Goal: Information Seeking & Learning: Check status

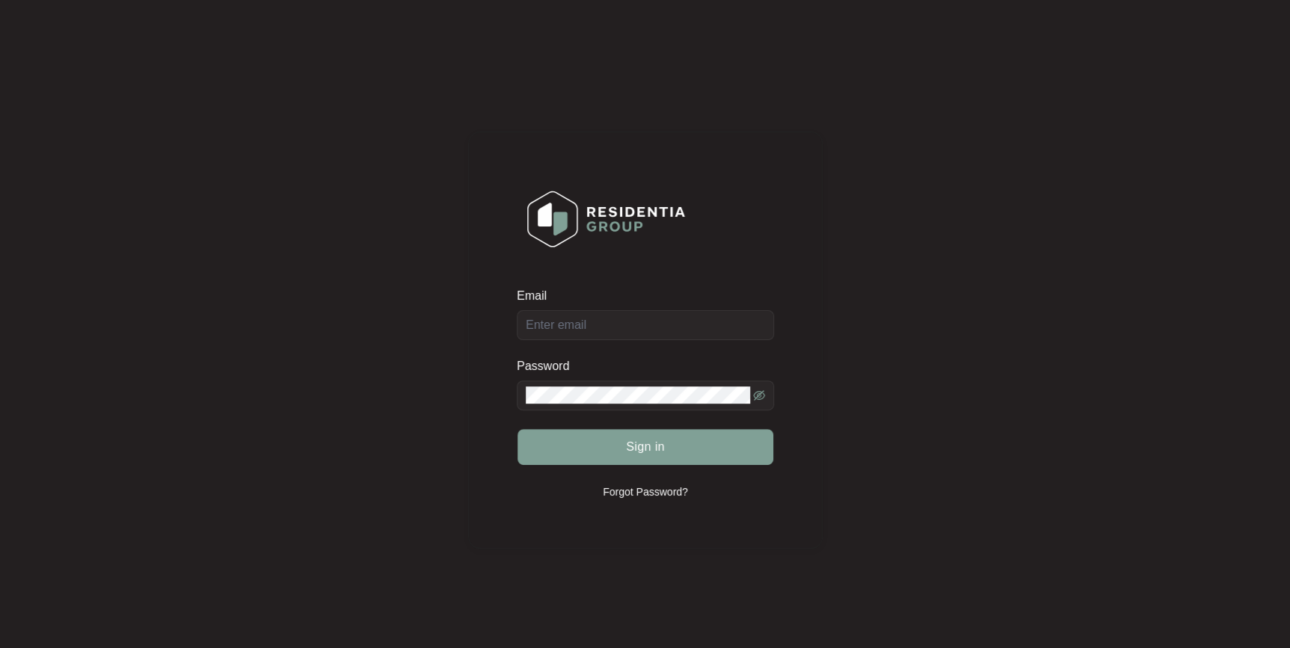
click at [661, 335] on div "Email" at bounding box center [645, 314] width 257 height 52
click at [650, 321] on div "Email" at bounding box center [645, 314] width 257 height 52
click at [650, 321] on input "Email" at bounding box center [645, 325] width 257 height 30
type input "[EMAIL_ADDRESS][DOMAIN_NAME]"
click at [517, 429] on button "Sign in" at bounding box center [645, 447] width 256 height 36
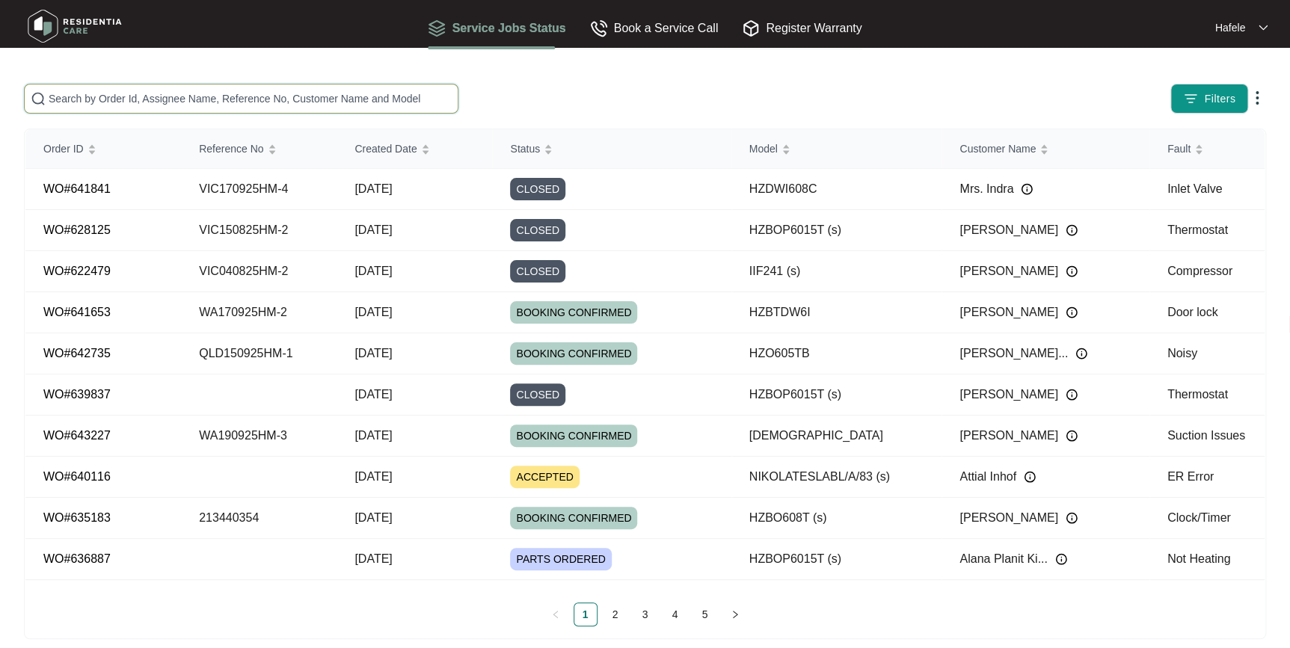
click at [362, 105] on input "text" at bounding box center [250, 98] width 403 height 16
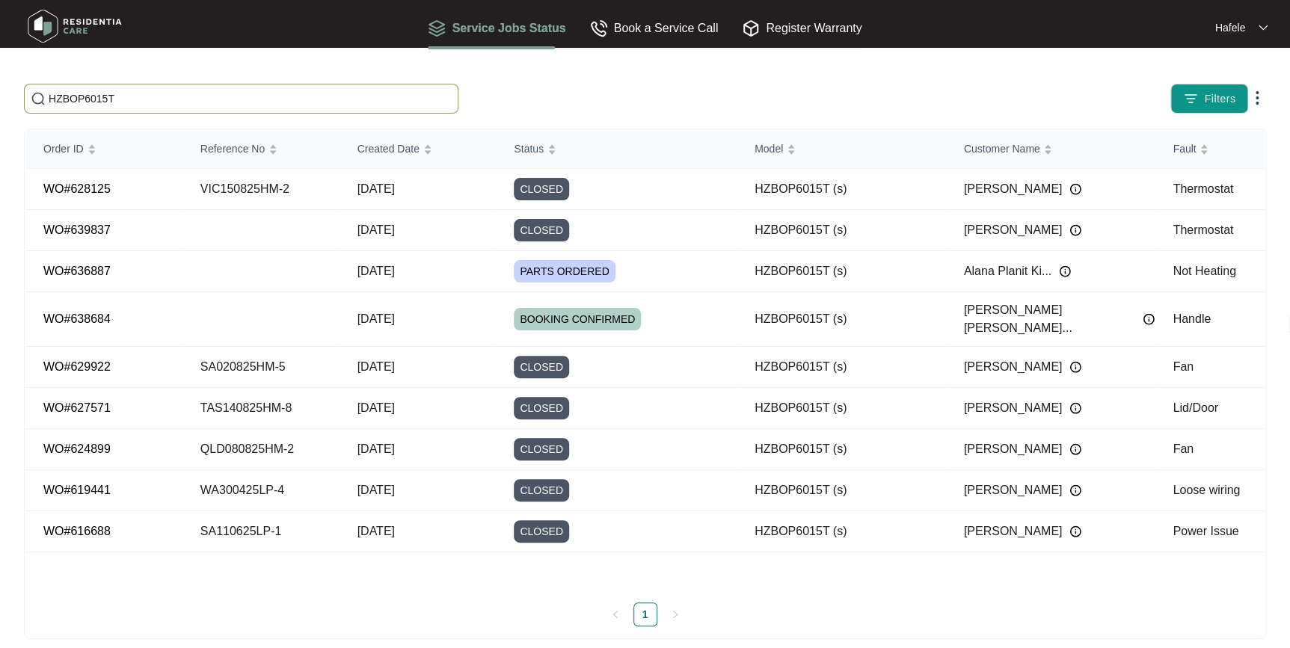
type input "HZBOP6015T"
click at [930, 4] on div "Service Jobs Status Book a Service Call Register Warranty Hafele" at bounding box center [644, 27] width 1257 height 47
click at [1164, 266] on td "Not Heating" at bounding box center [1209, 271] width 110 height 41
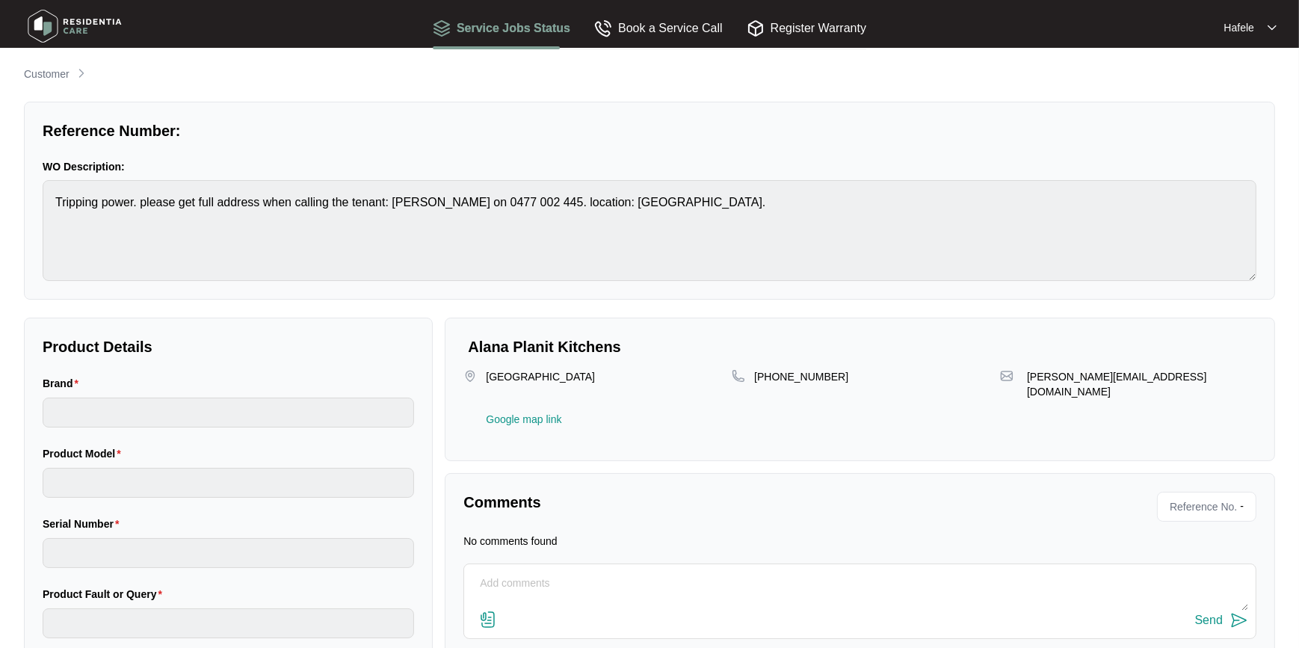
type input "häfele"
type input "HZBOP6015T (s)"
type input "2024040096"
type input "Not Heating"
click at [34, 194] on div "Reference Number: WO Description: Tripping power. please get full address when …" at bounding box center [645, 201] width 1242 height 198
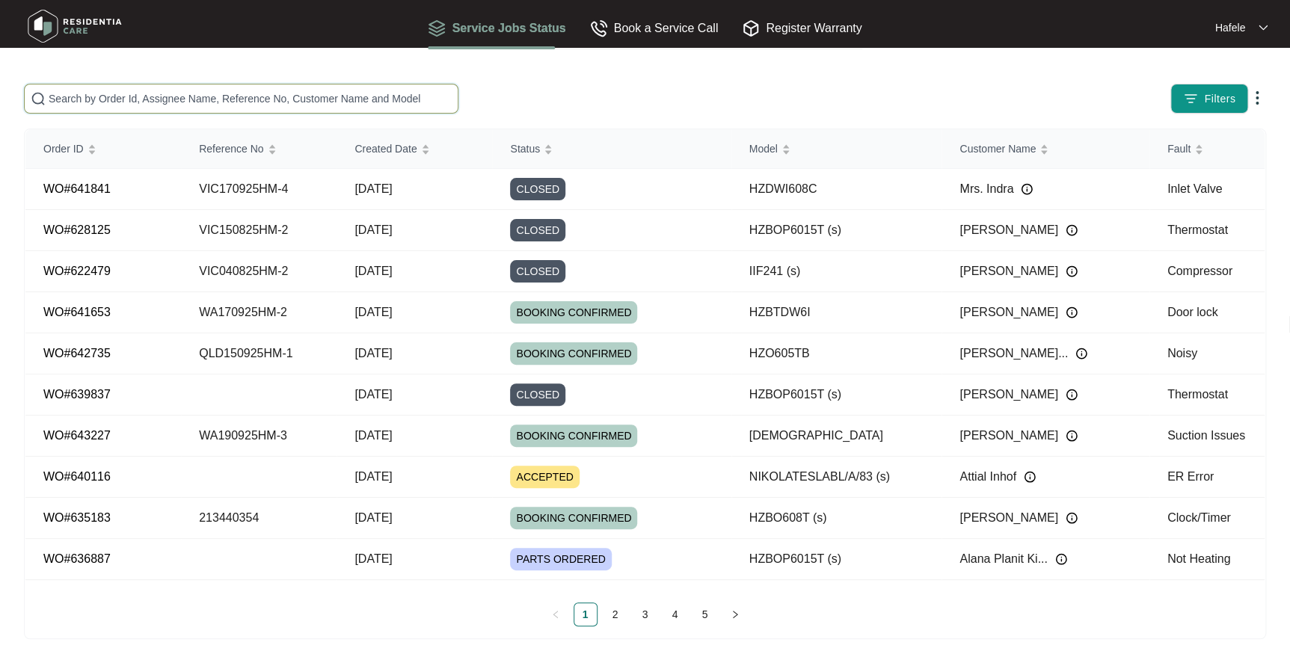
click at [164, 96] on input "text" at bounding box center [250, 98] width 403 height 16
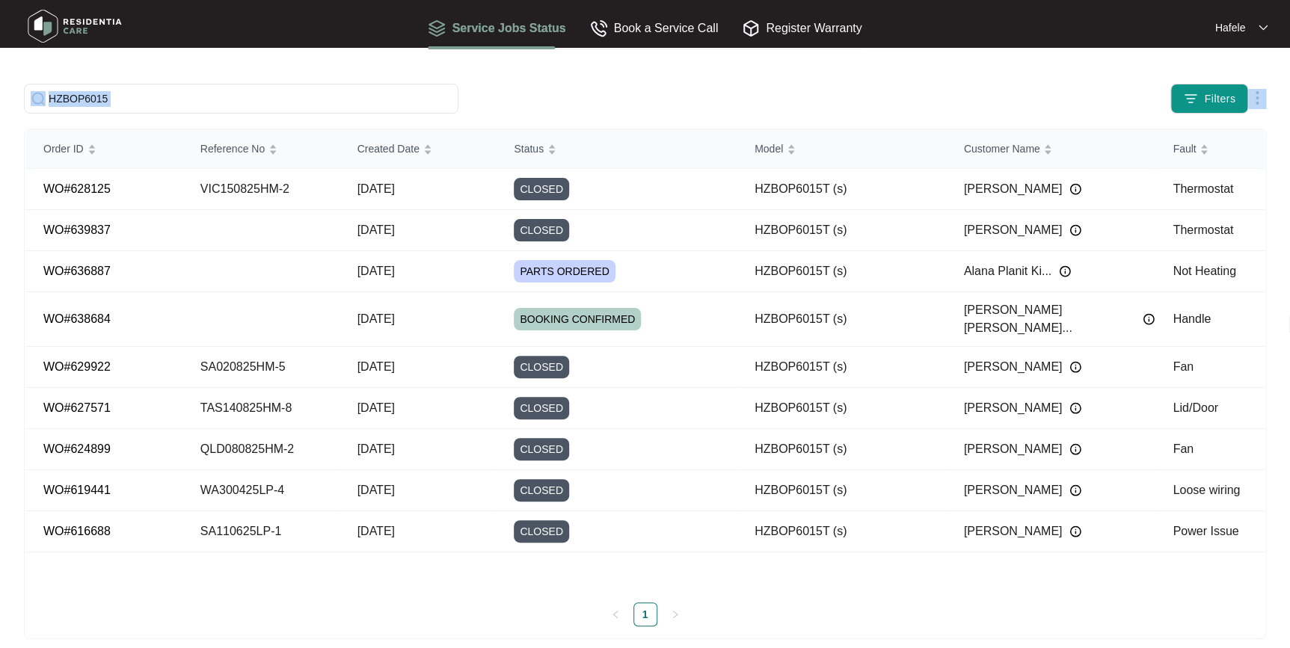
drag, startPoint x: 927, startPoint y: 588, endPoint x: 2, endPoint y: 81, distance: 1054.2
click at [2, 81] on main "HZBOP6015 Filters Order ID Reference No Created Date Status Model Customer Name…" at bounding box center [645, 331] width 1290 height 663
drag, startPoint x: 1156, startPoint y: 589, endPoint x: 22, endPoint y: 67, distance: 1248.4
click at [22, 67] on main "HZBOP6015 Filters Order ID Reference No Created Date Status Model Customer Name…" at bounding box center [645, 331] width 1290 height 663
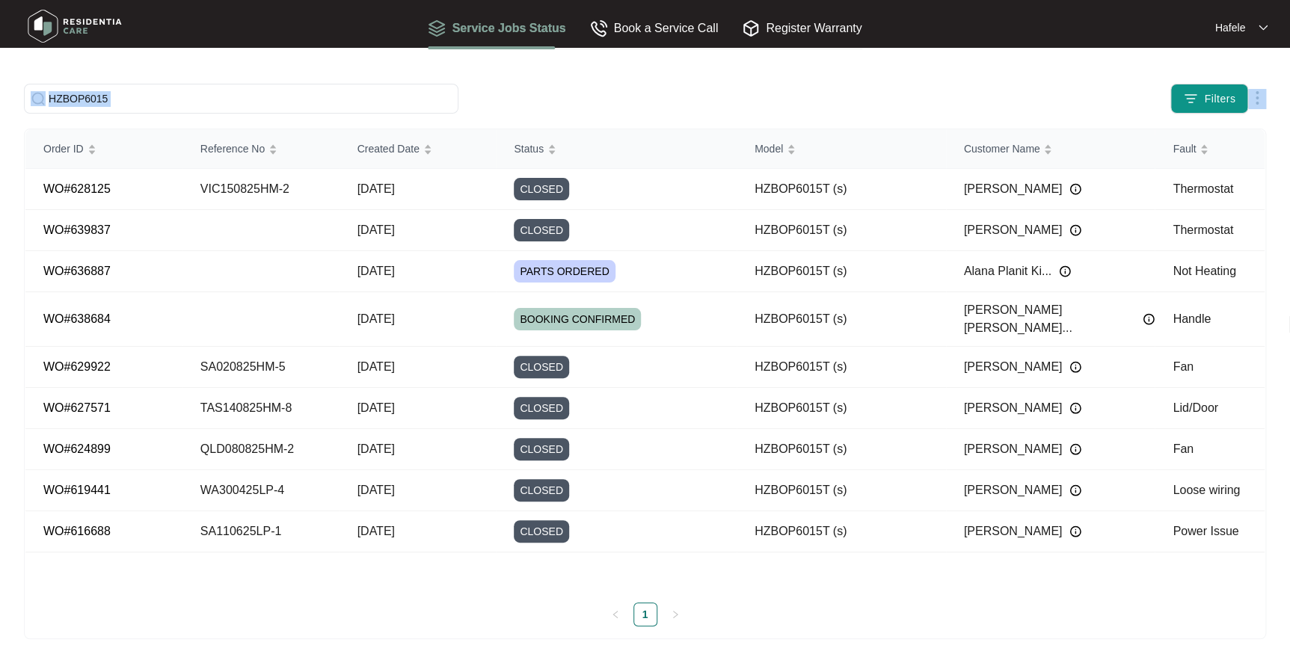
drag, startPoint x: 22, startPoint y: 67, endPoint x: 13, endPoint y: 58, distance: 13.2
click at [22, 67] on main "HZBOP6015 Filters Order ID Reference No Created Date Status Model Customer Name…" at bounding box center [645, 331] width 1290 height 663
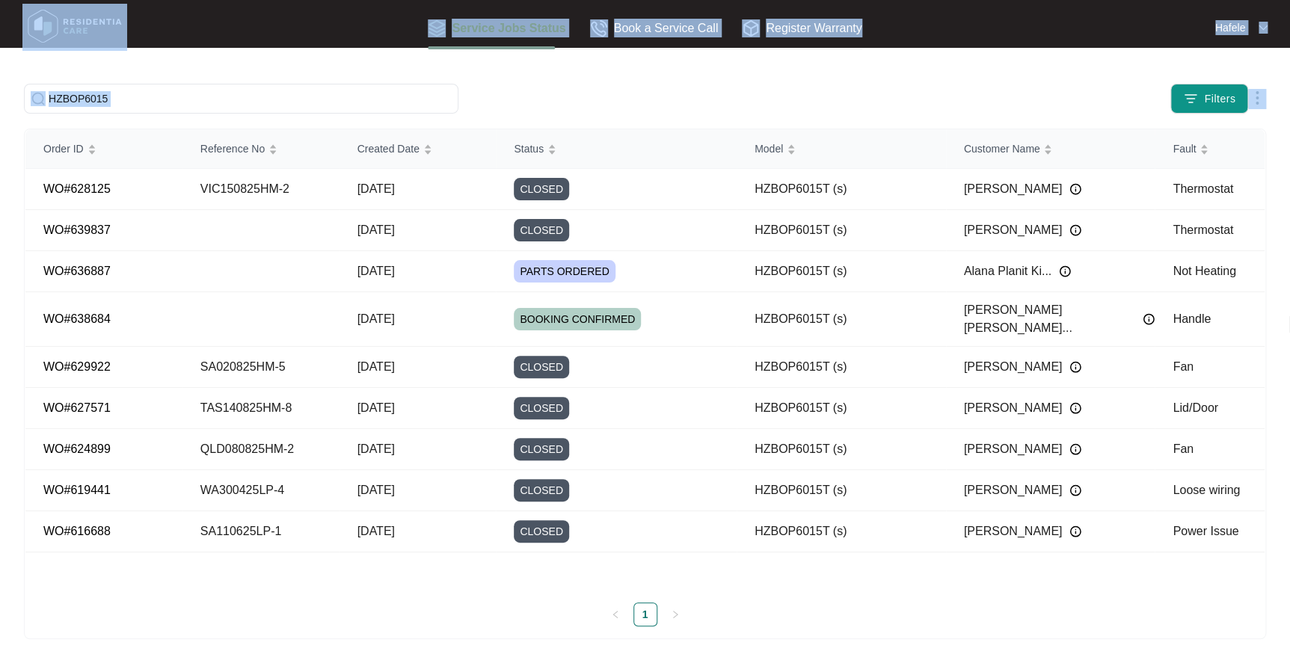
drag, startPoint x: 215, startPoint y: 52, endPoint x: 1244, endPoint y: 561, distance: 1147.5
click at [1244, 561] on body "Service Jobs Status Book a Service Call Register Warranty Hafele HZBOP6015 Filt…" at bounding box center [645, 331] width 1290 height 663
click at [1244, 561] on div "Order ID Reference No Created Date Status Model Customer Name Fault WO#628125 V…" at bounding box center [644, 359] width 1239 height 461
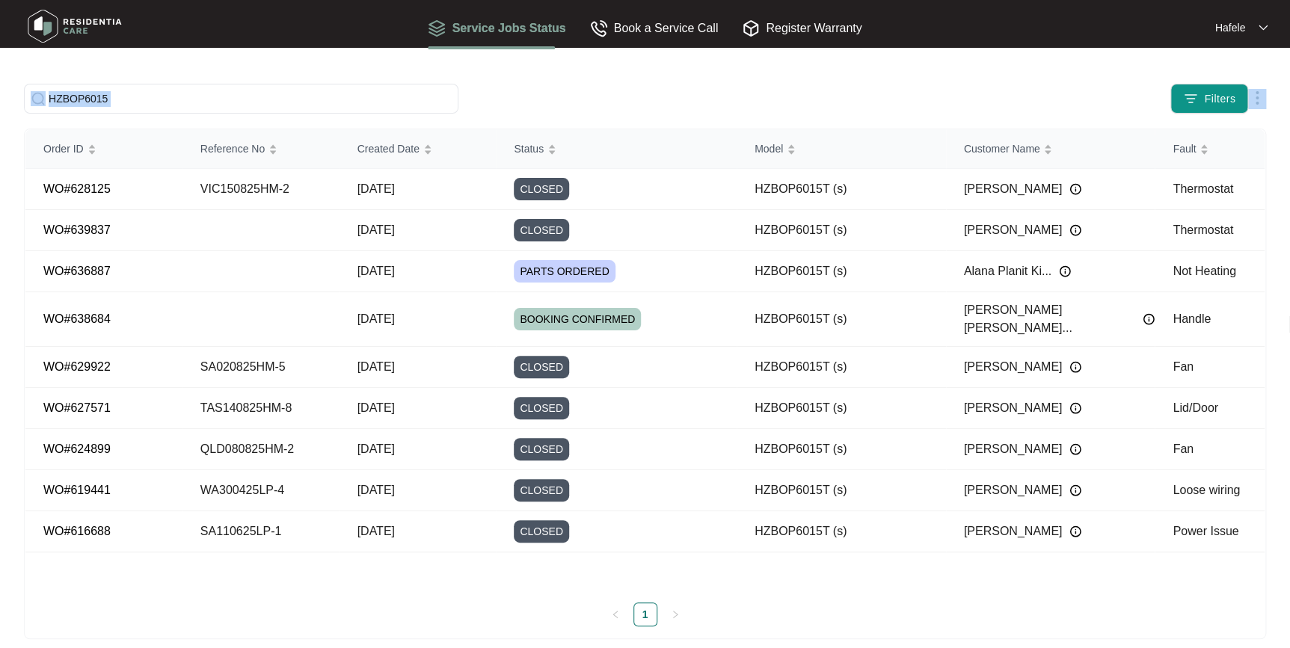
drag, startPoint x: 1250, startPoint y: 564, endPoint x: 31, endPoint y: 68, distance: 1315.6
click at [31, 68] on main "HZBOP6015 Filters Order ID Reference No Created Date Status Model Customer Name…" at bounding box center [645, 331] width 1290 height 663
drag, startPoint x: 31, startPoint y: 68, endPoint x: 1260, endPoint y: 583, distance: 1332.0
click at [1260, 583] on main "HZBOP6015 Filters Order ID Reference No Created Date Status Model Customer Name…" at bounding box center [645, 331] width 1290 height 663
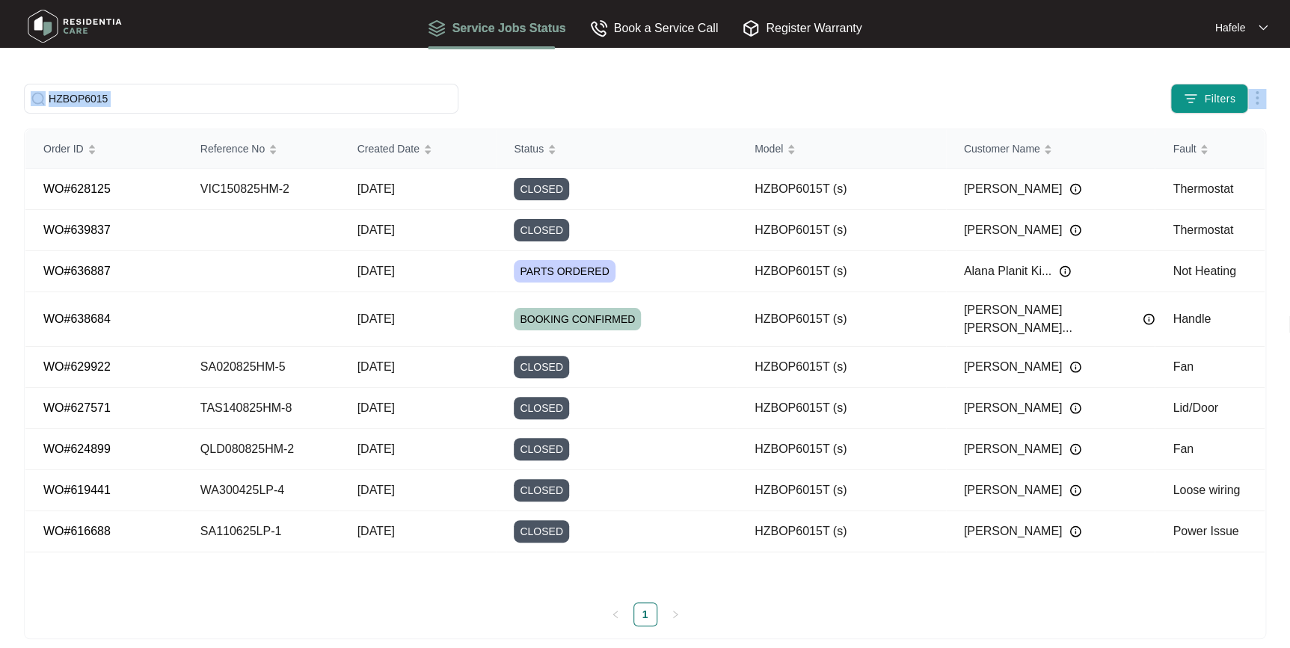
click at [1260, 583] on div "Order ID Reference No Created Date Status Model Customer Name Fault WO#628125 V…" at bounding box center [644, 359] width 1239 height 461
click at [1258, 98] on img at bounding box center [1257, 98] width 18 height 18
click at [1201, 126] on span "Download Tickets CSV" at bounding box center [1201, 127] width 106 height 16
click at [530, 69] on main "HZBOP6015 Filters Order ID Reference No Created Date Status Model Customer Name…" at bounding box center [645, 331] width 1290 height 663
click at [114, 93] on input "HZBOP6015" at bounding box center [250, 98] width 403 height 16
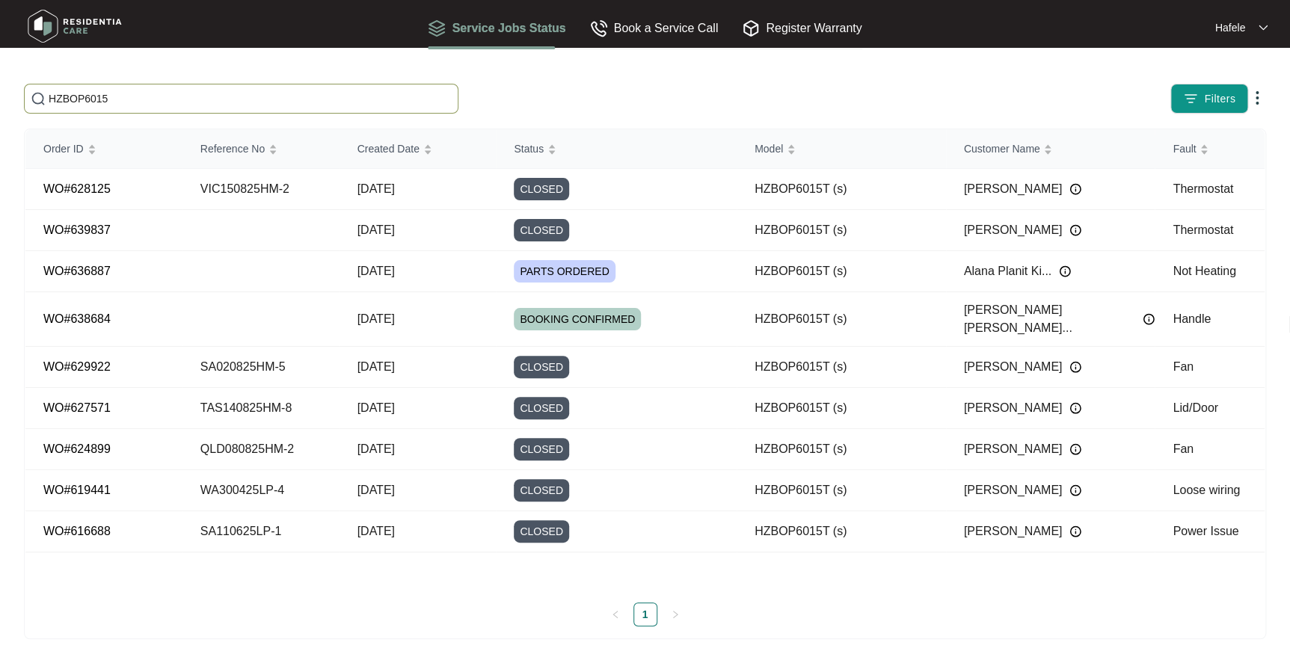
drag, startPoint x: 114, startPoint y: 96, endPoint x: -3, endPoint y: 80, distance: 118.4
click at [0, 80] on html "Service Jobs Status Book a Service Call Register Warranty Hafele HZBOP6015 Filt…" at bounding box center [645, 331] width 1290 height 663
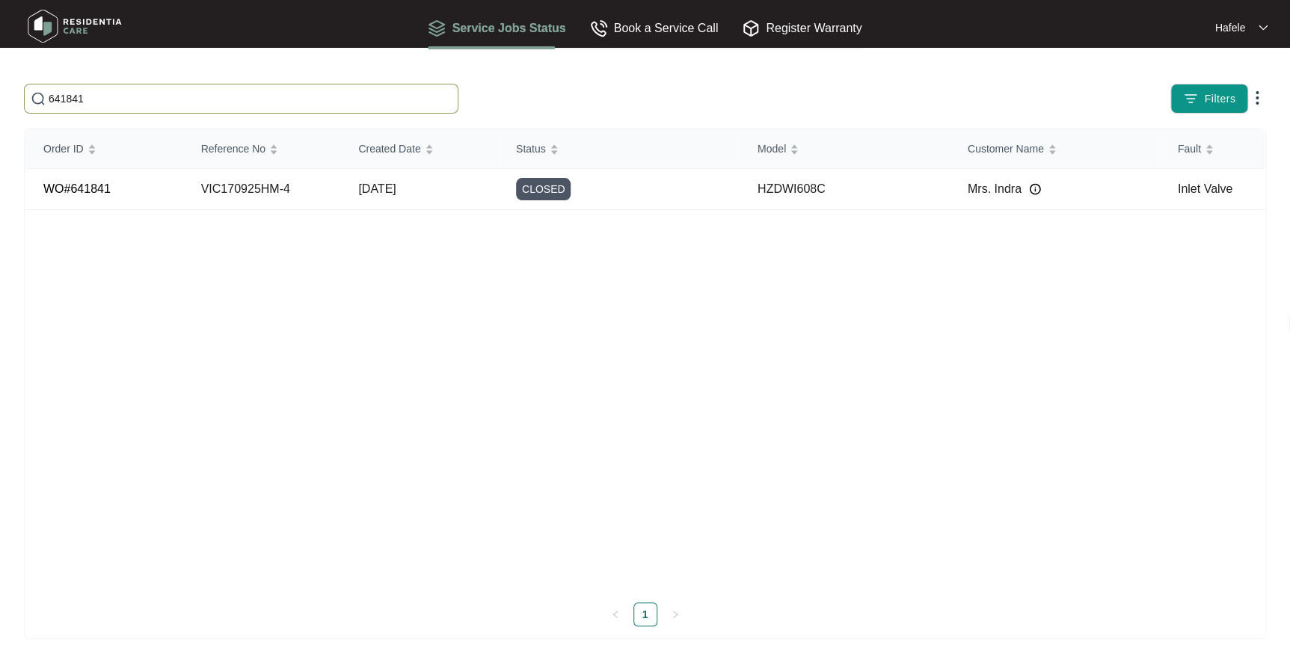
type input "641841"
click at [224, 182] on td "VIC170925HM-4" at bounding box center [262, 189] width 158 height 41
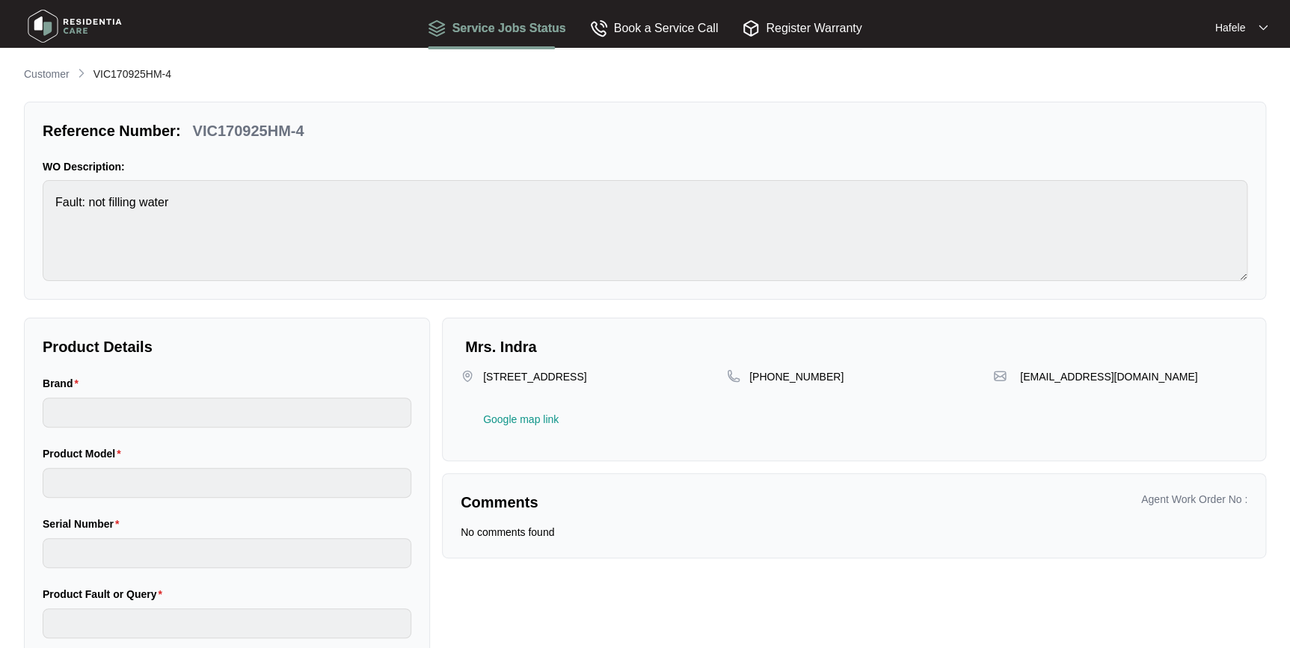
type input "häfele"
type input "HZDWI608C"
type input "Inlet Valve"
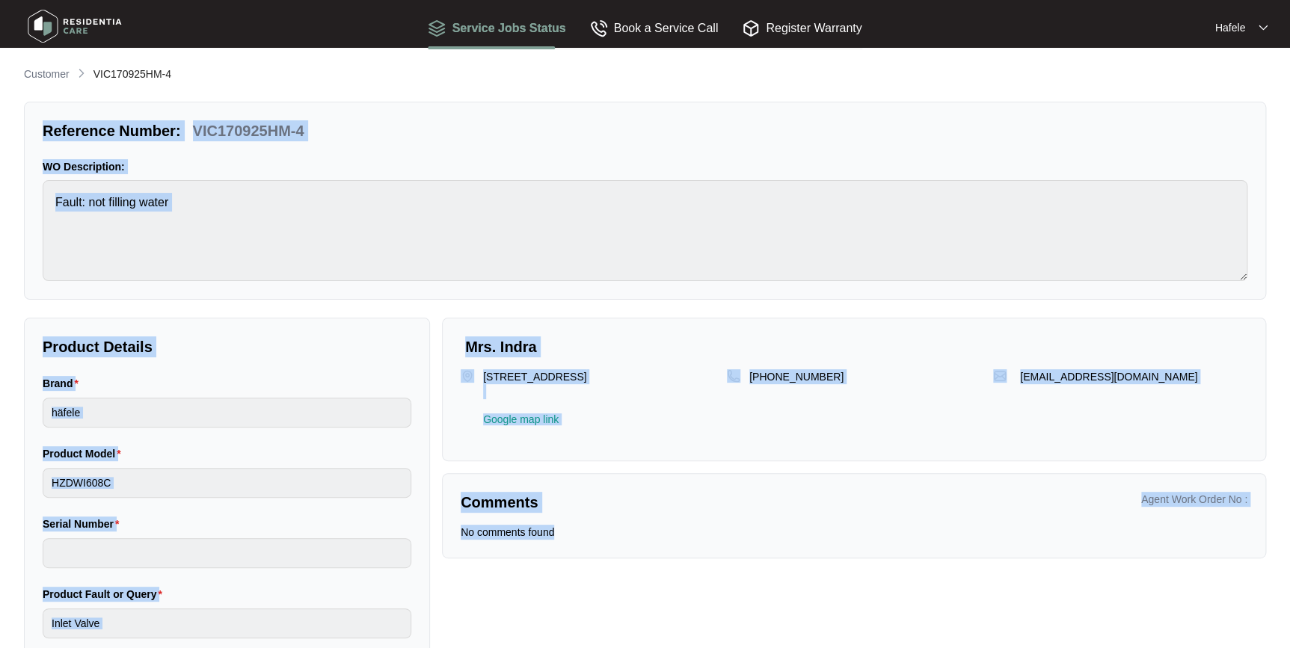
drag, startPoint x: 659, startPoint y: 535, endPoint x: 33, endPoint y: 120, distance: 751.9
click at [33, 120] on div "Customer VIC170925HM-4 Reference Number: VIC170925HM-4 WO Description: Fault: n…" at bounding box center [645, 370] width 1242 height 609
click at [33, 120] on div "Reference Number: VIC170925HM-4 WO Description: Fault: not filling water" at bounding box center [645, 201] width 1242 height 198
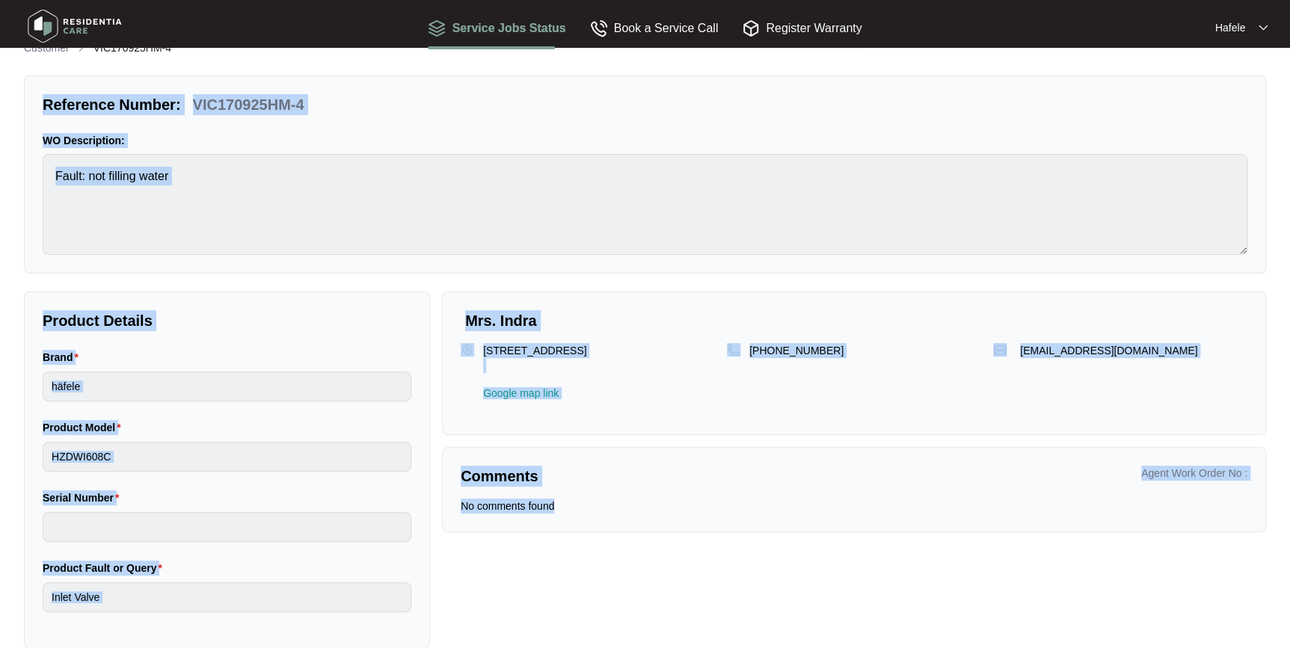
scroll to position [49, 0]
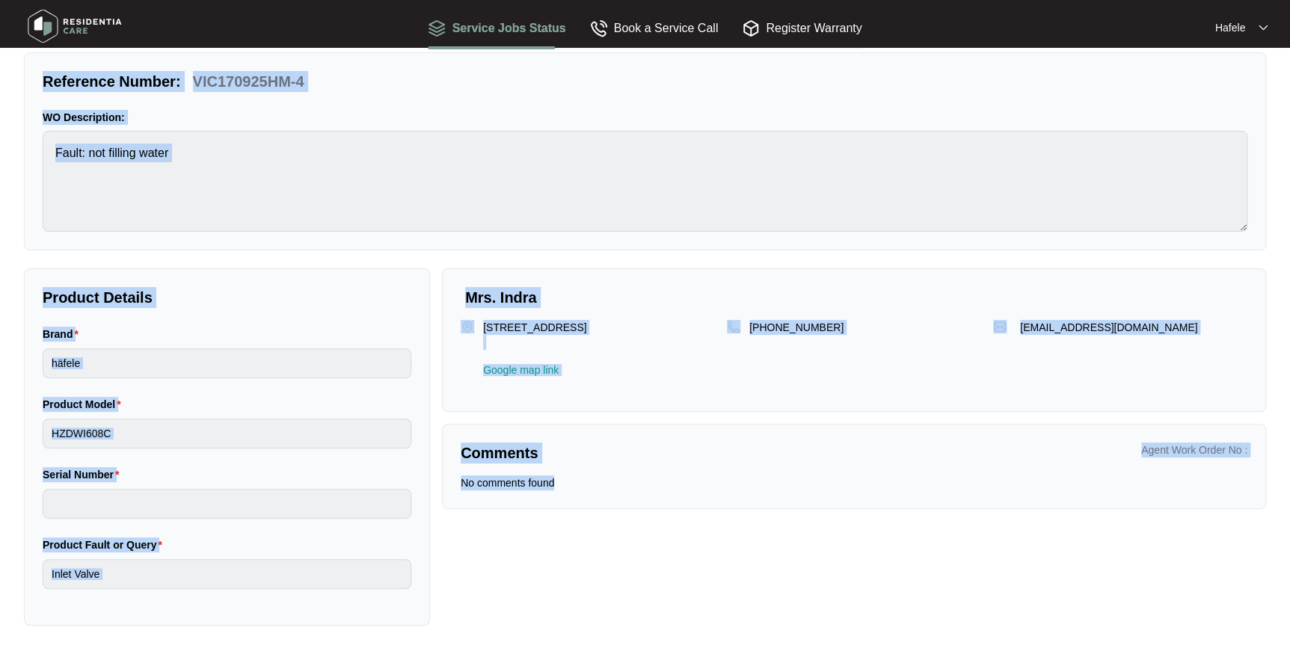
drag, startPoint x: 33, startPoint y: 120, endPoint x: 544, endPoint y: 546, distance: 665.1
click at [544, 546] on div "Customer VIC170925HM-4 Reference Number: VIC170925HM-4 WO Description: Fault: n…" at bounding box center [645, 320] width 1242 height 609
click at [544, 546] on div "Mrs. Indra [STREET_ADDRESS] Google map link [PHONE_NUMBER] [EMAIL_ADDRESS][DOMA…" at bounding box center [854, 446] width 836 height 357
drag, startPoint x: 561, startPoint y: 579, endPoint x: 13, endPoint y: 76, distance: 744.5
click at [13, 76] on main "Customer VIC170925HM-4 Reference Number: VIC170925HM-4 WO Description: Fault: n…" at bounding box center [645, 300] width 1290 height 699
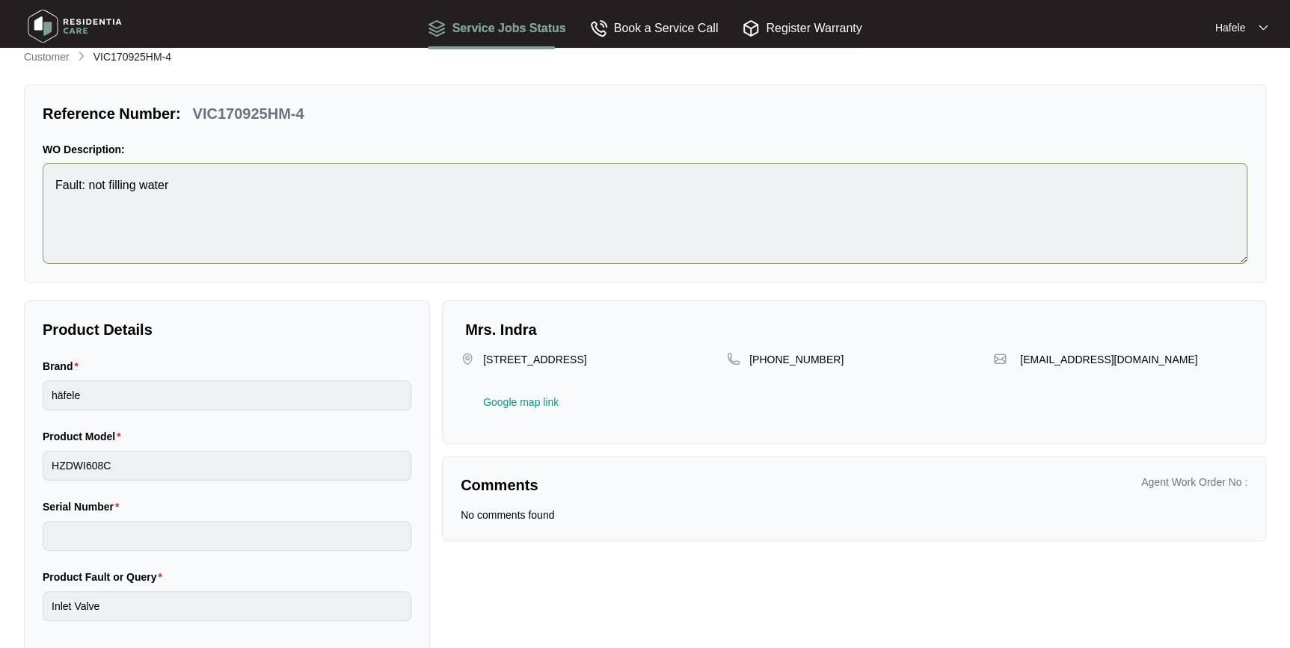
scroll to position [0, 0]
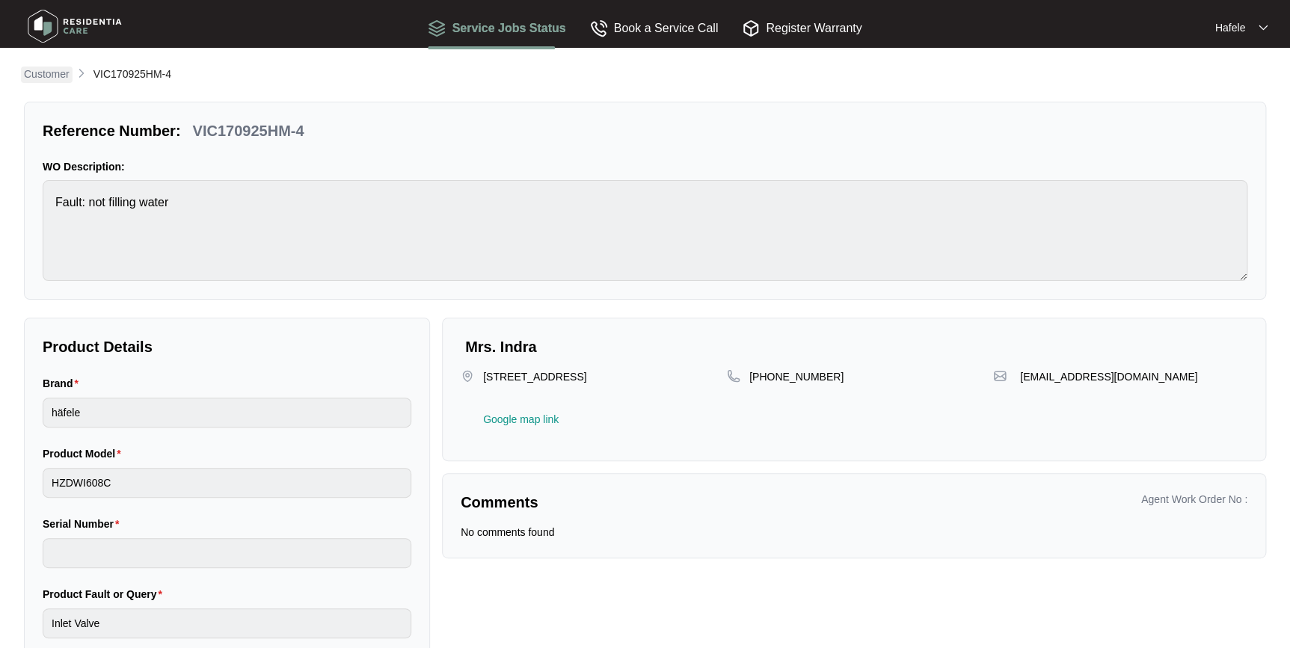
click at [48, 68] on p "Customer" at bounding box center [47, 74] width 46 height 15
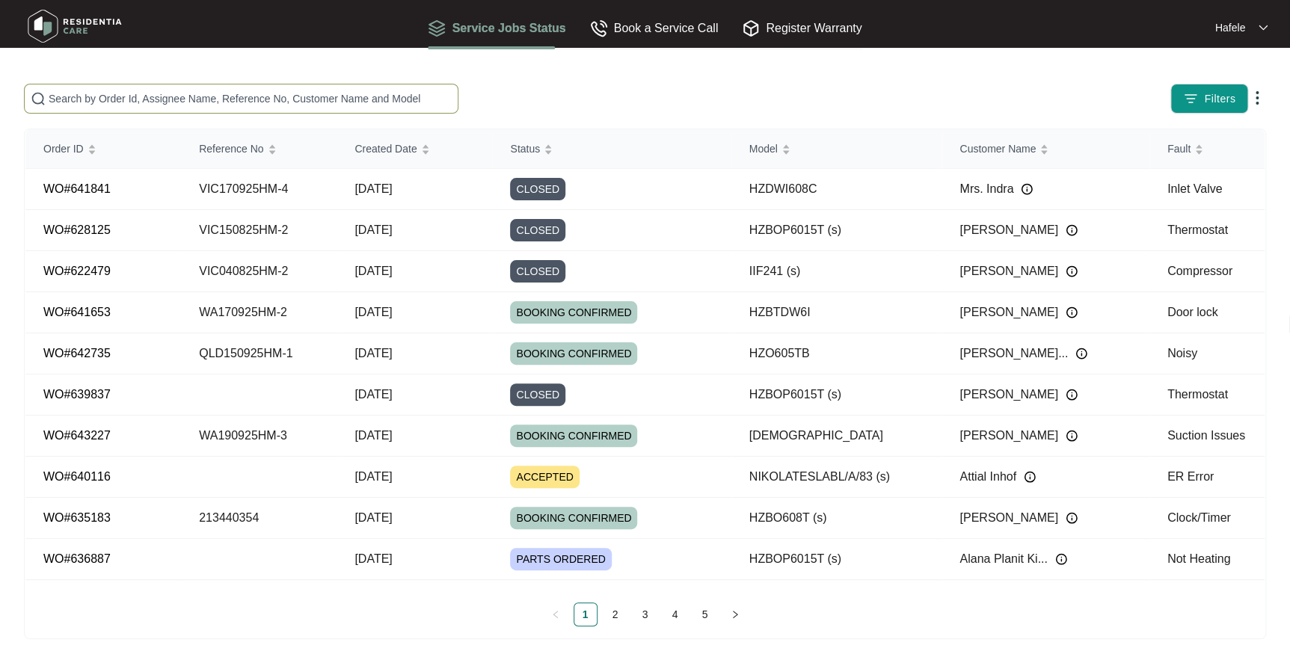
click at [202, 108] on span at bounding box center [241, 99] width 434 height 30
click at [202, 103] on input "text" at bounding box center [250, 98] width 403 height 16
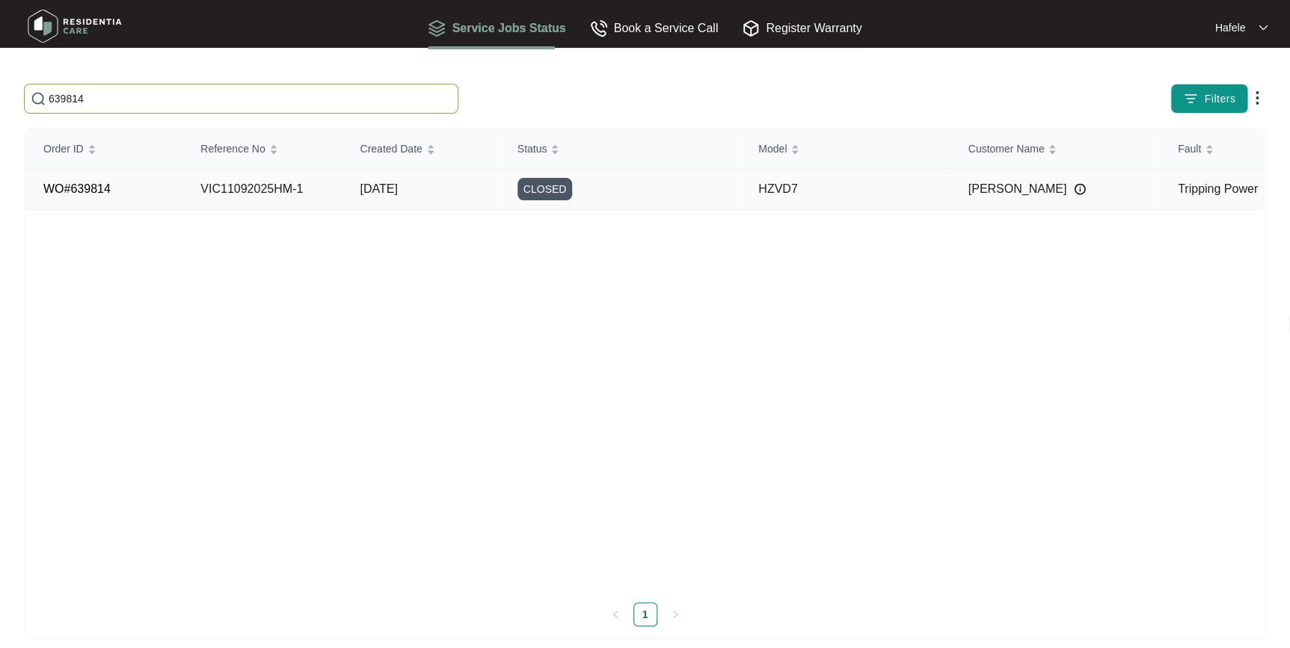
type input "639814"
click at [742, 194] on td "HZVD7" at bounding box center [844, 189] width 209 height 41
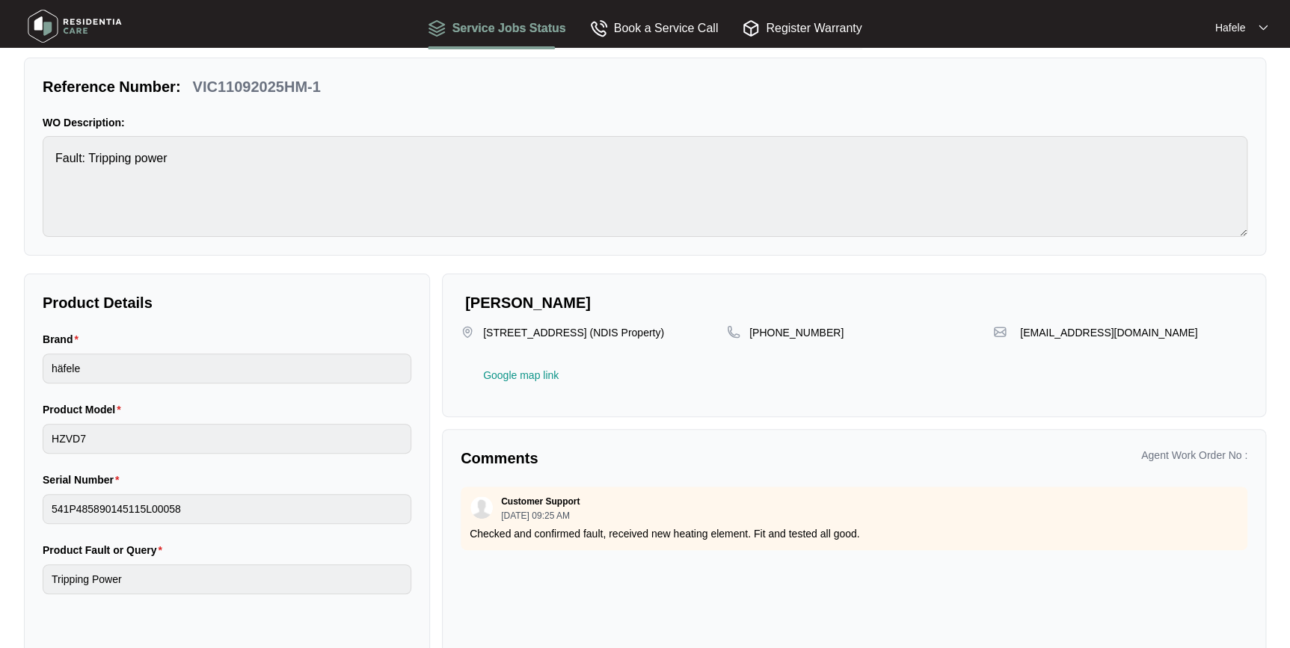
scroll to position [67, 0]
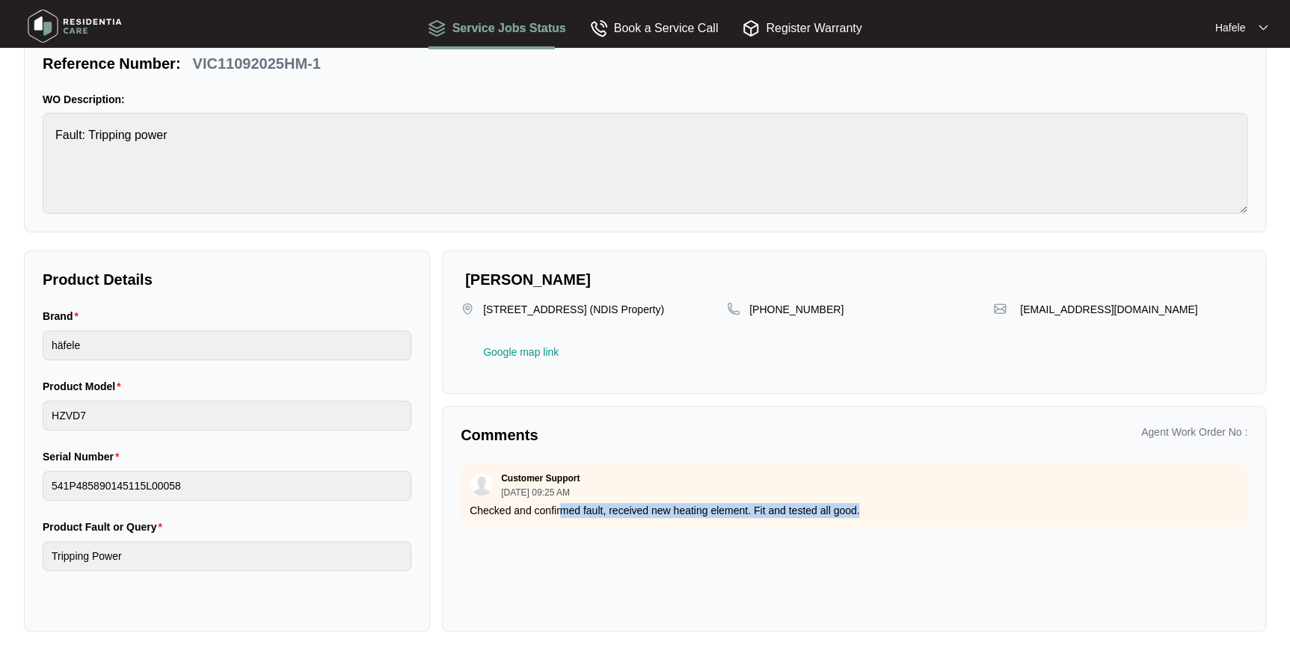
drag, startPoint x: 840, startPoint y: 512, endPoint x: 917, endPoint y: 511, distance: 76.3
click at [917, 511] on p "Checked and confirmed fault, received new heating element. Fit and tested all g…" at bounding box center [854, 510] width 769 height 15
click at [917, 510] on p "Checked and confirmed fault, received new heating element. Fit and tested all g…" at bounding box center [854, 510] width 769 height 15
drag, startPoint x: 917, startPoint y: 510, endPoint x: 481, endPoint y: 509, distance: 435.9
click at [481, 509] on p "Checked and confirmed fault, received new heating element. Fit and tested all g…" at bounding box center [854, 510] width 769 height 15
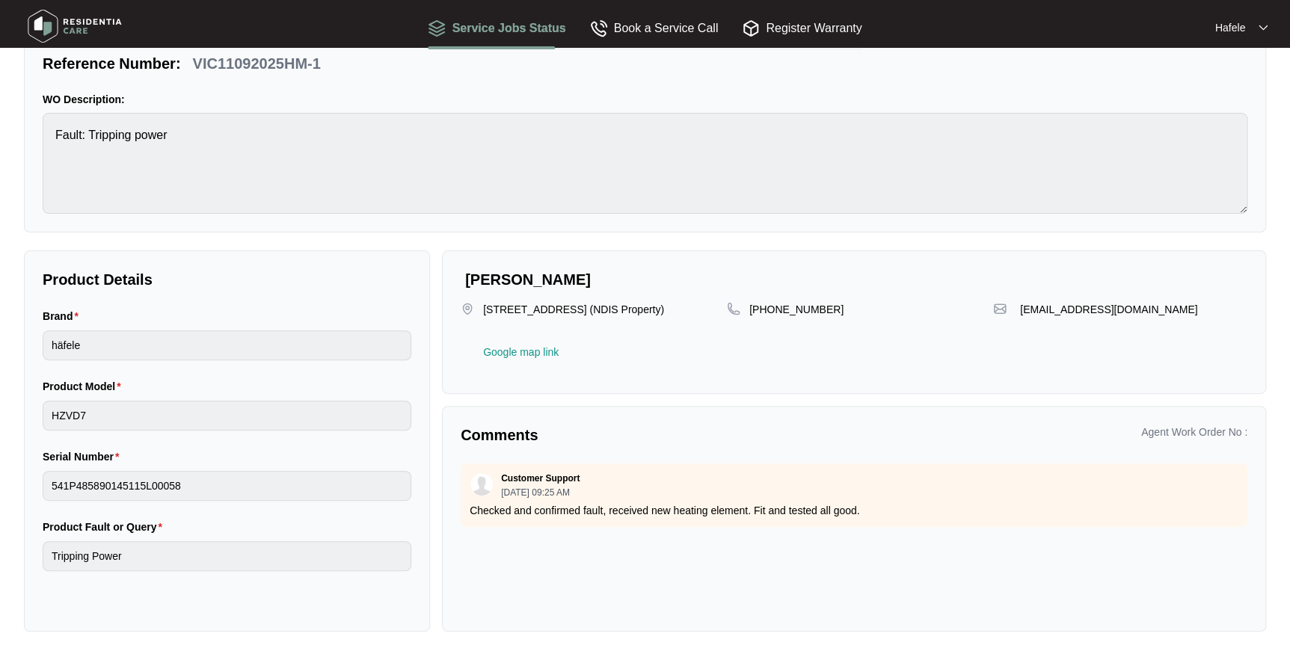
click at [481, 509] on p "Checked and confirmed fault, received new heating element. Fit and tested all g…" at bounding box center [854, 510] width 769 height 15
drag, startPoint x: 481, startPoint y: 509, endPoint x: 847, endPoint y: 526, distance: 366.7
click at [847, 526] on div "Customer Support [DATE] 09:25 AM Checked and confirmed fault, received new heat…" at bounding box center [854, 539] width 786 height 150
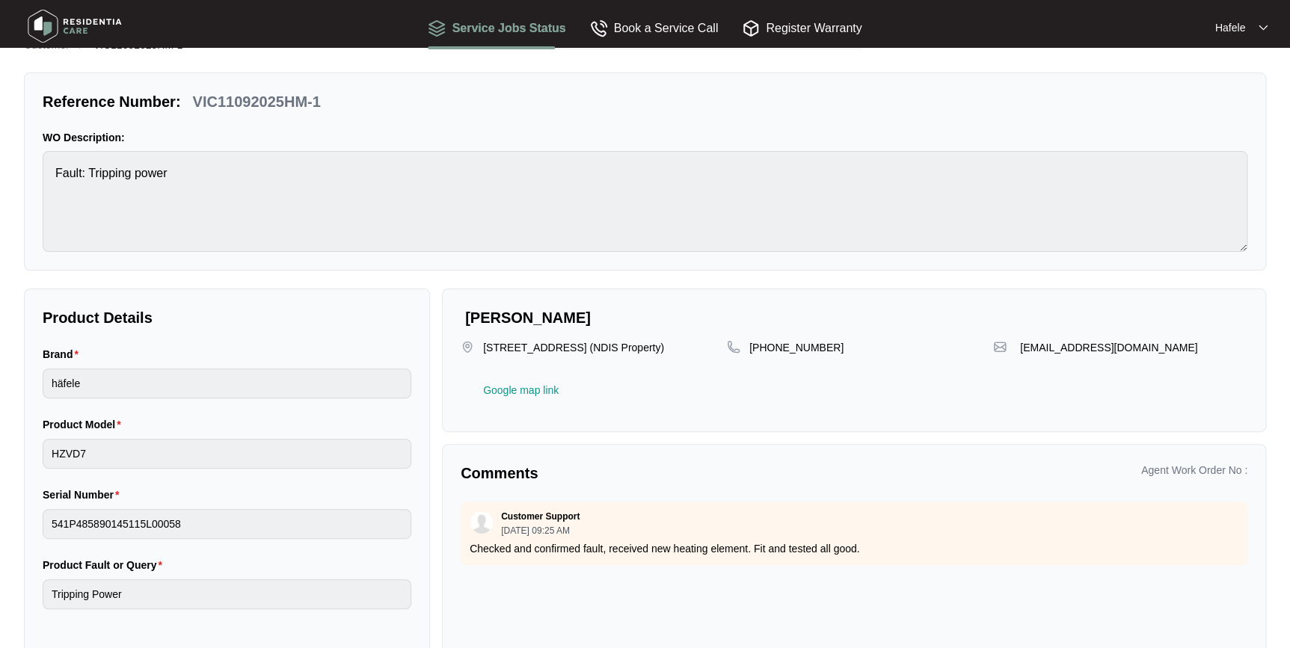
scroll to position [73, 0]
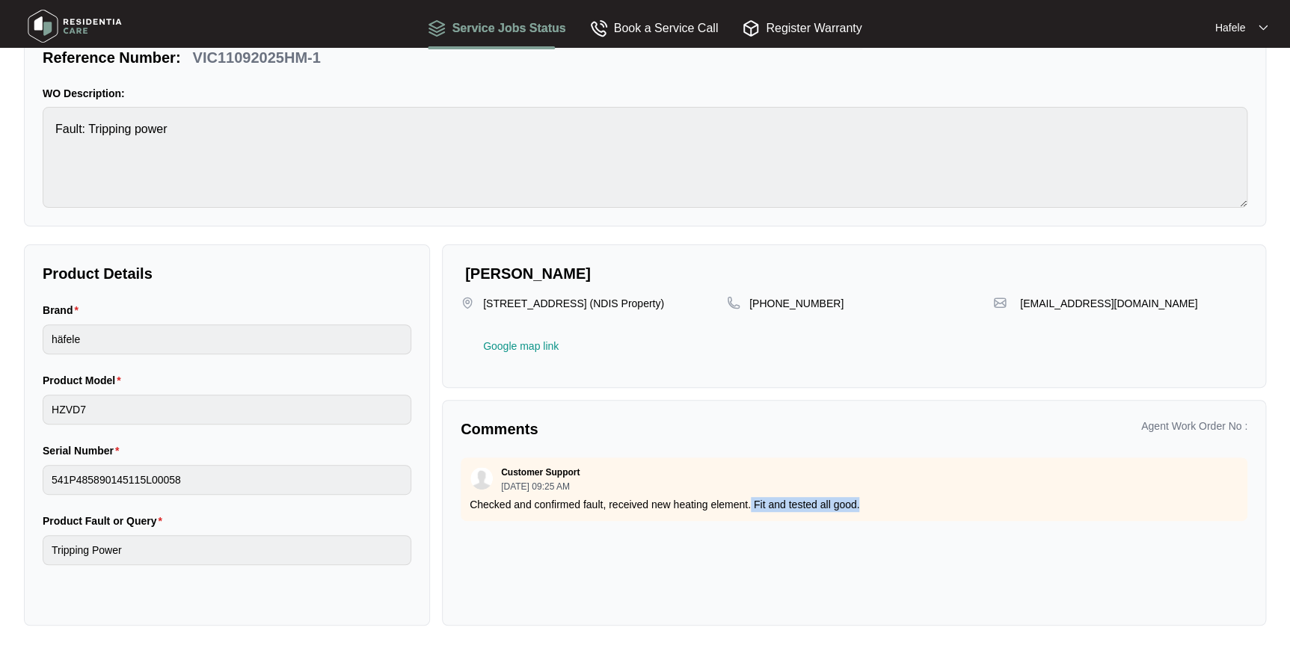
drag, startPoint x: 871, startPoint y: 505, endPoint x: 748, endPoint y: 509, distance: 122.7
click at [748, 509] on p "Checked and confirmed fault, received new heating element. Fit and tested all g…" at bounding box center [854, 504] width 769 height 15
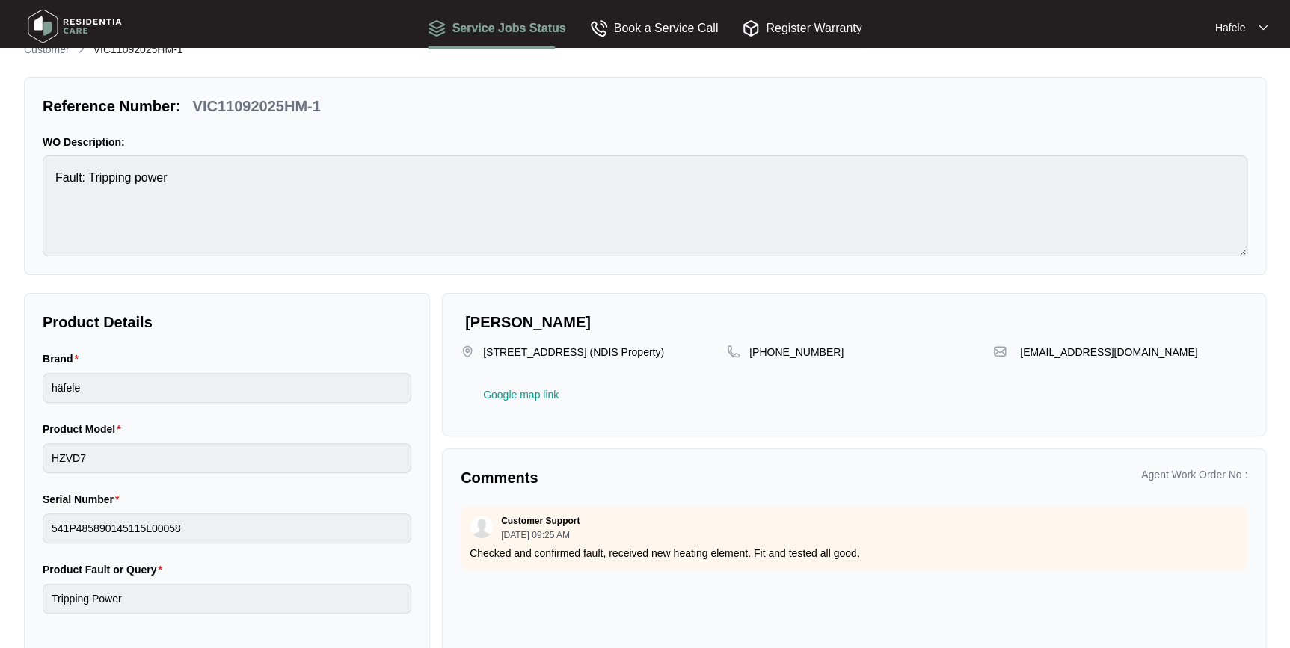
scroll to position [0, 0]
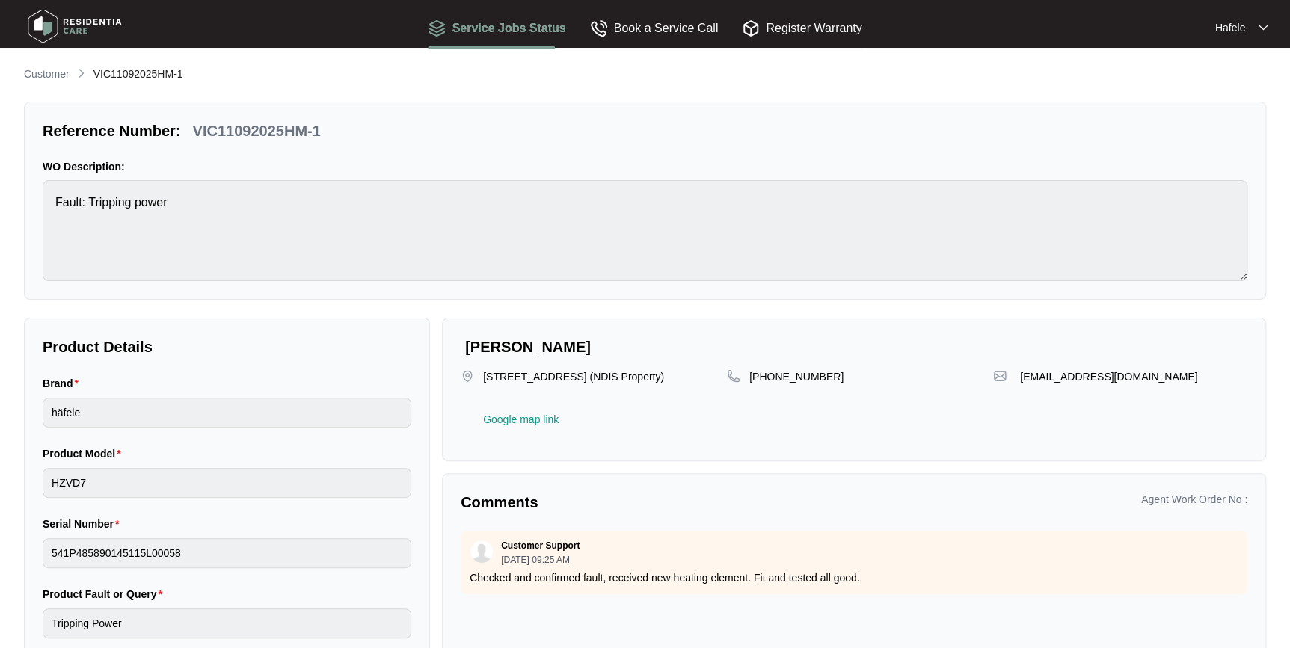
click at [76, 80] on li at bounding box center [82, 75] width 12 height 18
click at [57, 76] on p "Customer" at bounding box center [47, 74] width 46 height 15
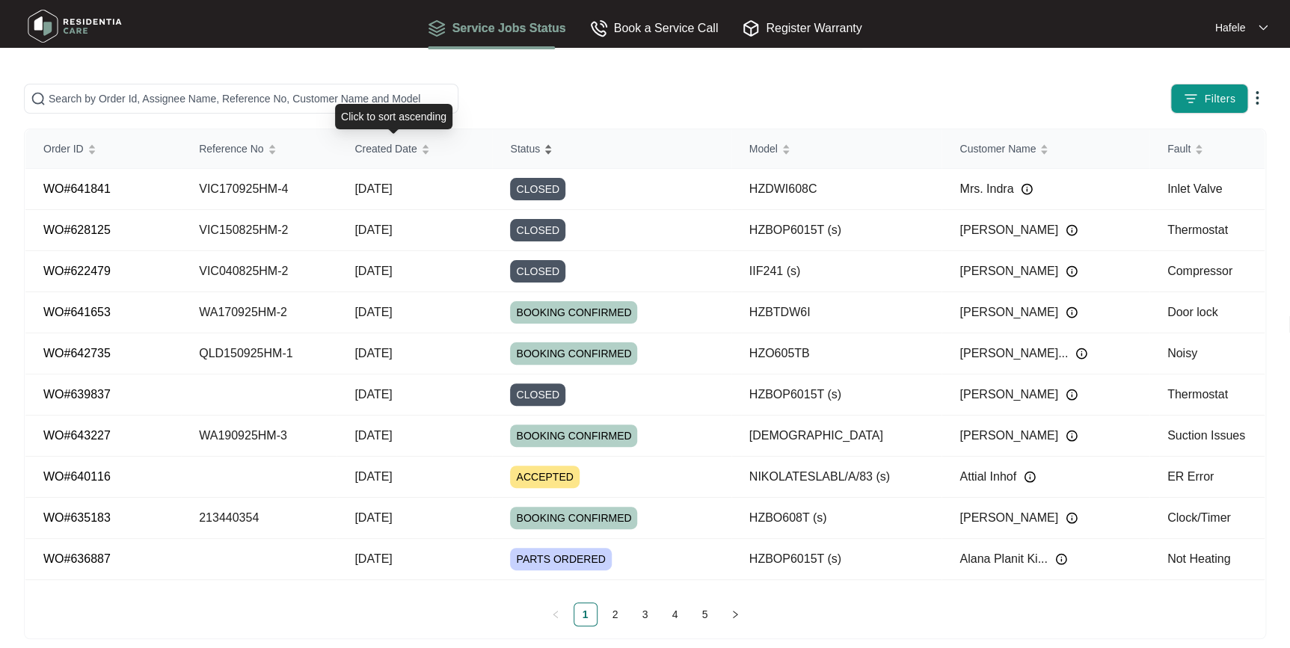
click at [525, 141] on span "Status" at bounding box center [525, 149] width 30 height 16
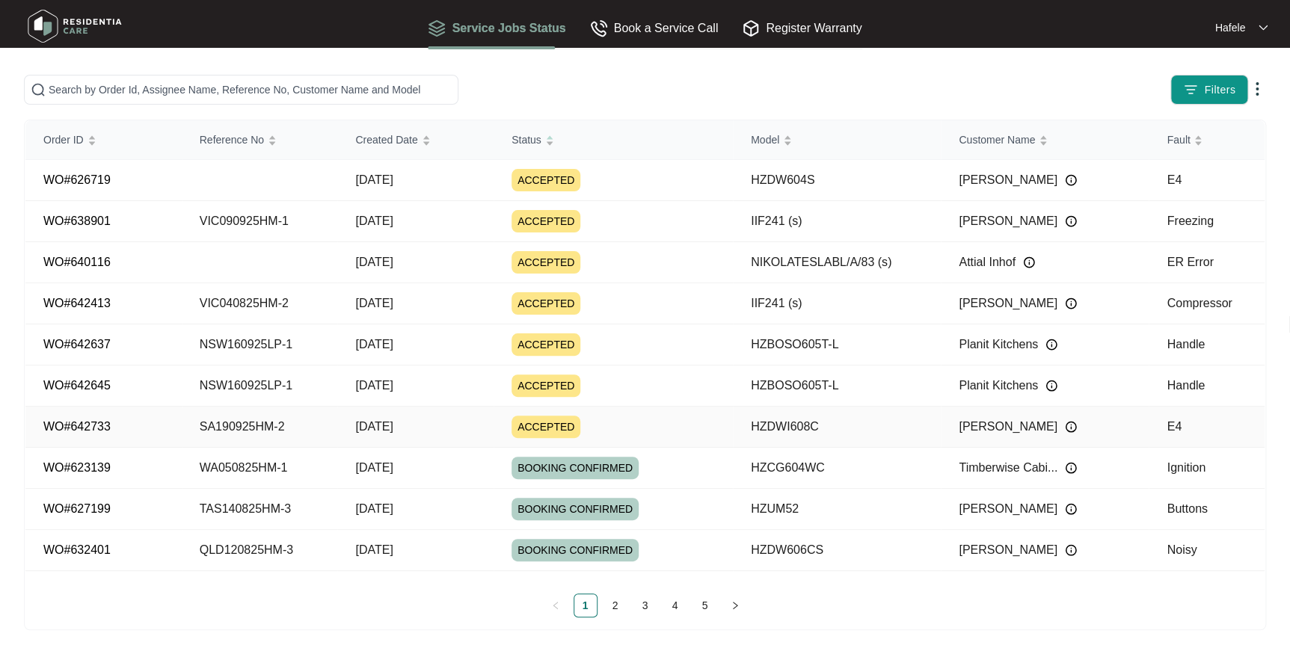
scroll to position [14, 0]
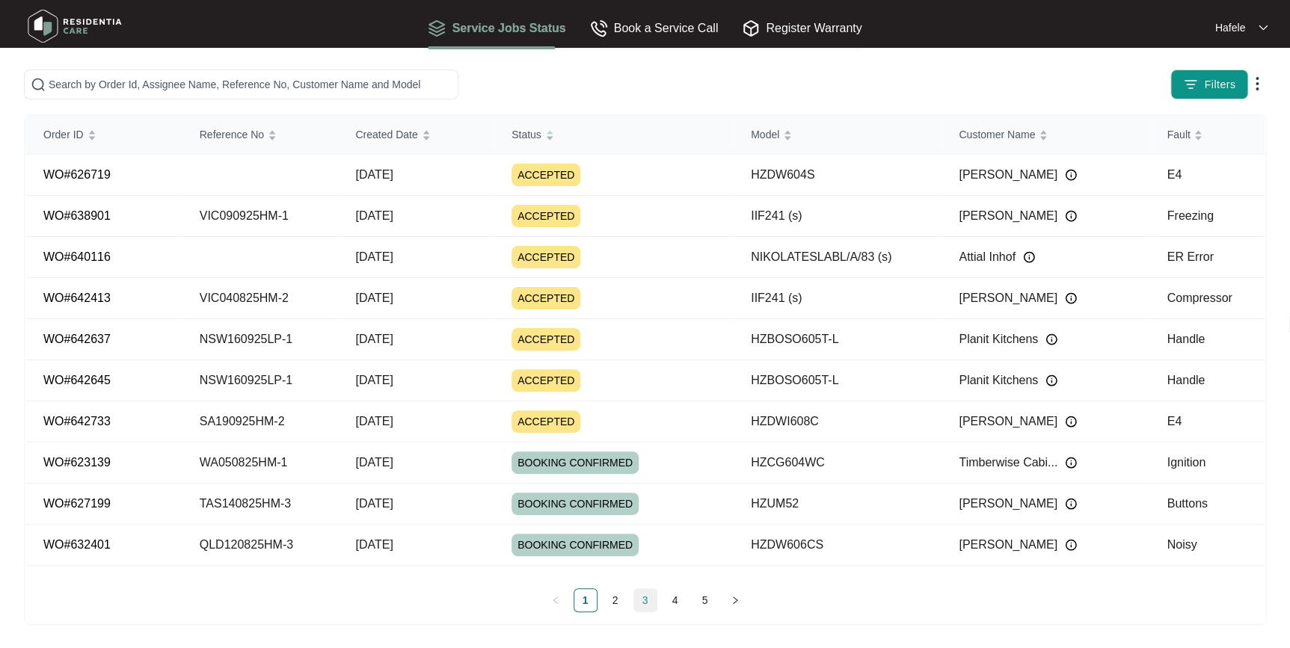
click at [647, 600] on link "3" at bounding box center [645, 600] width 22 height 22
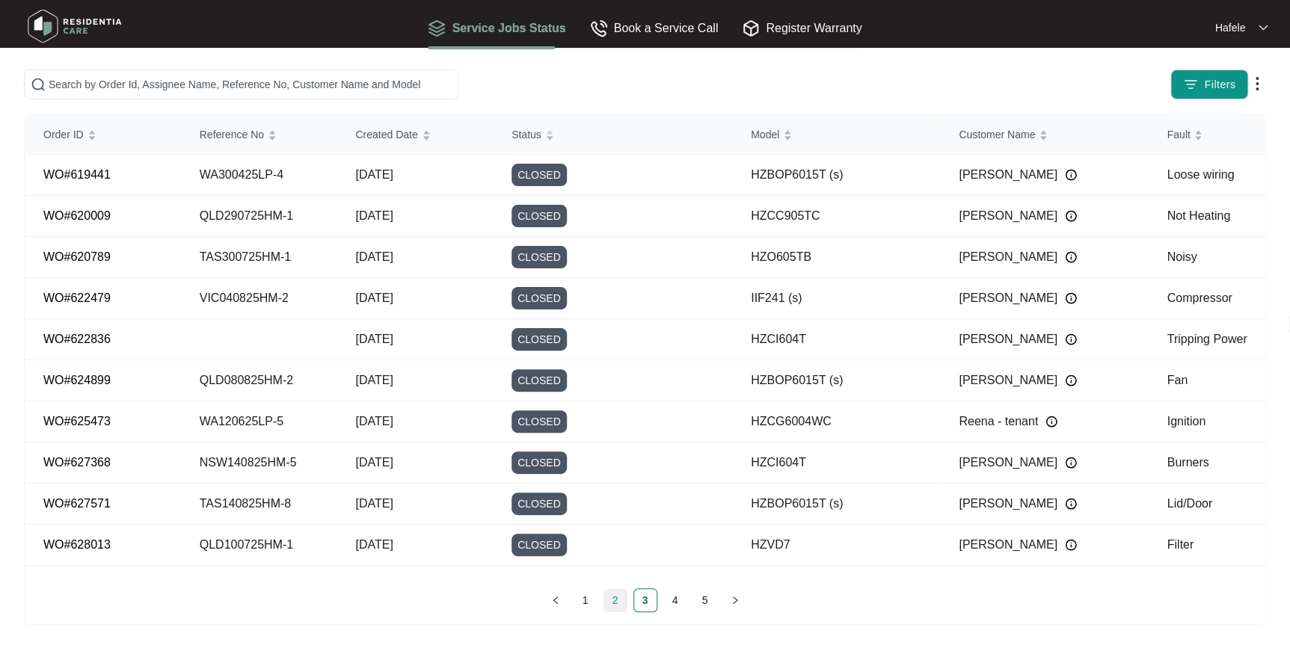
click at [619, 600] on link "2" at bounding box center [615, 600] width 22 height 22
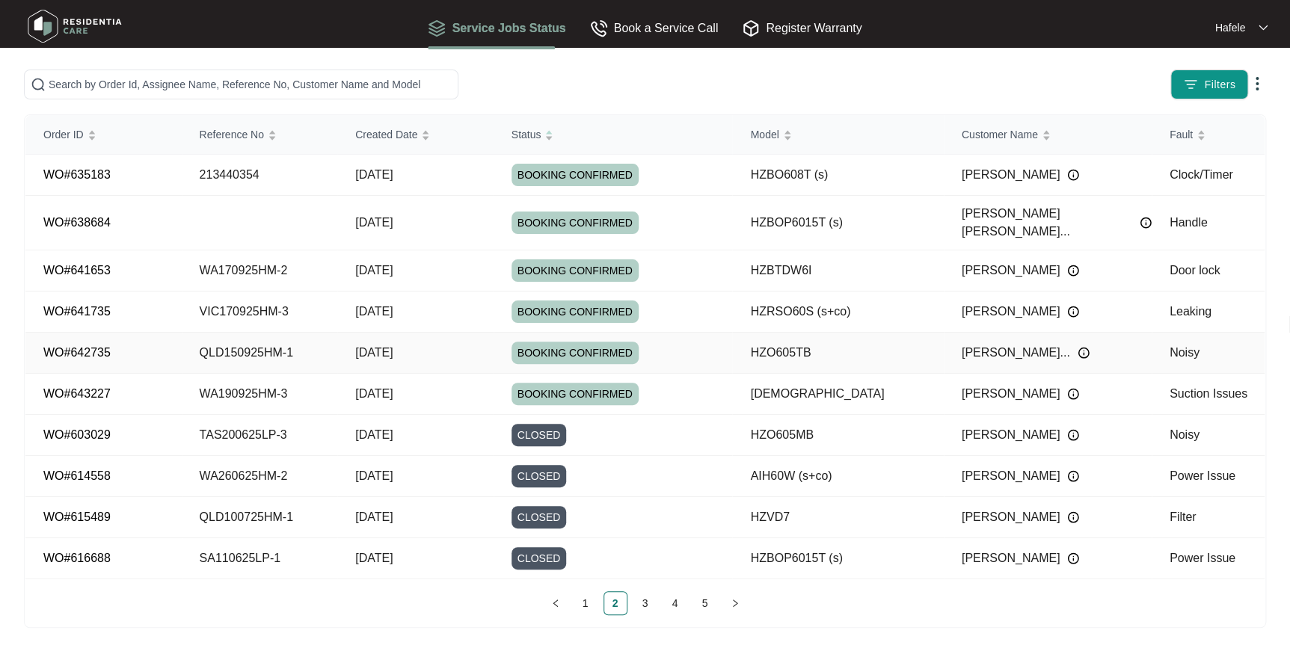
click at [505, 336] on td "BOOKING CONFIRMED" at bounding box center [612, 353] width 239 height 41
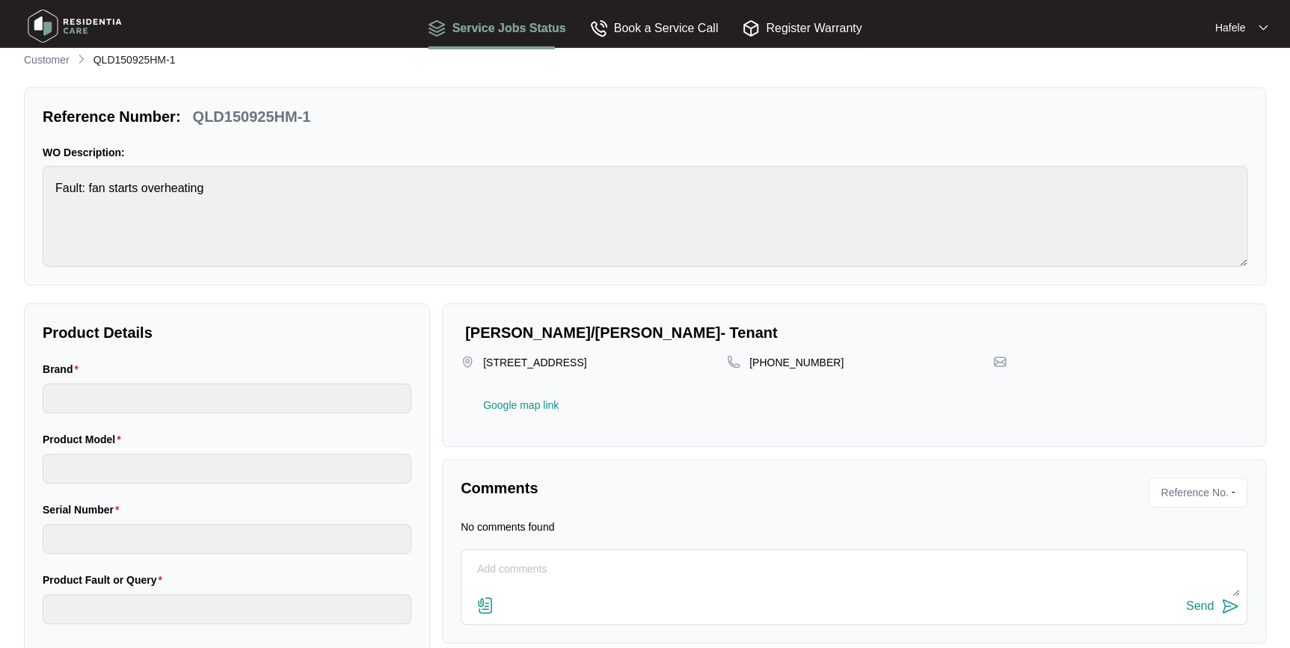
type input "häfele"
type input "HZO605TB"
type input "HAAHZO605TB230501090"
type input "Noisy"
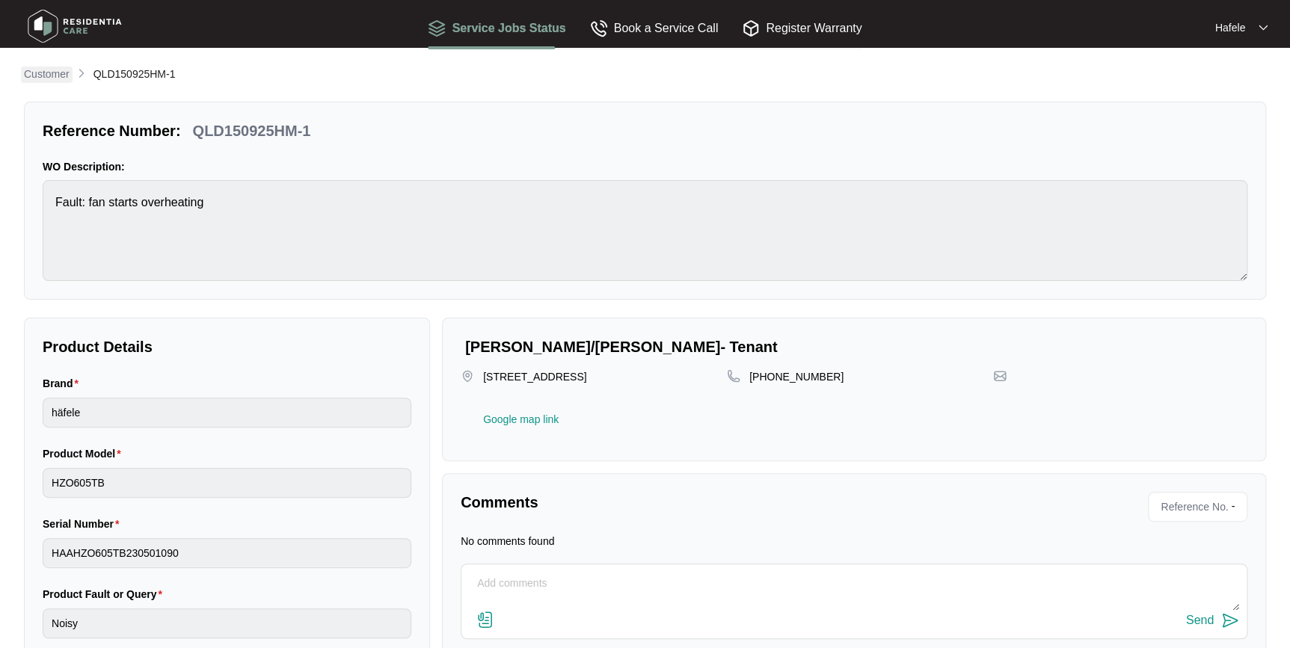
click at [43, 80] on p "Customer" at bounding box center [47, 74] width 46 height 15
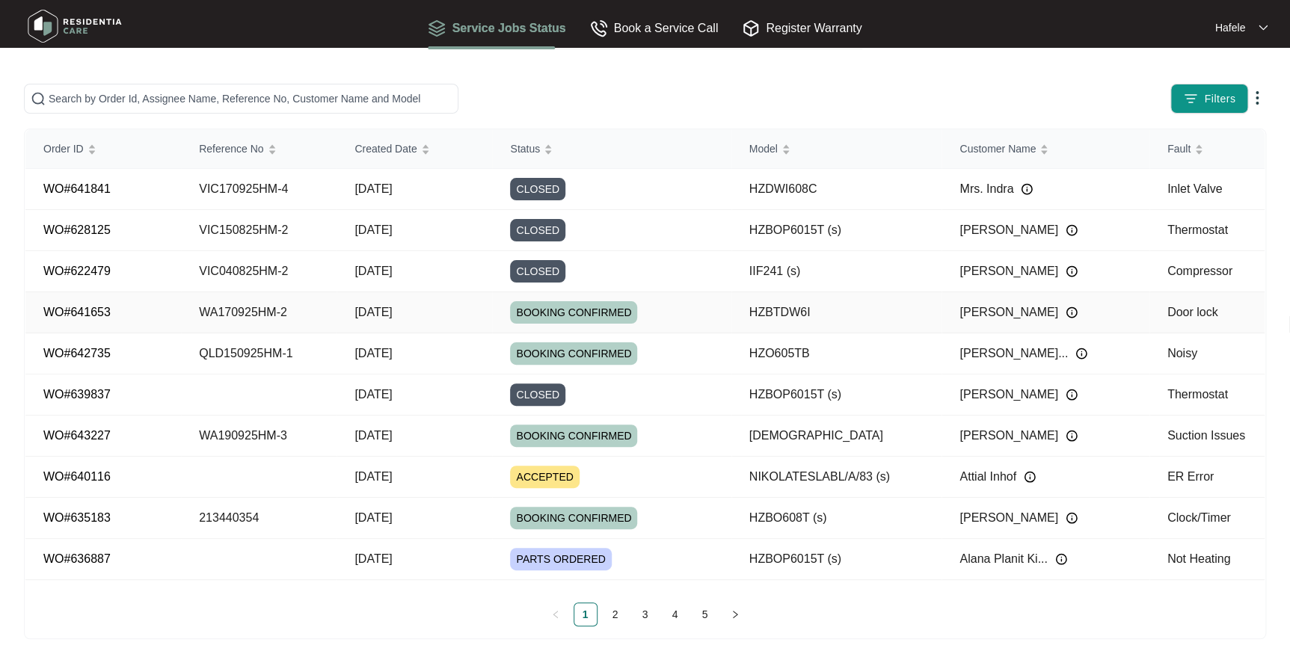
click at [673, 357] on div "BOOKING CONFIRMED" at bounding box center [620, 353] width 221 height 22
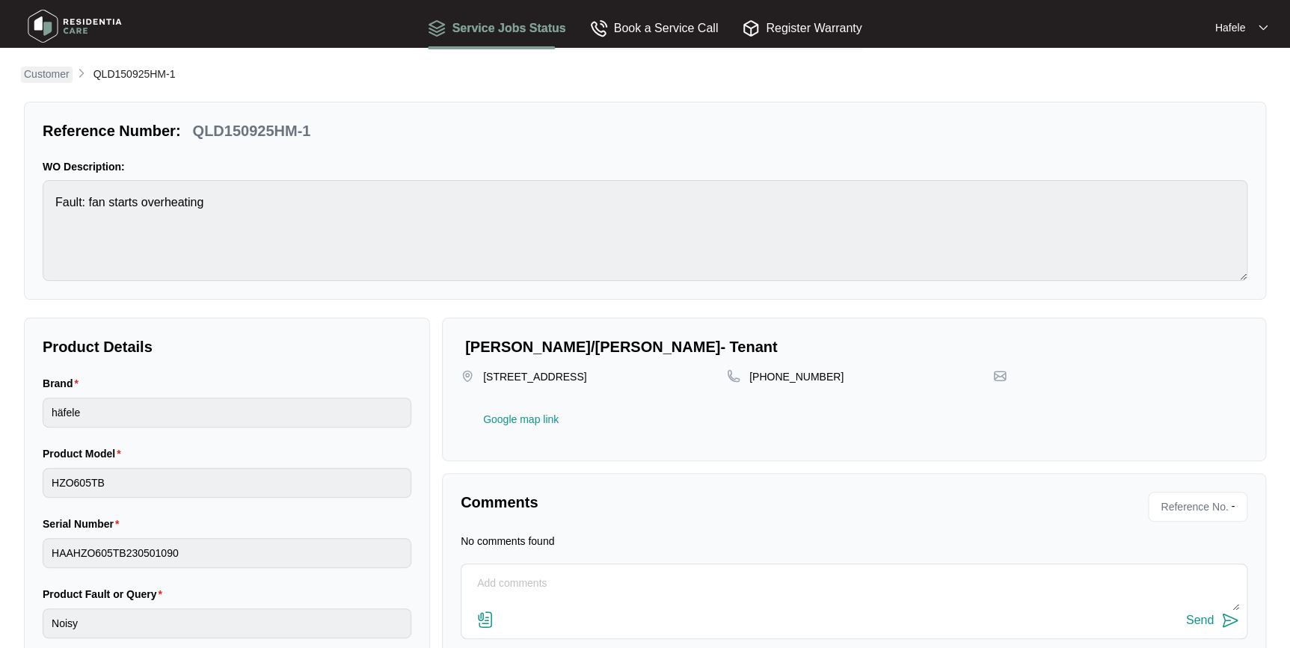
click at [52, 78] on p "Customer" at bounding box center [47, 74] width 46 height 15
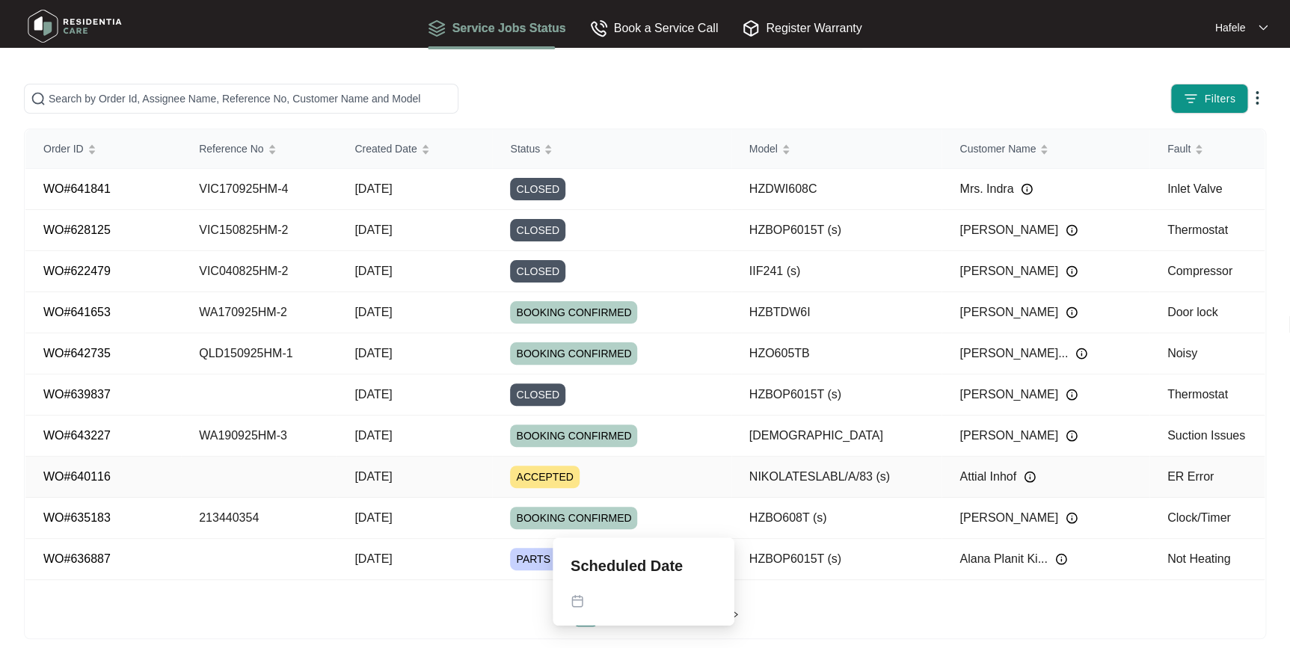
click at [555, 468] on span "ACCEPTED" at bounding box center [544, 477] width 69 height 22
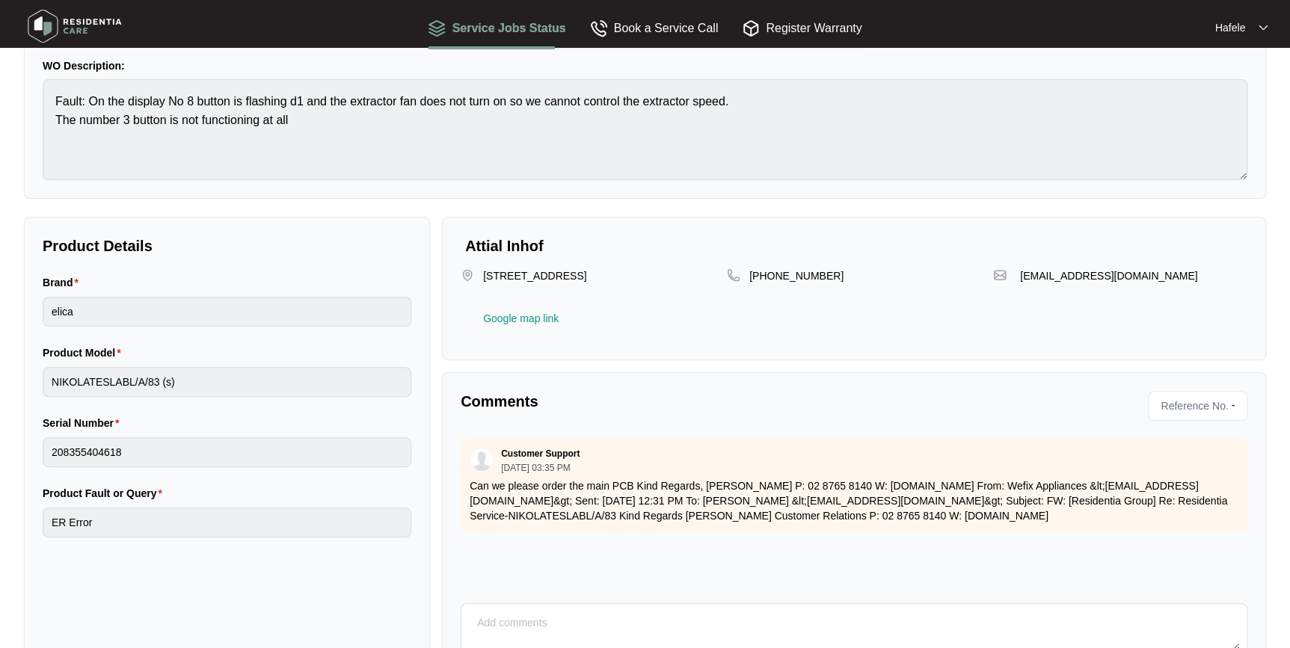
scroll to position [172, 0]
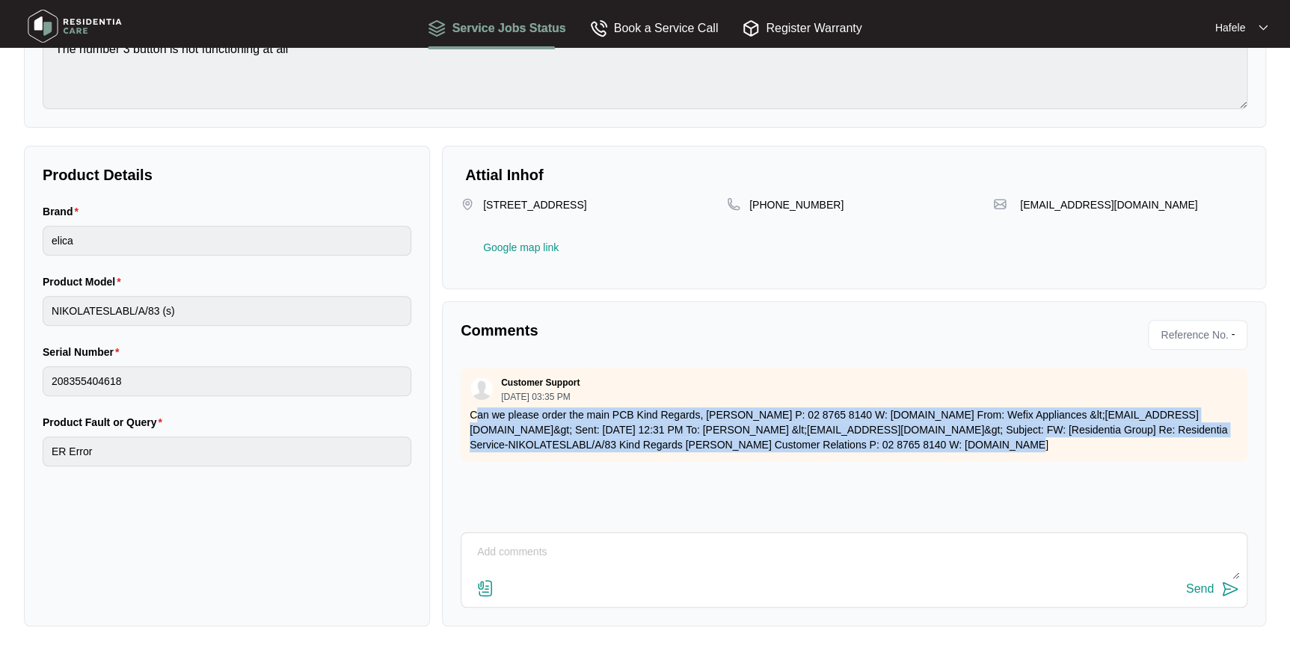
drag, startPoint x: 998, startPoint y: 455, endPoint x: 478, endPoint y: 410, distance: 522.2
click at [478, 410] on div "Customer Support [DATE] 03:35 PM Can we please order the main PCB Kind Regards,…" at bounding box center [854, 414] width 786 height 93
click at [478, 411] on p "Can we please order the main PCB Kind Regards, [PERSON_NAME] P: 02 8765 8140 W:…" at bounding box center [854, 429] width 769 height 45
drag, startPoint x: 733, startPoint y: 413, endPoint x: 1211, endPoint y: 446, distance: 479.7
click at [1211, 446] on p "Can we please order the main PCB Kind Regards, [PERSON_NAME] P: 02 8765 8140 W:…" at bounding box center [854, 429] width 769 height 45
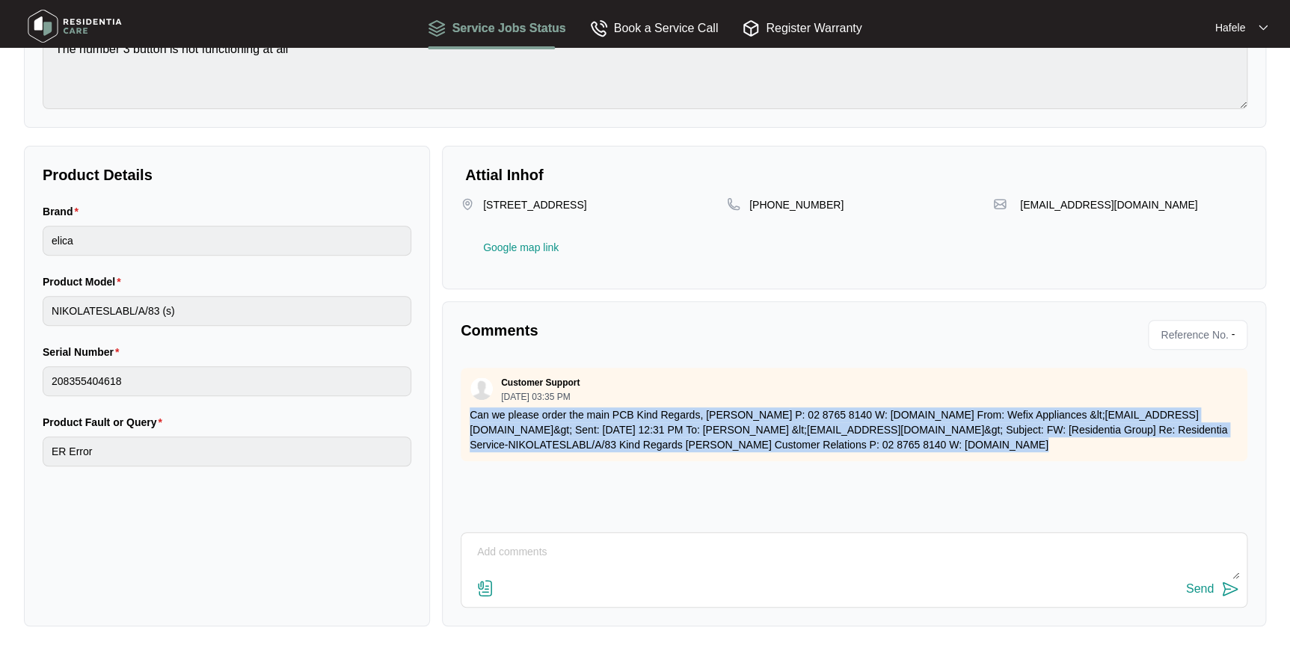
drag, startPoint x: 1211, startPoint y: 446, endPoint x: 1186, endPoint y: 453, distance: 25.6
click at [1211, 446] on p "Can we please order the main PCB Kind Regards, [PERSON_NAME] P: 02 8765 8140 W:…" at bounding box center [854, 429] width 769 height 45
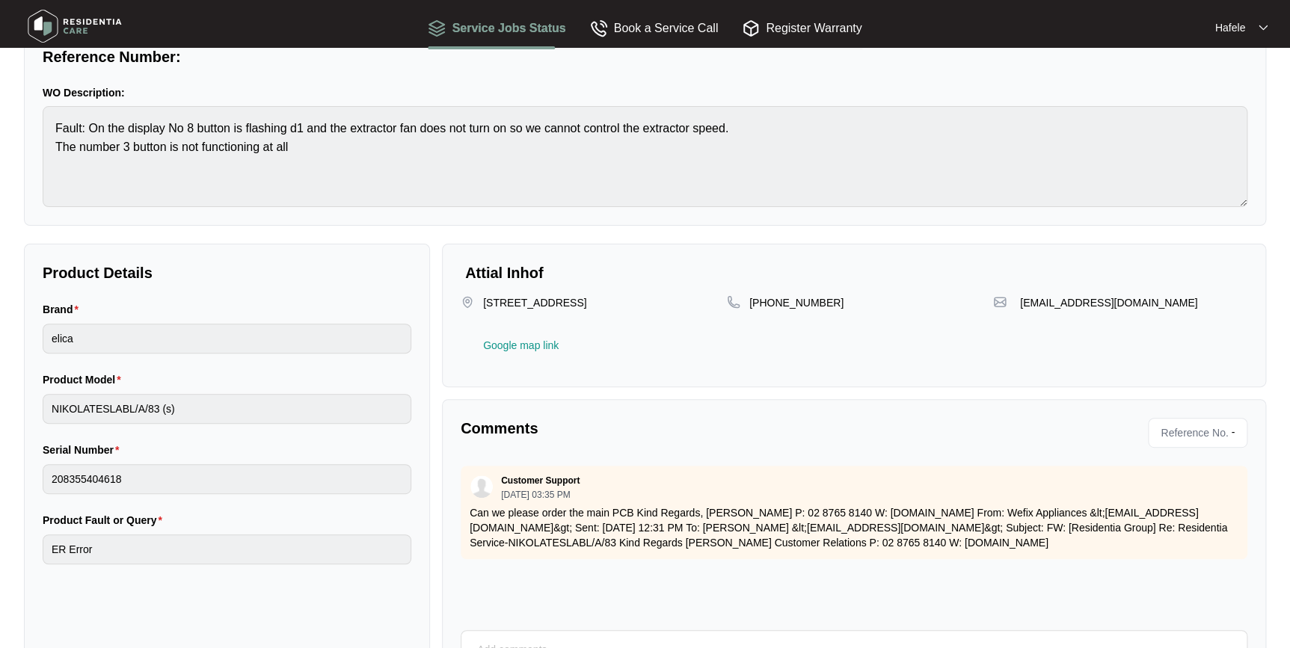
scroll to position [0, 0]
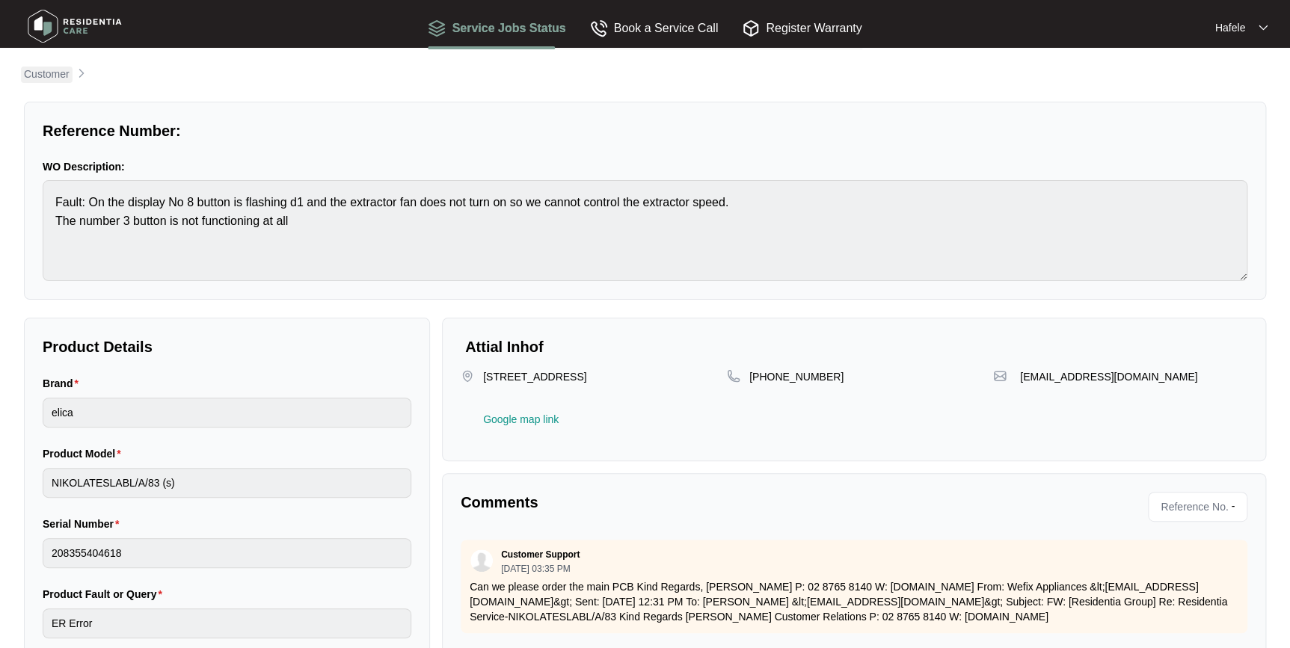
click at [44, 67] on p "Customer" at bounding box center [47, 74] width 46 height 15
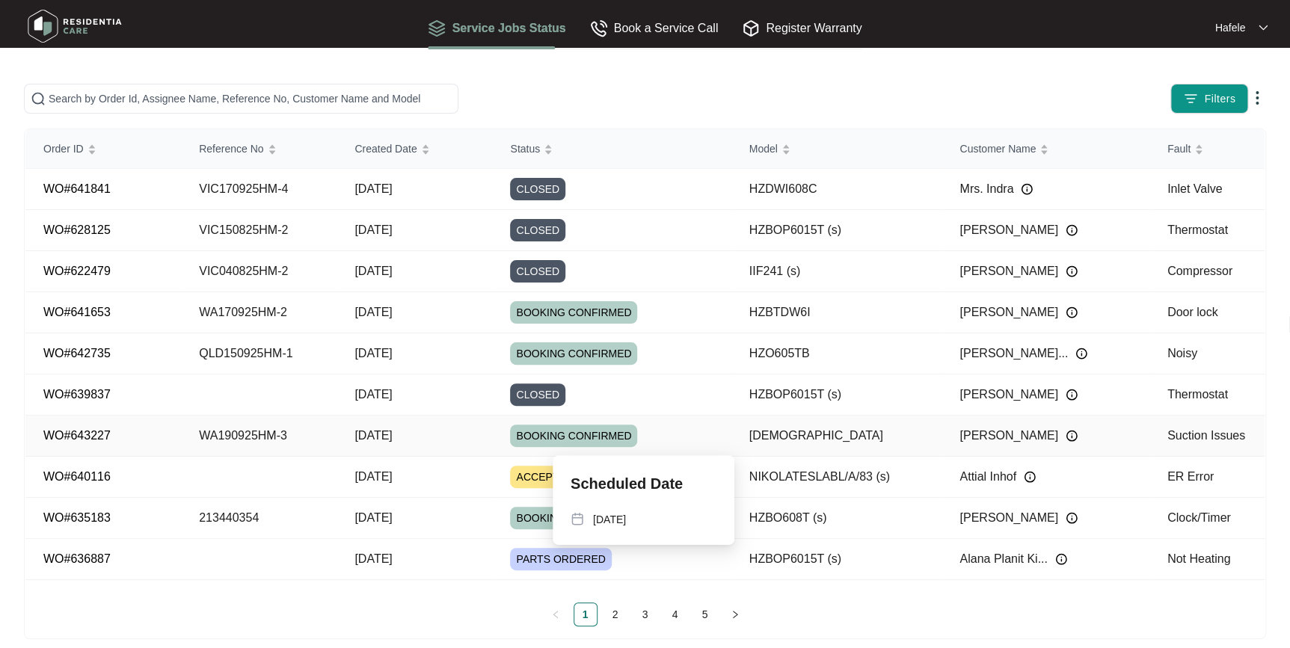
click at [644, 431] on div "BOOKING CONFIRMED" at bounding box center [620, 436] width 221 height 22
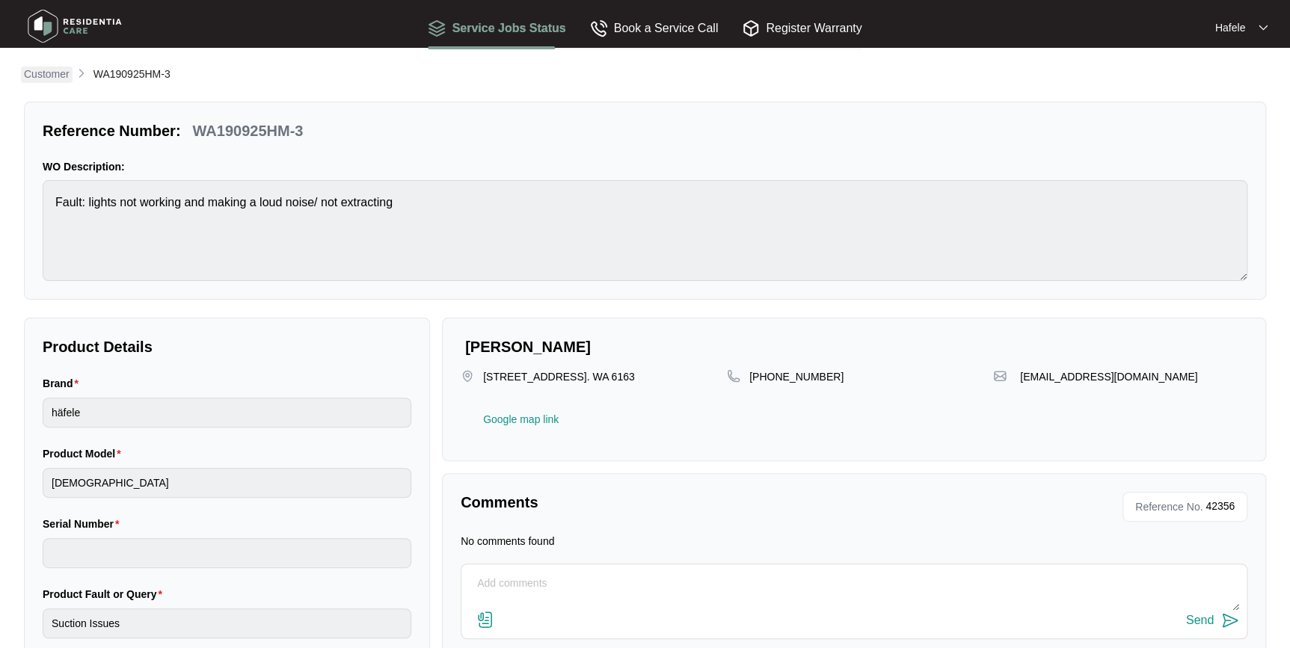
click at [60, 81] on p "Customer" at bounding box center [47, 74] width 46 height 15
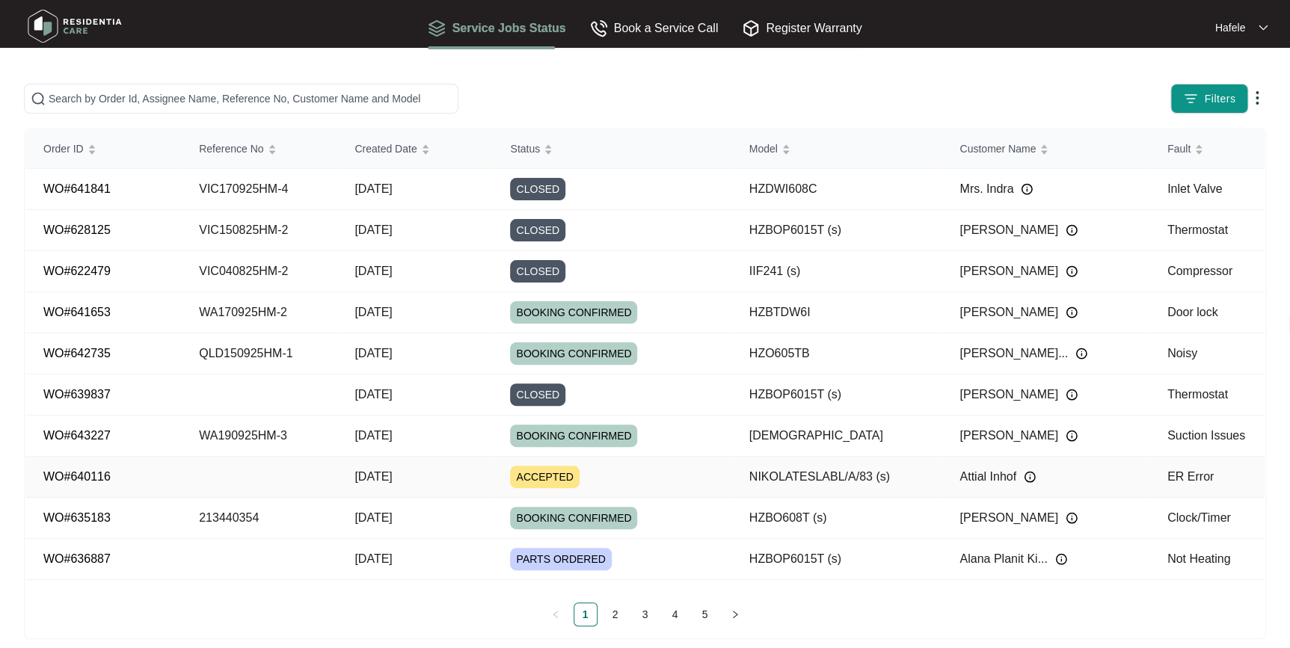
click at [592, 467] on div "ACCEPTED" at bounding box center [620, 477] width 221 height 22
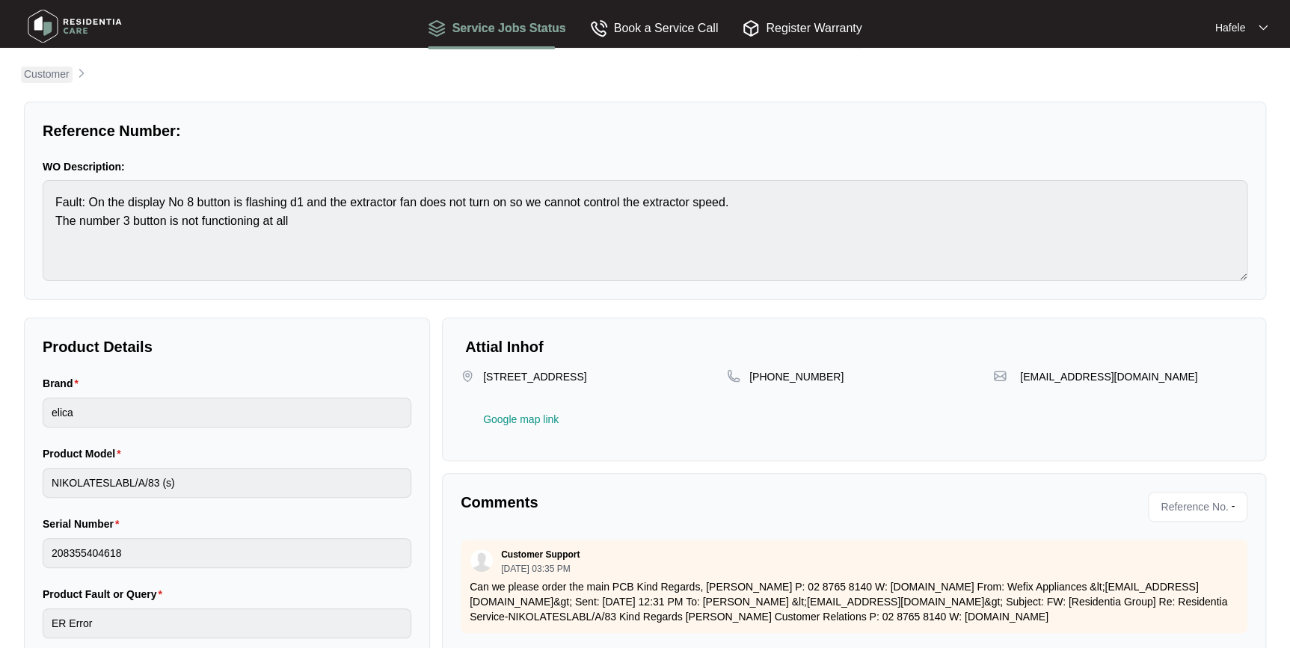
click at [47, 71] on p "Customer" at bounding box center [47, 74] width 46 height 15
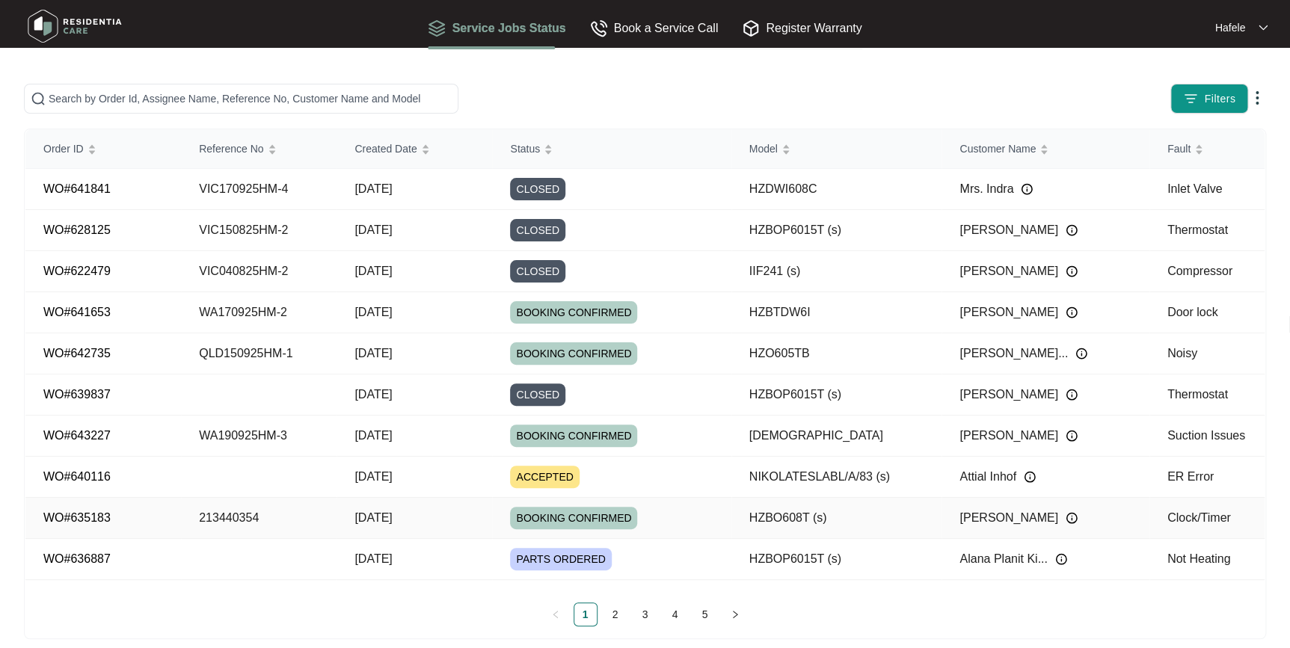
scroll to position [14, 0]
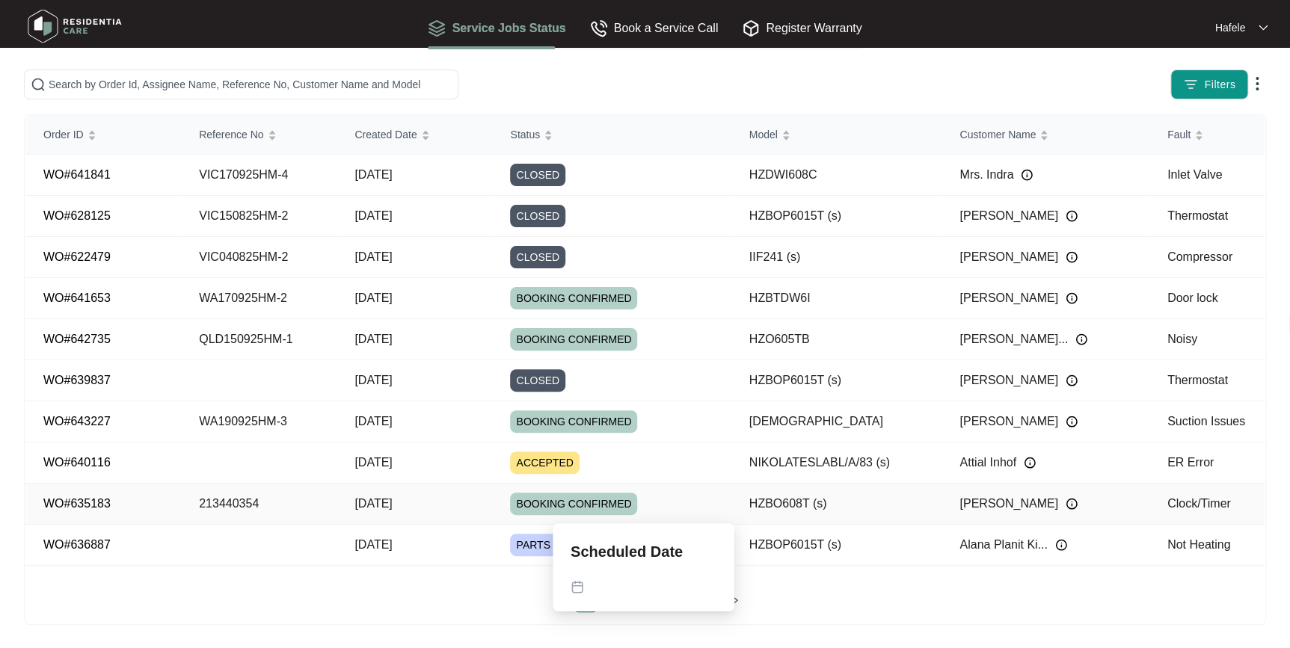
click at [657, 505] on div "BOOKING CONFIRMED" at bounding box center [620, 504] width 221 height 22
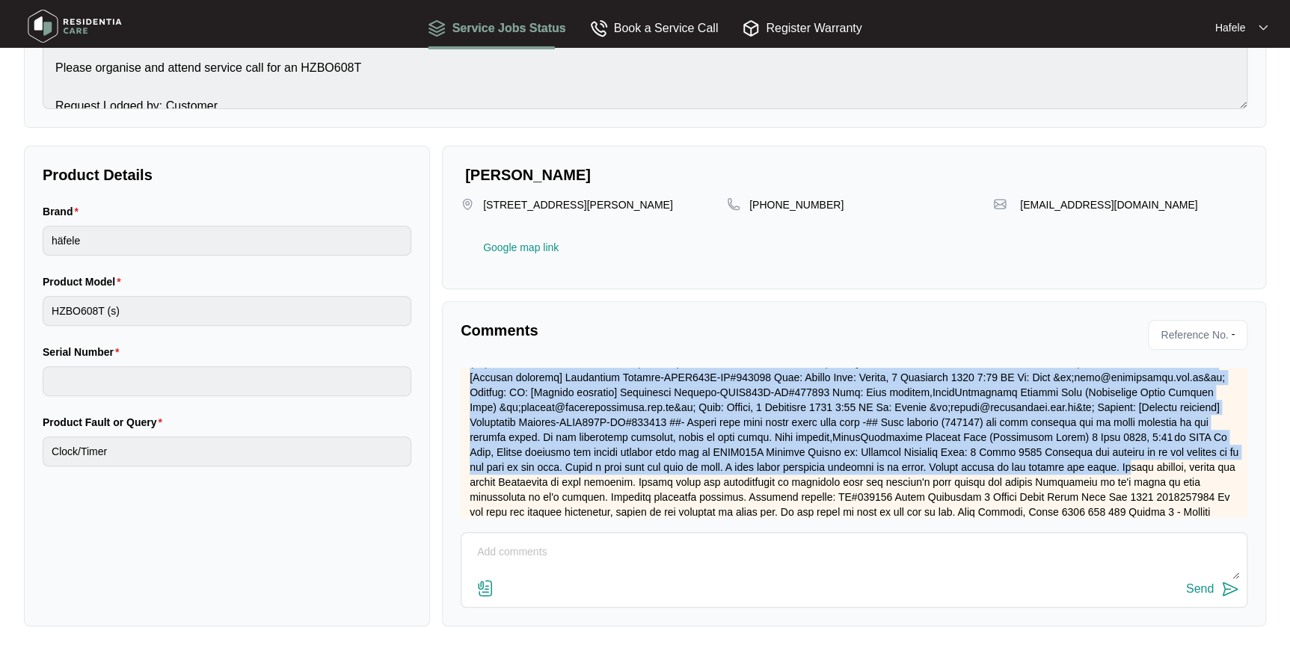
scroll to position [133, 0]
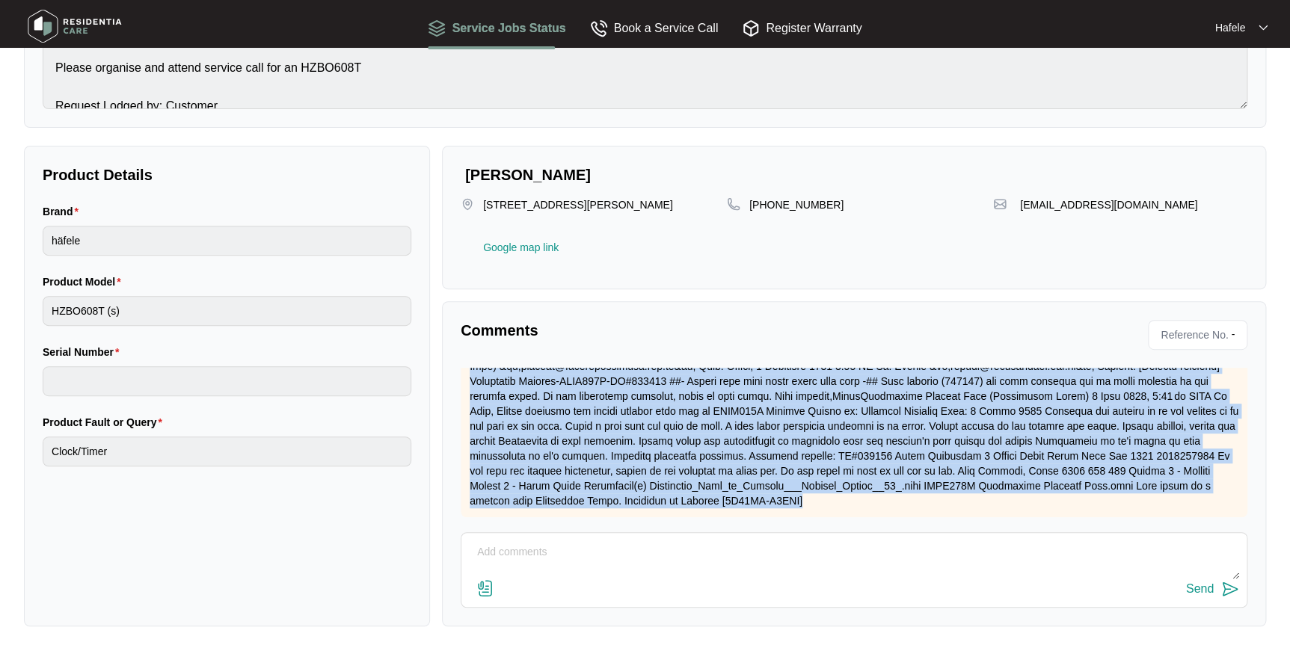
drag, startPoint x: 471, startPoint y: 415, endPoint x: 662, endPoint y: 499, distance: 208.2
click at [662, 499] on div "Customer Support [DATE] 03:57 PM" at bounding box center [854, 388] width 786 height 258
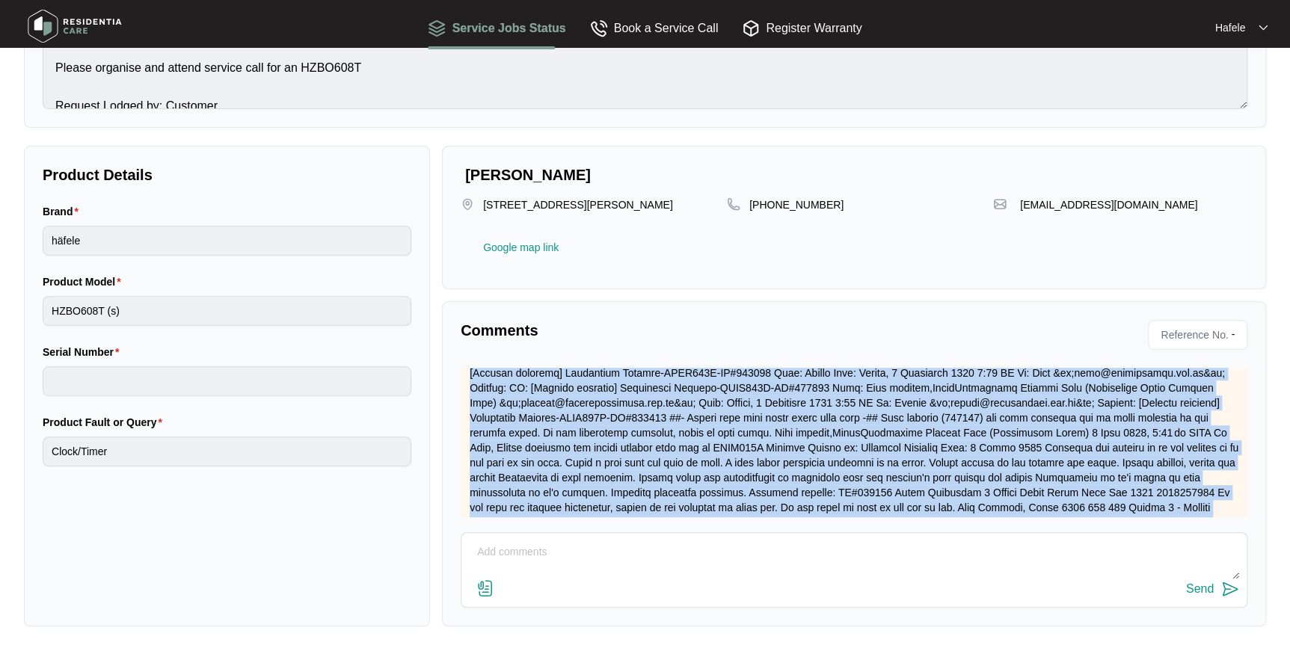
scroll to position [0, 0]
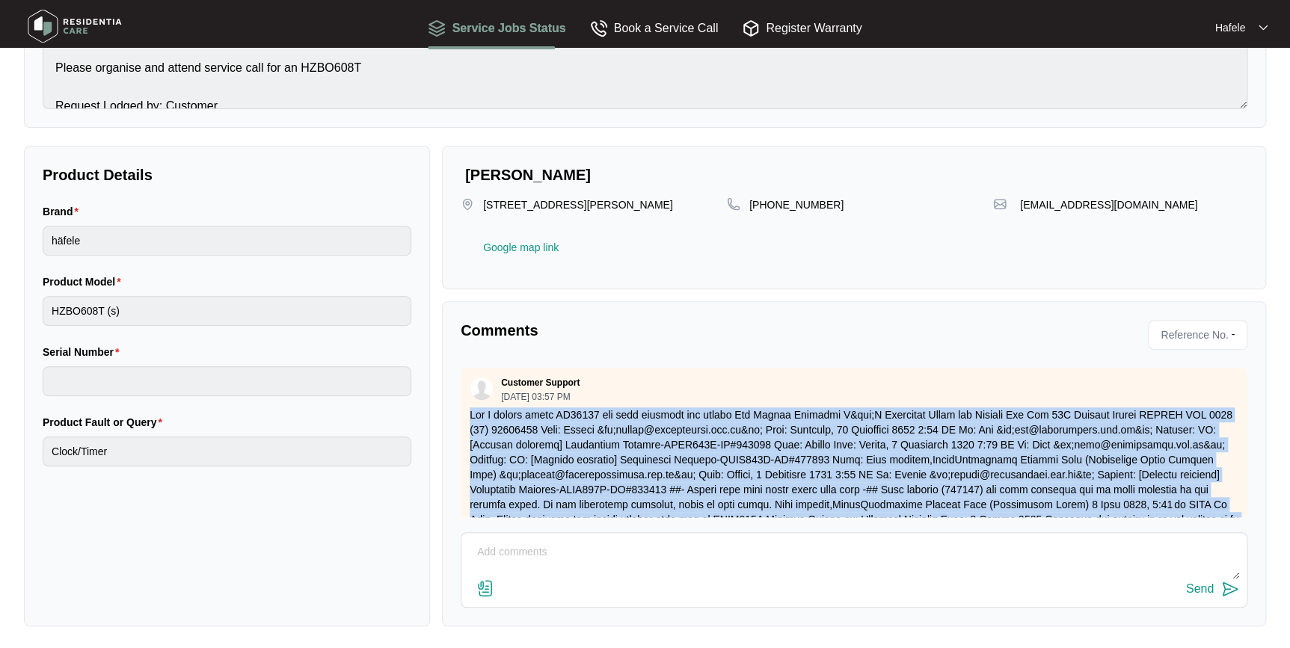
drag, startPoint x: 662, startPoint y: 499, endPoint x: 466, endPoint y: 366, distance: 237.2
click at [466, 368] on div "Customer Support [DATE] 03:57 PM" at bounding box center [854, 497] width 786 height 258
click at [682, 446] on p at bounding box center [854, 511] width 769 height 209
click at [769, 413] on p at bounding box center [854, 511] width 769 height 209
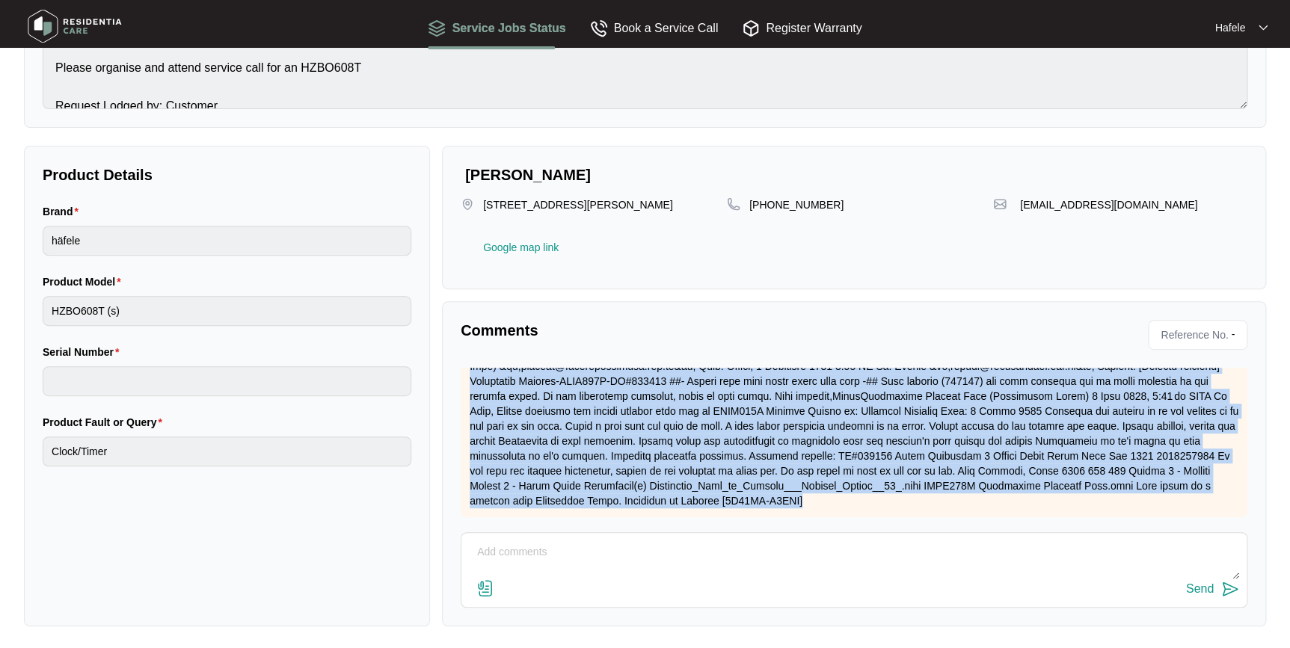
scroll to position [133, 0]
drag, startPoint x: 464, startPoint y: 381, endPoint x: 716, endPoint y: 498, distance: 278.3
click at [716, 498] on div "Customer Support [DATE] 03:57 PM" at bounding box center [854, 388] width 786 height 258
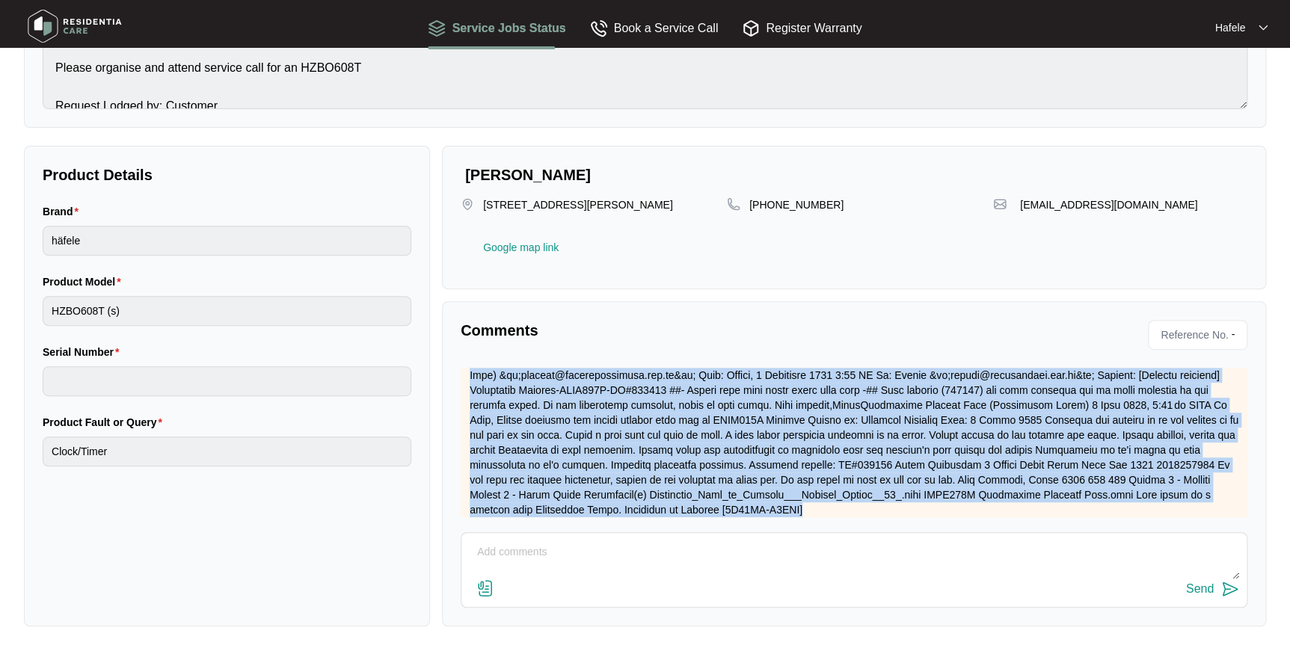
scroll to position [0, 0]
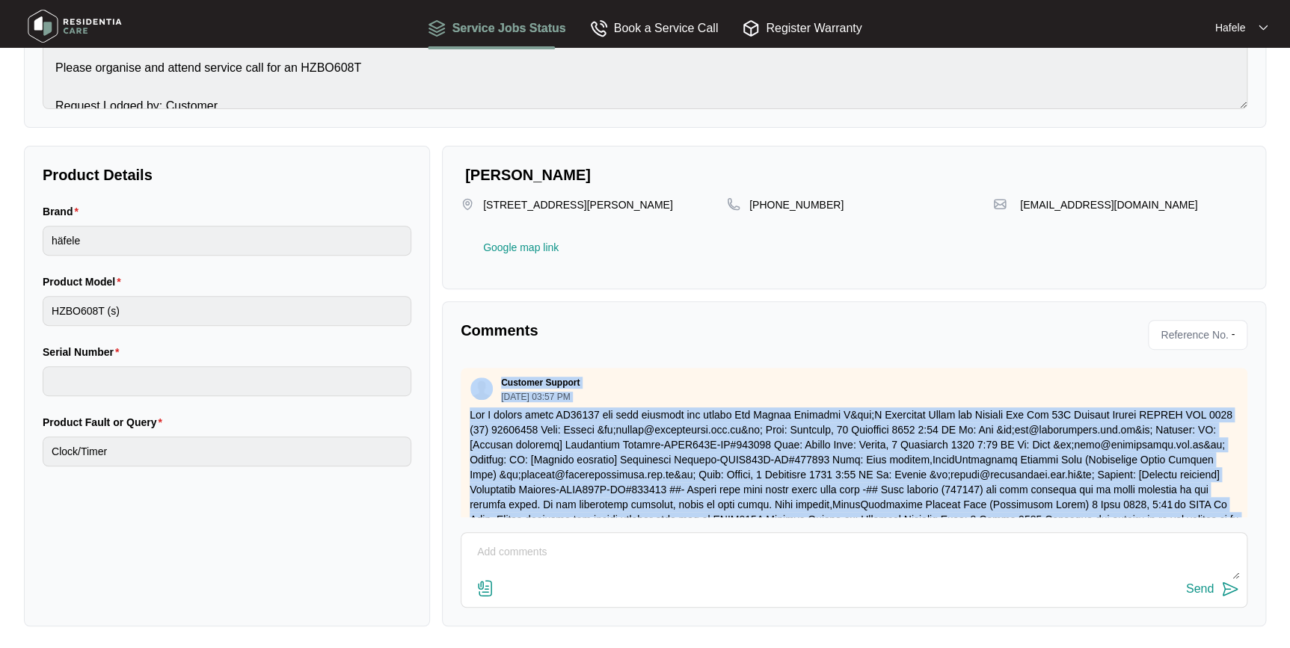
drag, startPoint x: 712, startPoint y: 496, endPoint x: 468, endPoint y: 390, distance: 265.5
click at [468, 390] on div "Customer Support [DATE] 03:57 PM" at bounding box center [854, 497] width 786 height 258
click at [475, 377] on span at bounding box center [482, 389] width 24 height 24
click at [604, 411] on p at bounding box center [854, 511] width 769 height 209
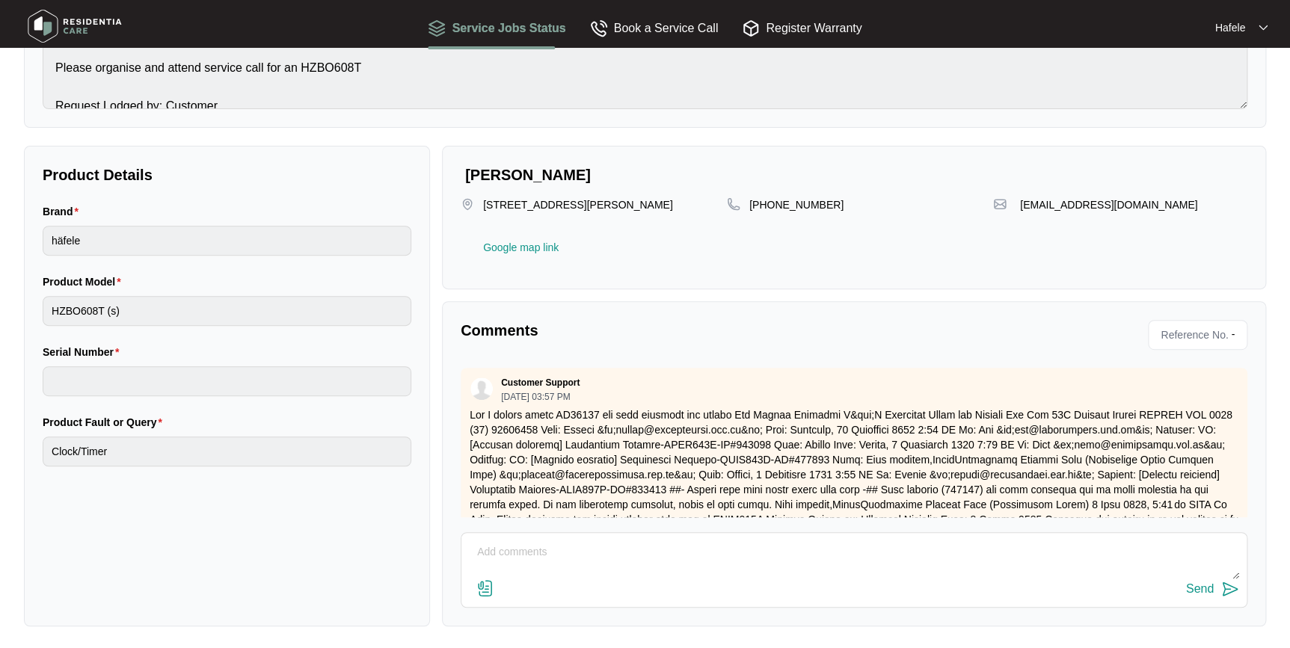
click at [528, 557] on textarea at bounding box center [854, 560] width 770 height 39
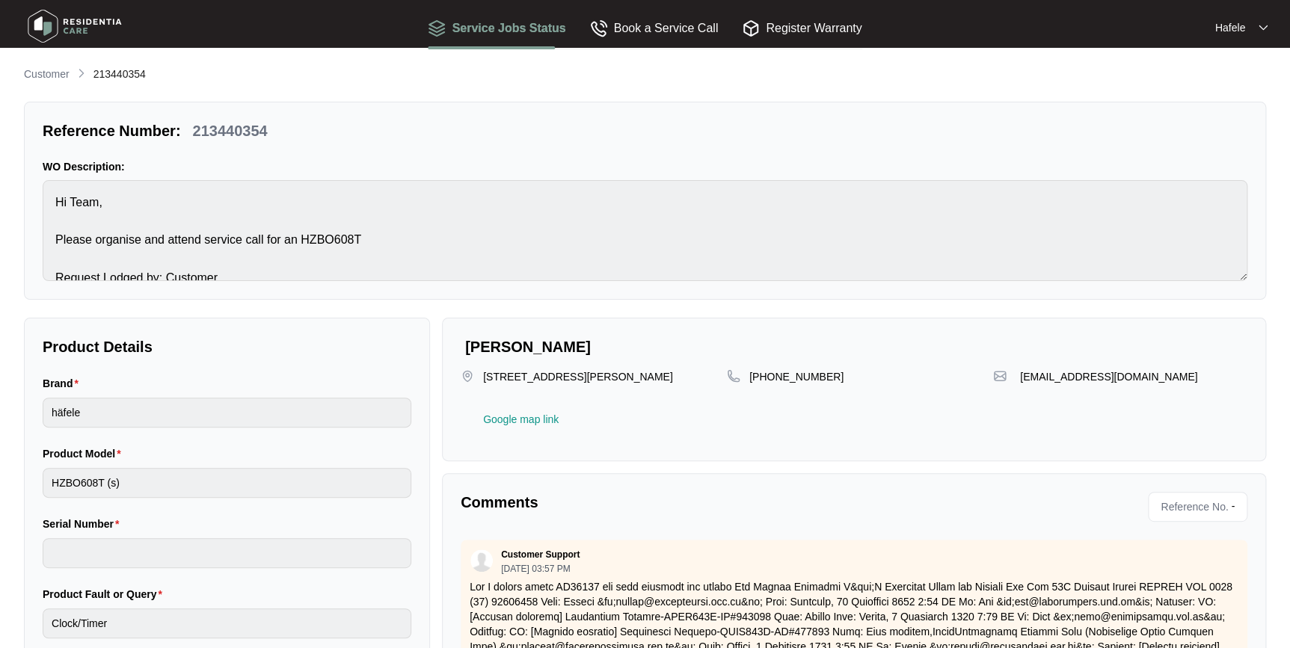
click at [53, 86] on div "Customer 213440354 Reference Number: 213440354 WO Description: Hi Team, Please …" at bounding box center [645, 432] width 1242 height 733
click at [47, 78] on p "Customer" at bounding box center [47, 74] width 46 height 15
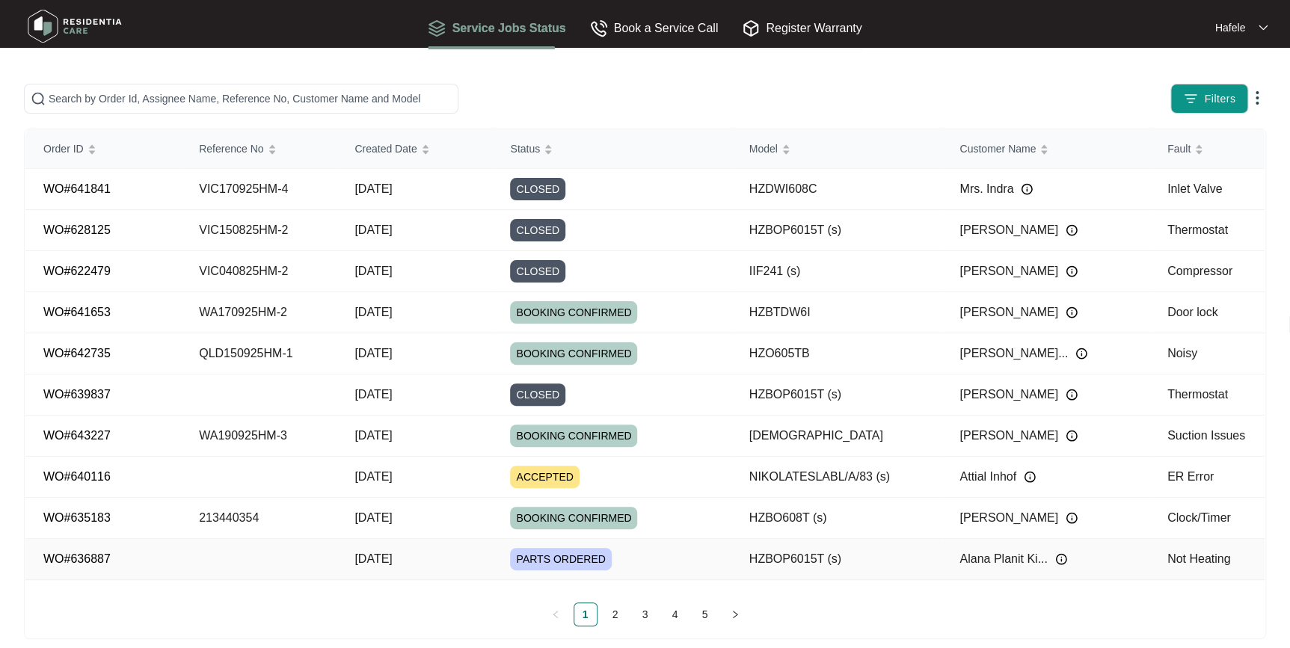
click at [624, 556] on div "PARTS ORDERED" at bounding box center [620, 559] width 221 height 22
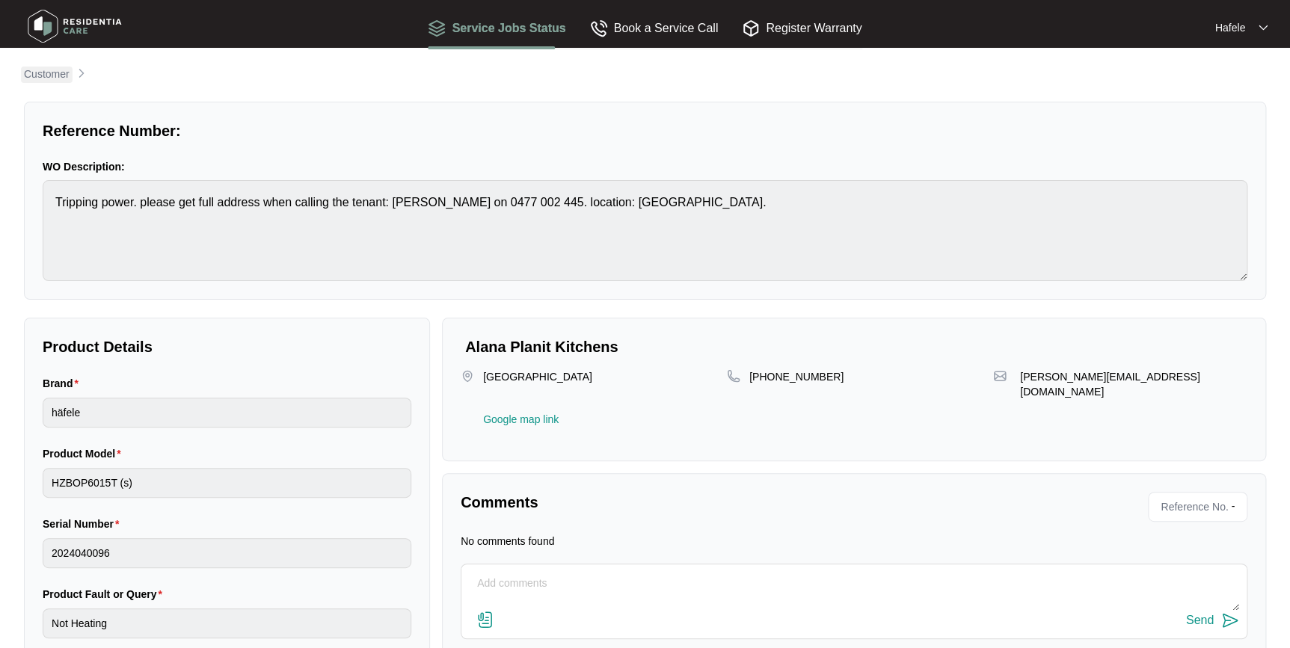
click at [42, 81] on p "Customer" at bounding box center [47, 74] width 46 height 15
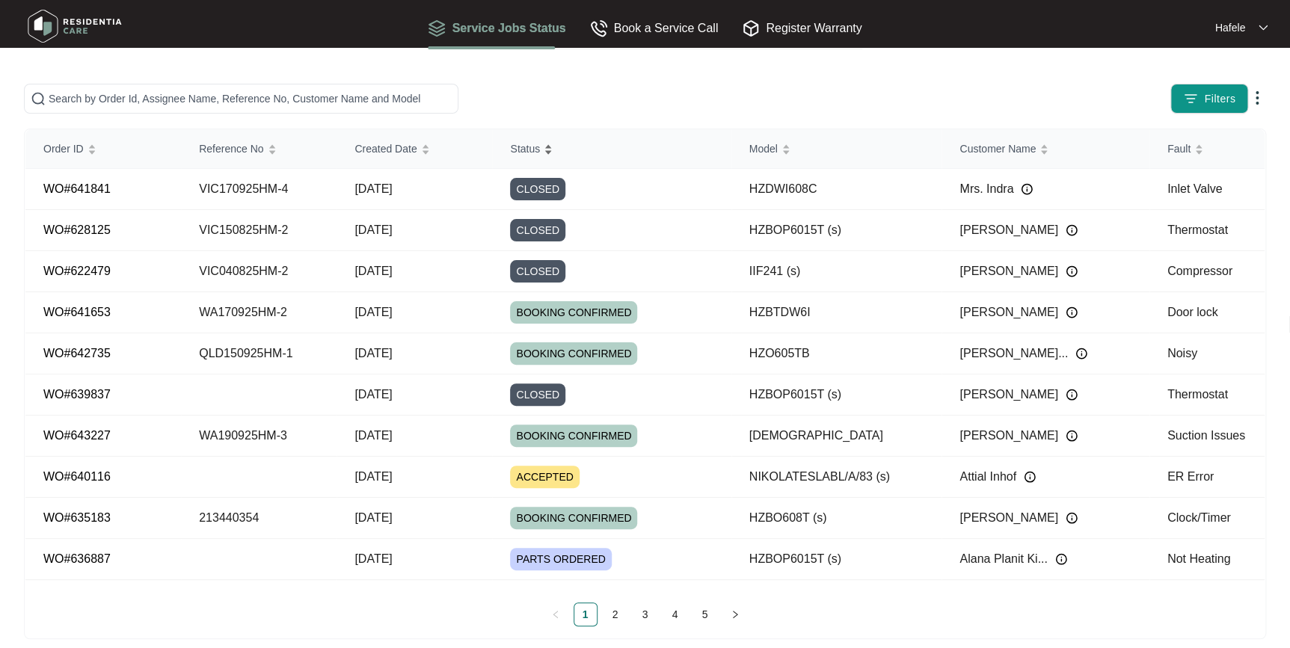
click at [539, 153] on span "Status" at bounding box center [525, 149] width 30 height 16
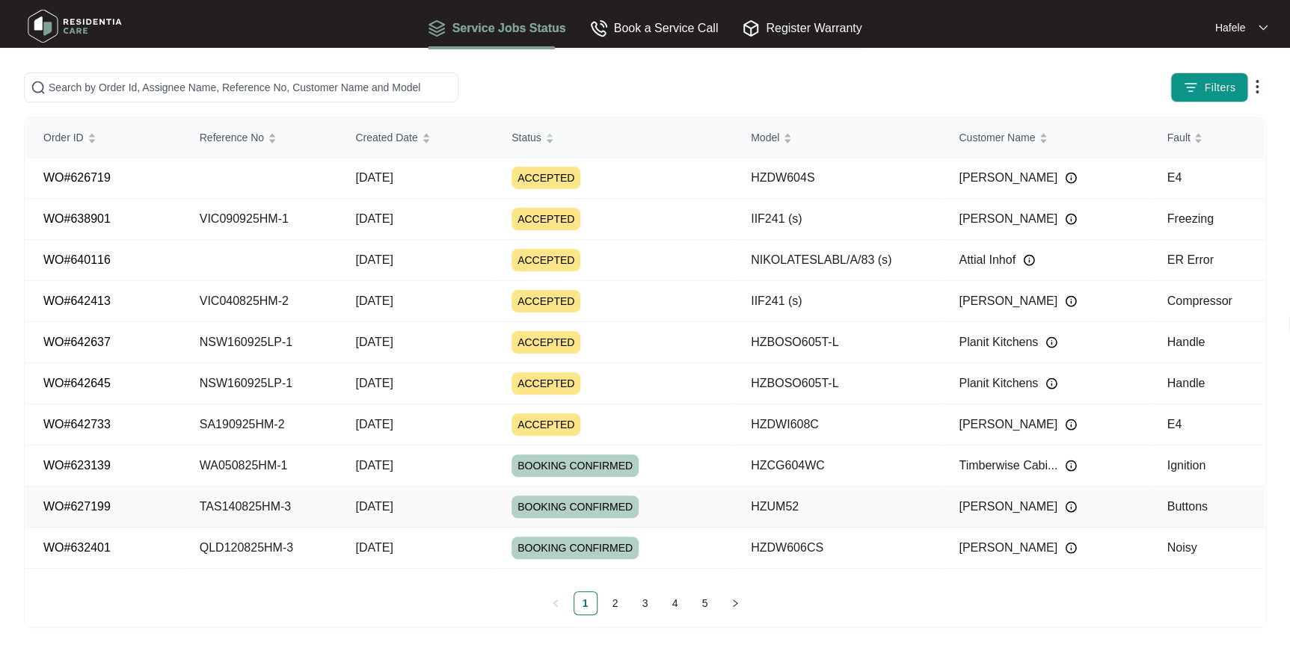
scroll to position [14, 0]
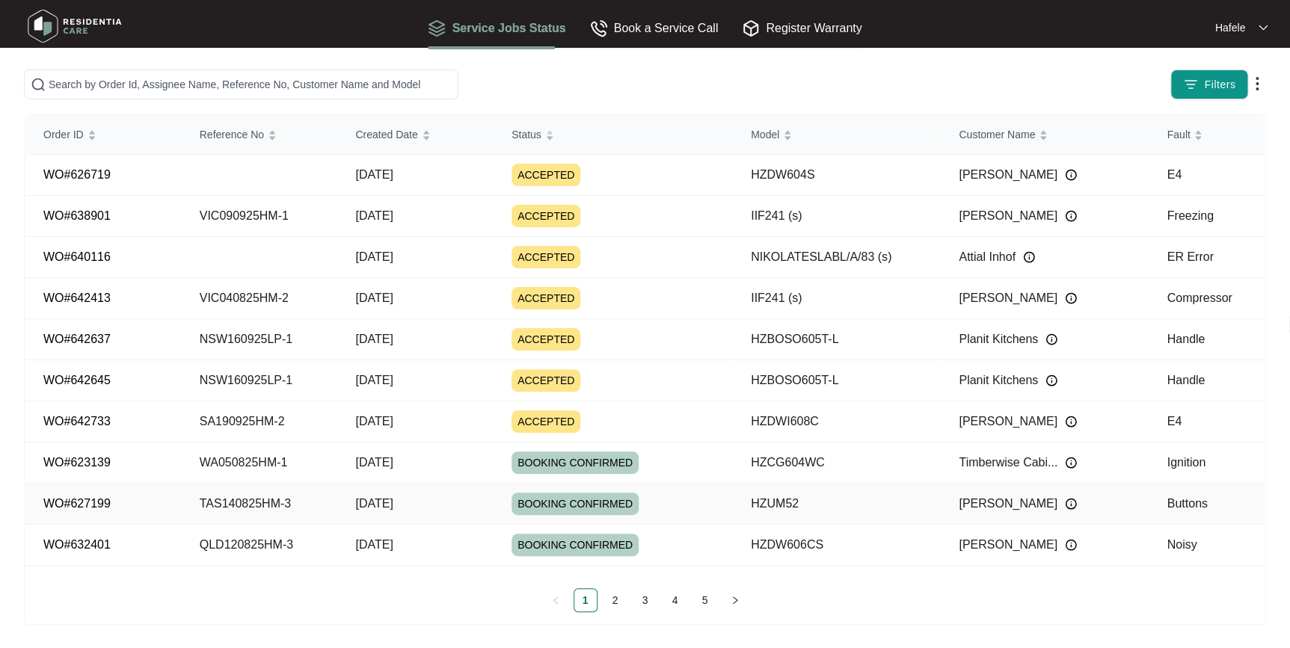
click at [460, 453] on td "[DATE]" at bounding box center [415, 463] width 156 height 41
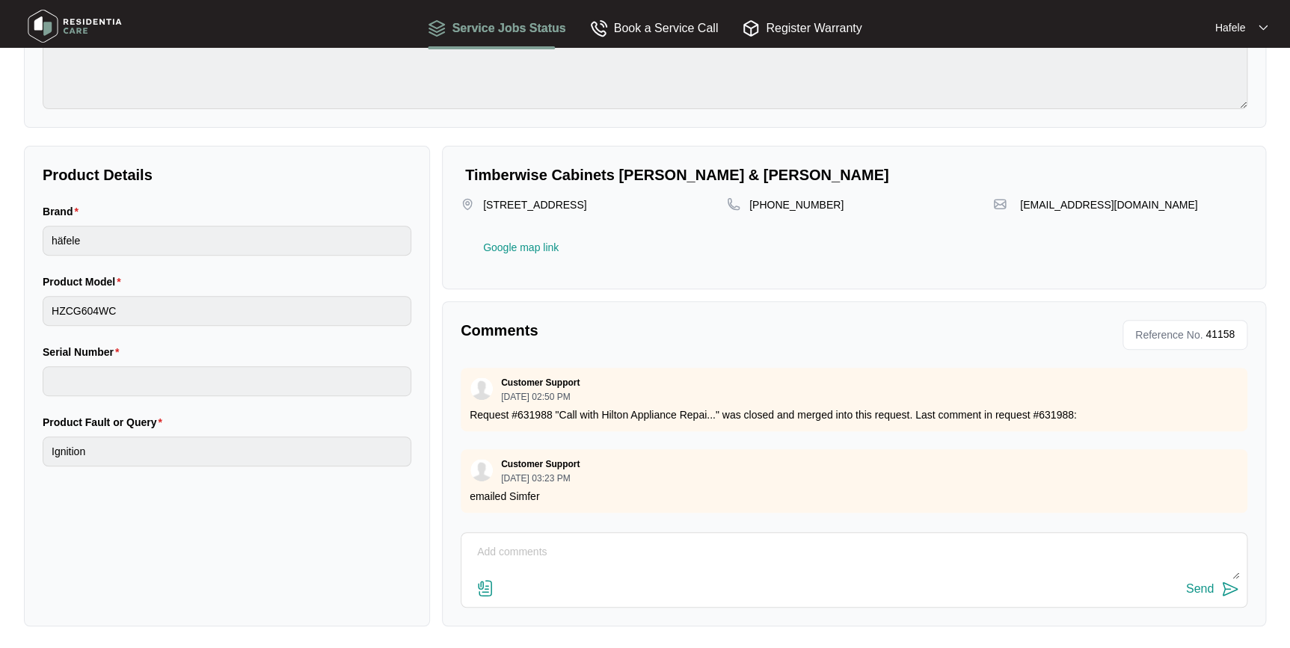
scroll to position [5, 0]
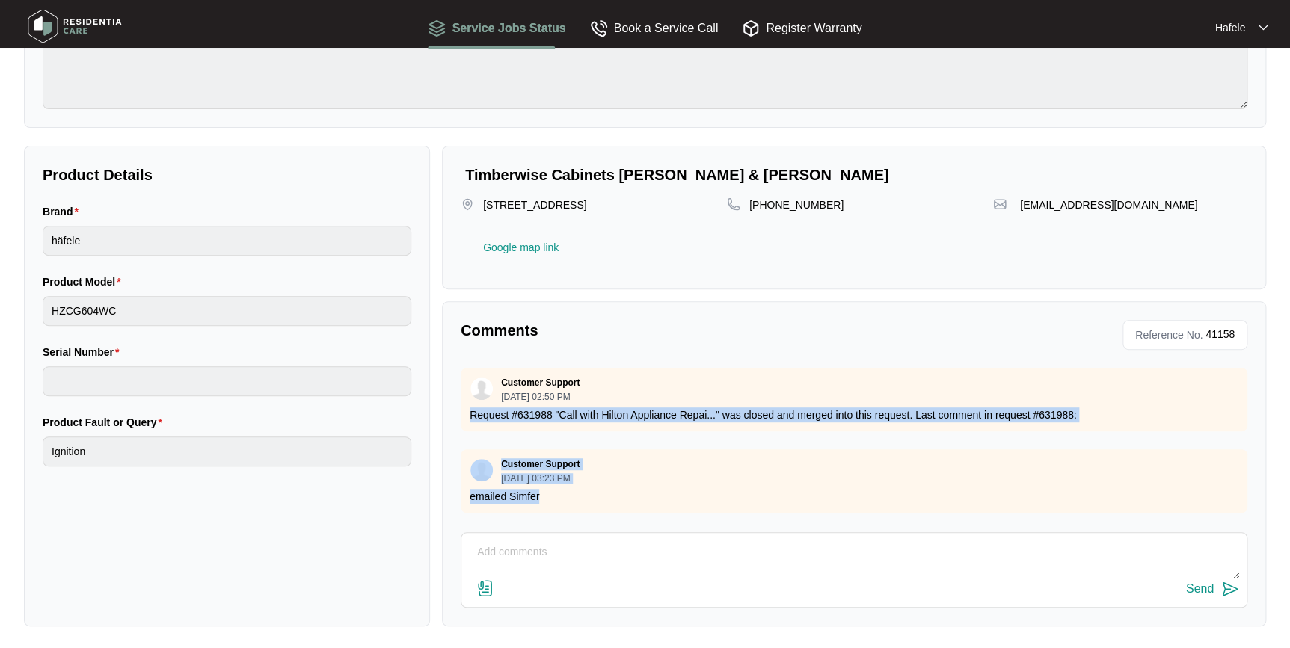
drag, startPoint x: 572, startPoint y: 492, endPoint x: 462, endPoint y: 406, distance: 139.5
click at [462, 406] on div "Customer Support [DATE] 02:50 PM Request #631988 "Call with Hilton Appliance Re…" at bounding box center [854, 443] width 786 height 150
click at [462, 406] on div "Customer Support [DATE] 02:50 PM Request #631988 "Call with Hilton Appliance Re…" at bounding box center [854, 400] width 786 height 64
drag, startPoint x: 472, startPoint y: 406, endPoint x: 943, endPoint y: 488, distance: 478.1
click at [943, 488] on div "Customer Support [DATE] 02:50 PM Request #631988 "Call with Hilton Appliance Re…" at bounding box center [854, 443] width 786 height 150
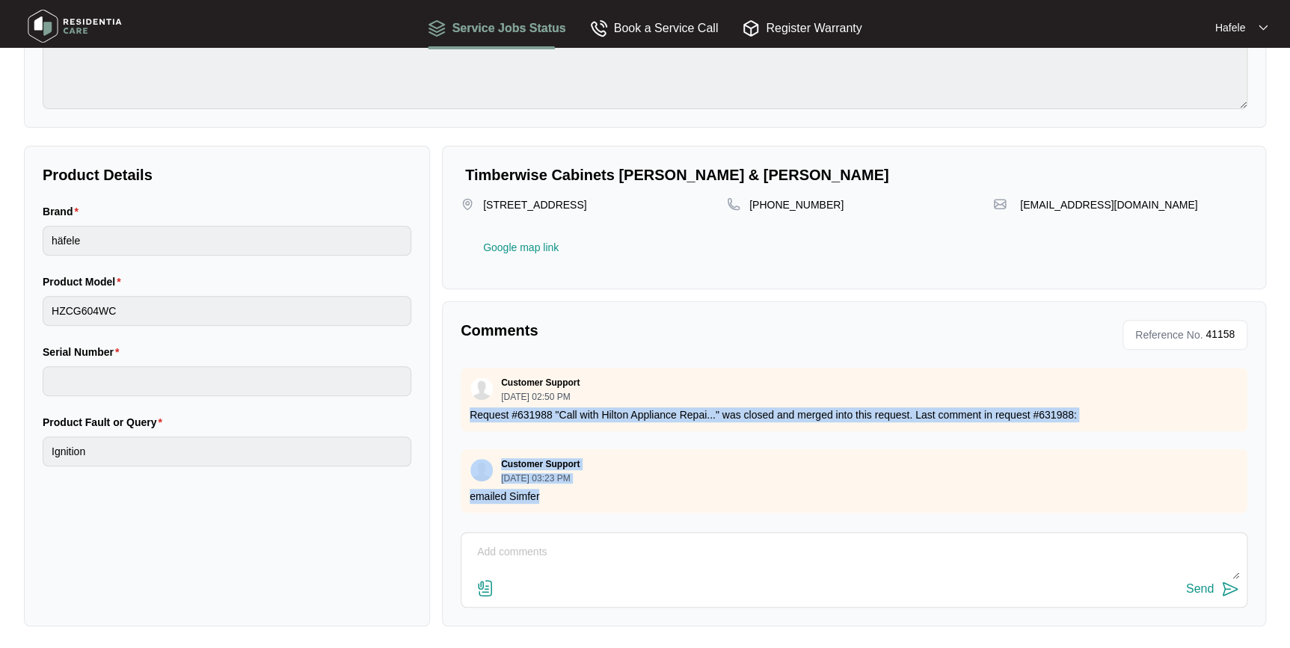
click at [943, 489] on p "emailed Simfer" at bounding box center [854, 496] width 769 height 15
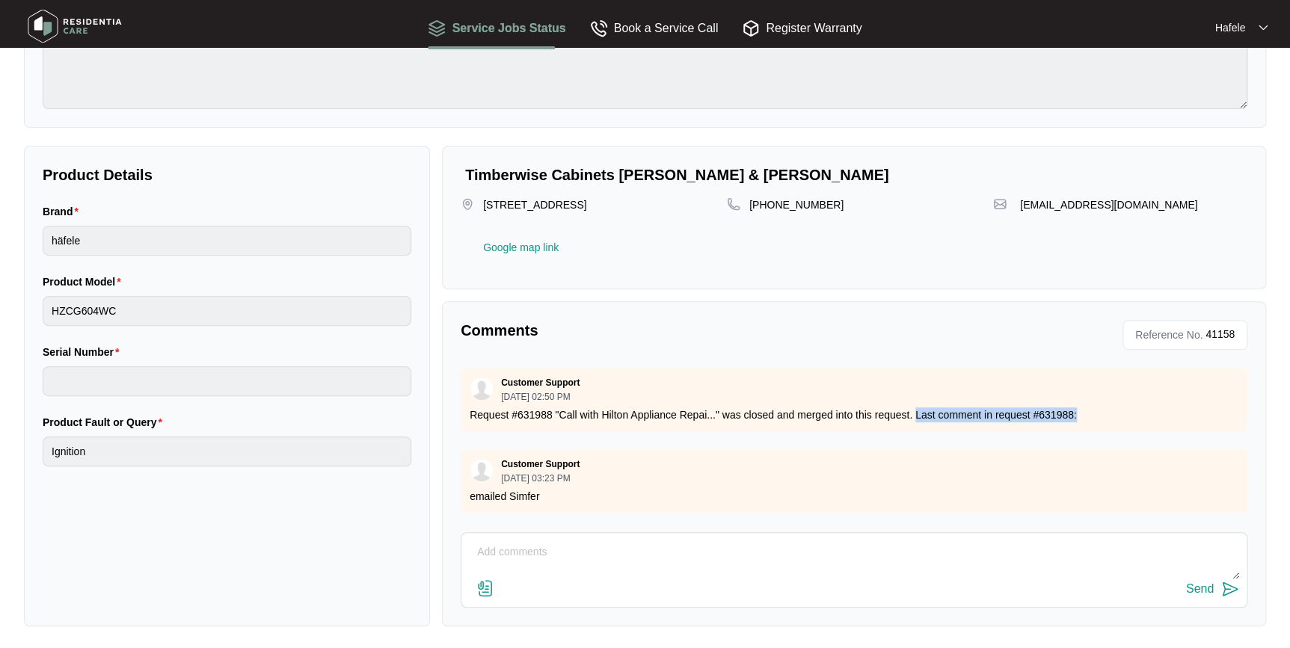
drag, startPoint x: 916, startPoint y: 402, endPoint x: 1119, endPoint y: 411, distance: 203.5
click at [1119, 411] on p "Request #631988 "Call with Hilton Appliance Repai..." was closed and merged int…" at bounding box center [854, 414] width 769 height 15
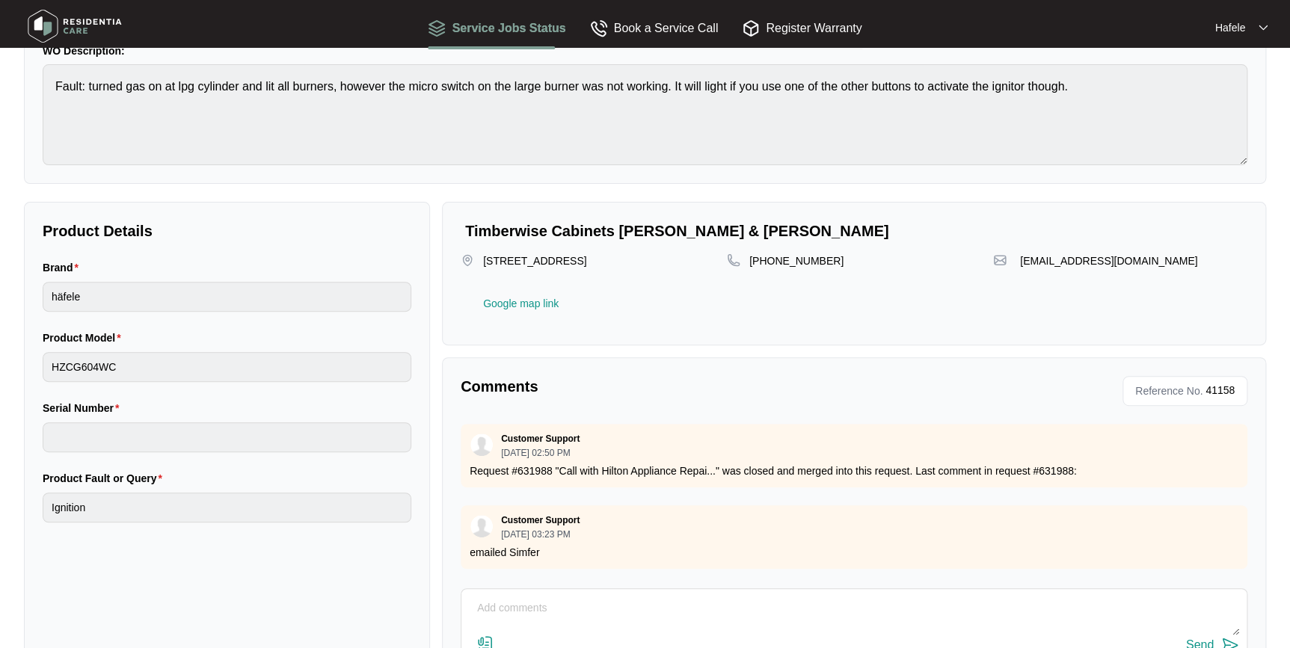
scroll to position [0, 0]
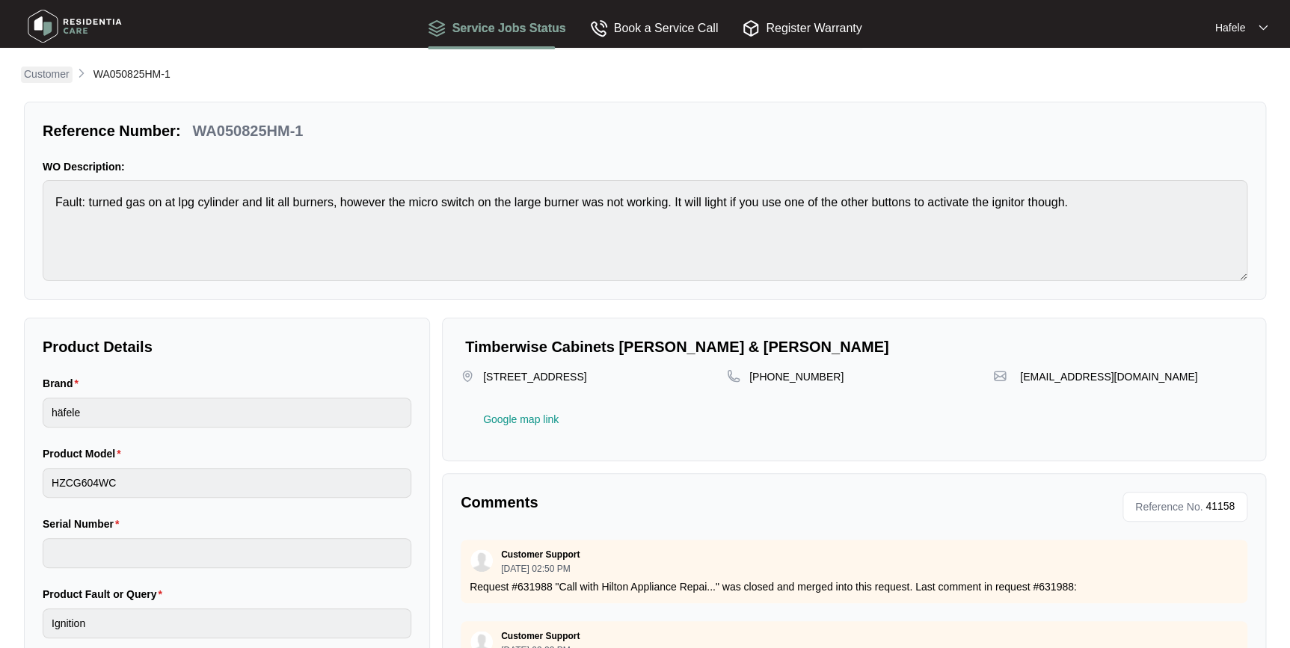
click at [53, 75] on p "Customer" at bounding box center [47, 74] width 46 height 15
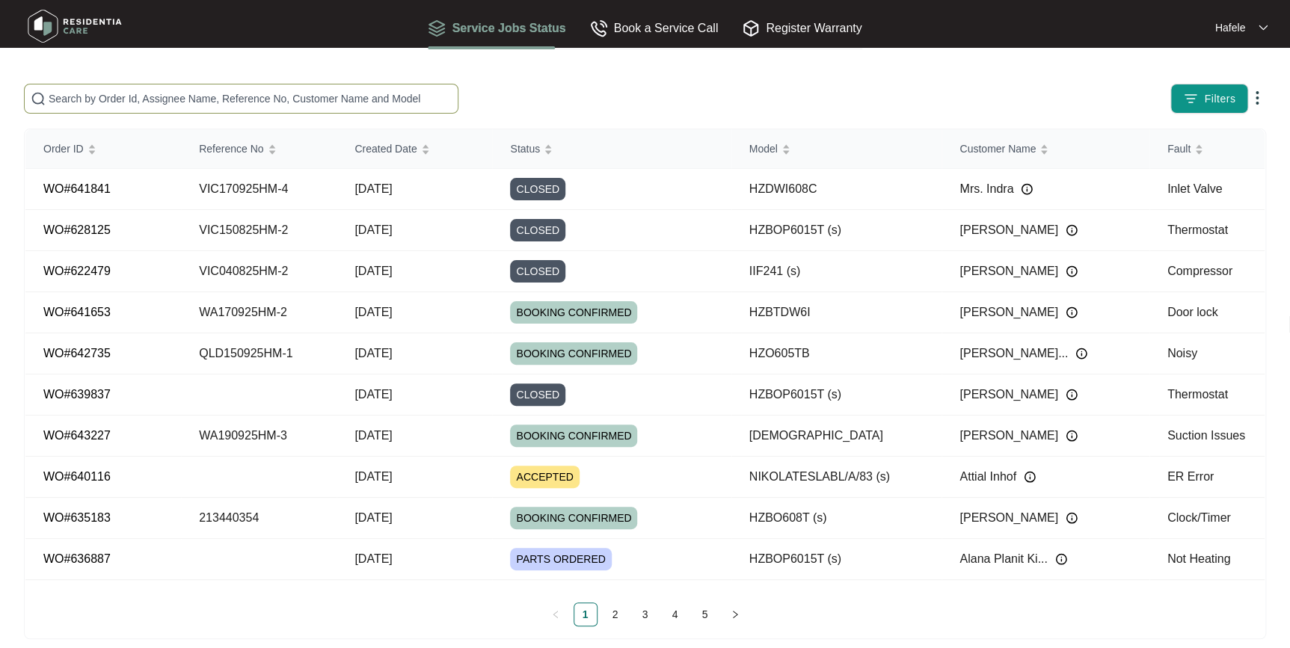
click at [253, 97] on input "text" at bounding box center [250, 98] width 403 height 16
click at [685, 476] on div "ACCEPTED" at bounding box center [620, 477] width 221 height 22
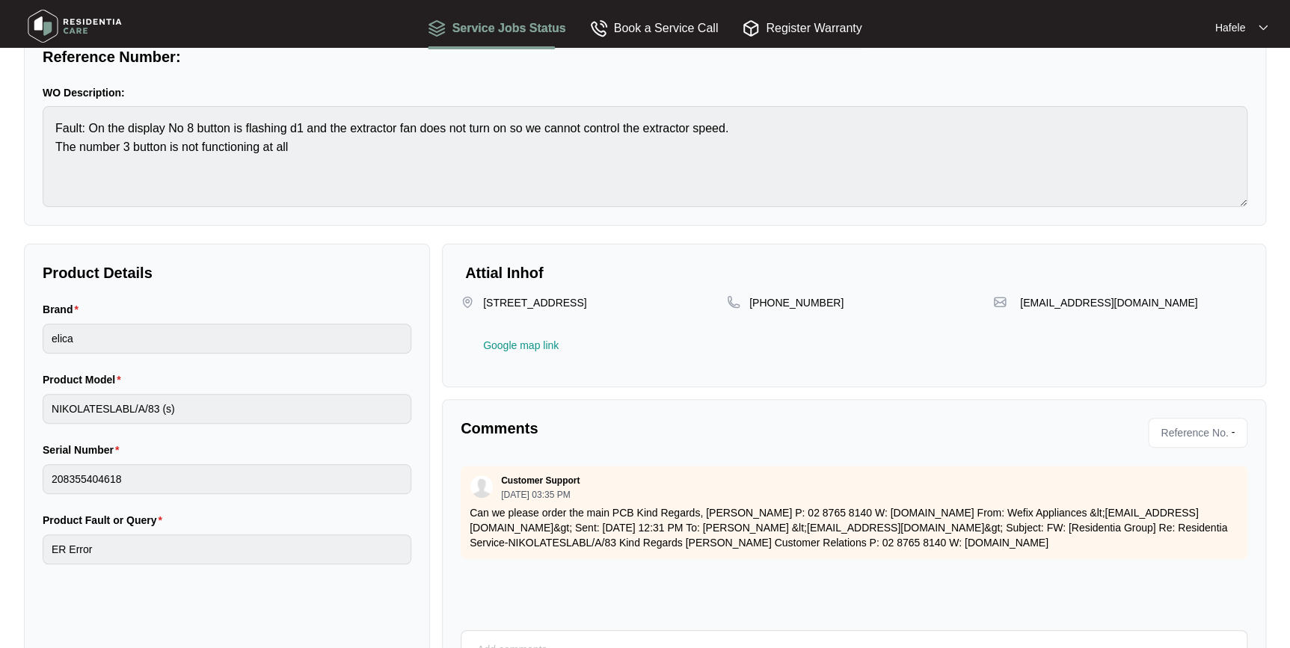
scroll to position [172, 0]
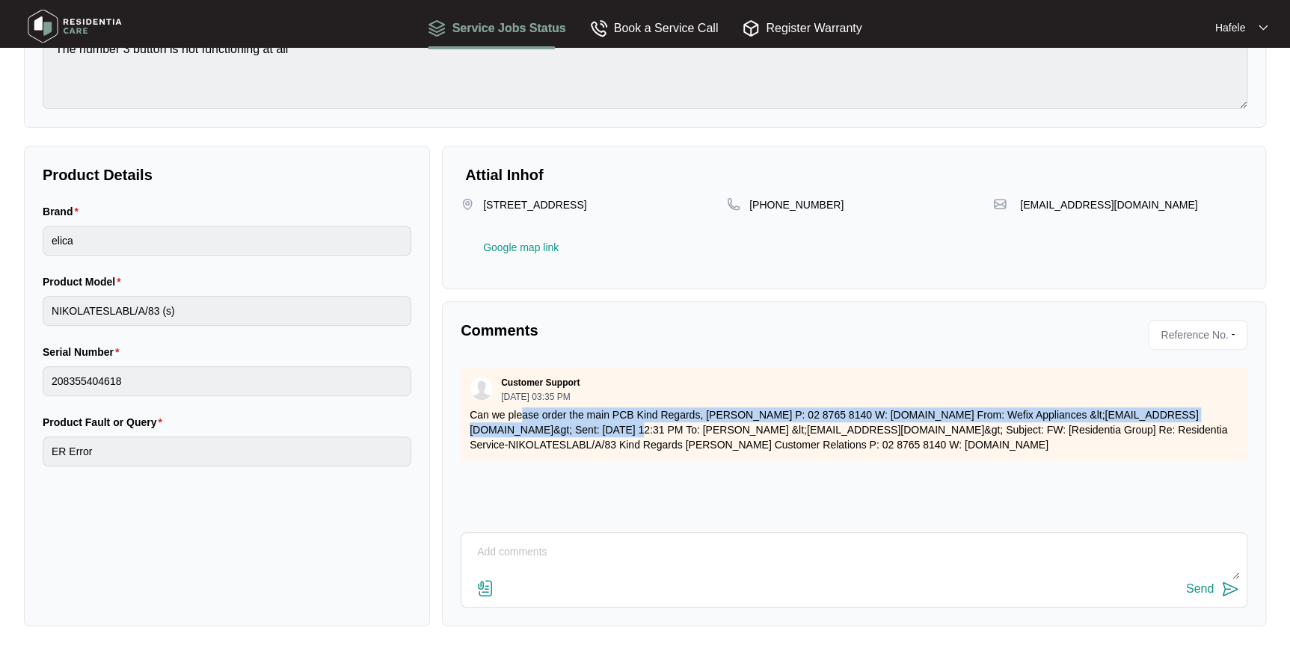
drag, startPoint x: 523, startPoint y: 402, endPoint x: 686, endPoint y: 422, distance: 163.5
click at [686, 422] on div "Customer Support [DATE] 03:35 PM Can we please order the main PCB Kind Regards,…" at bounding box center [854, 414] width 786 height 93
click at [686, 422] on p "Can we please order the main PCB Kind Regards, [PERSON_NAME] P: 02 8765 8140 W:…" at bounding box center [854, 429] width 769 height 45
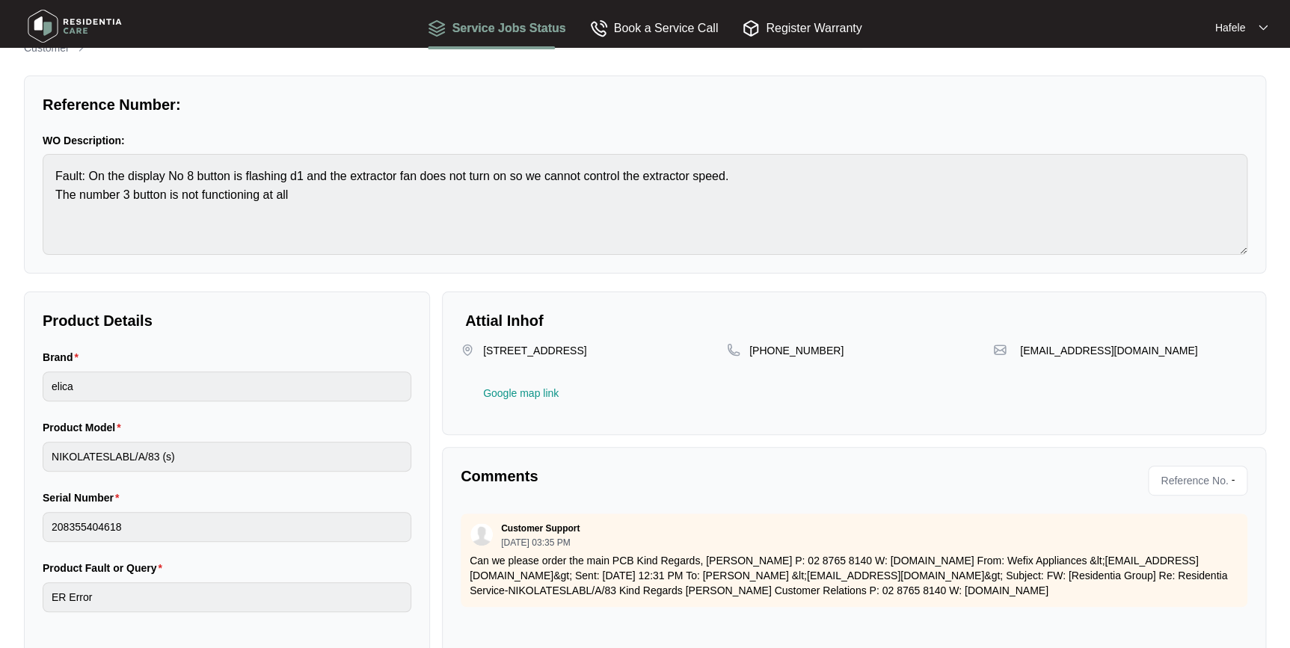
scroll to position [0, 0]
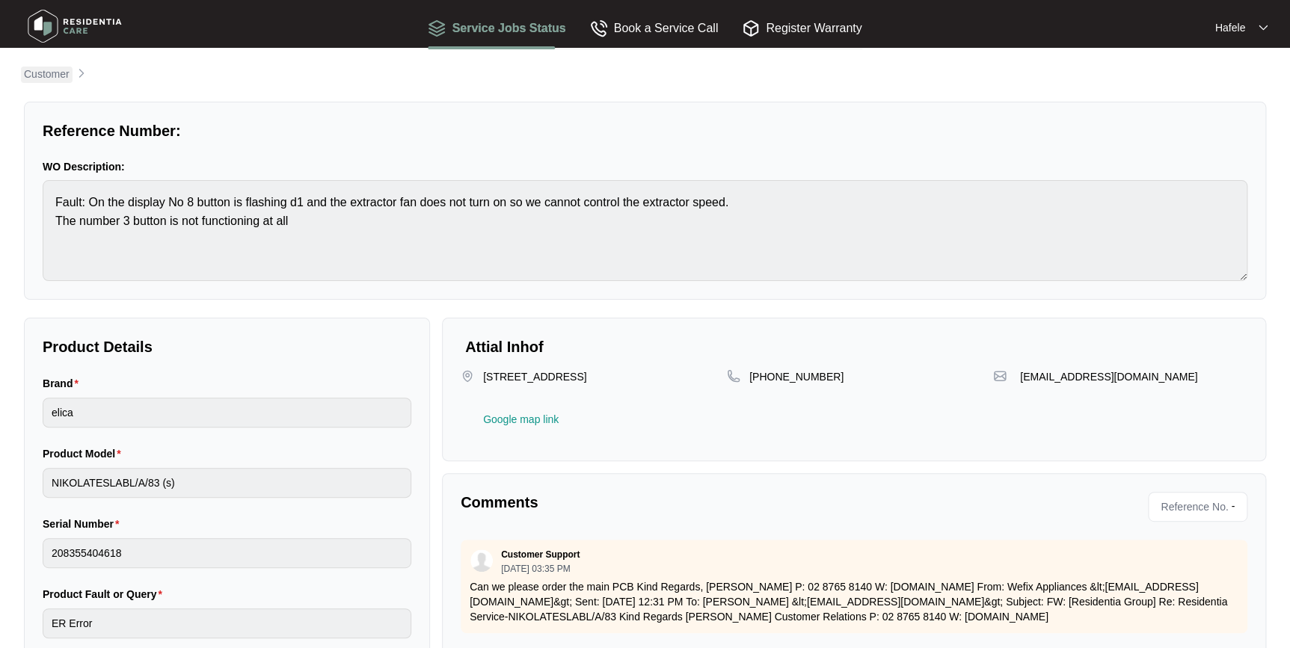
click at [31, 79] on p "Customer" at bounding box center [47, 74] width 46 height 15
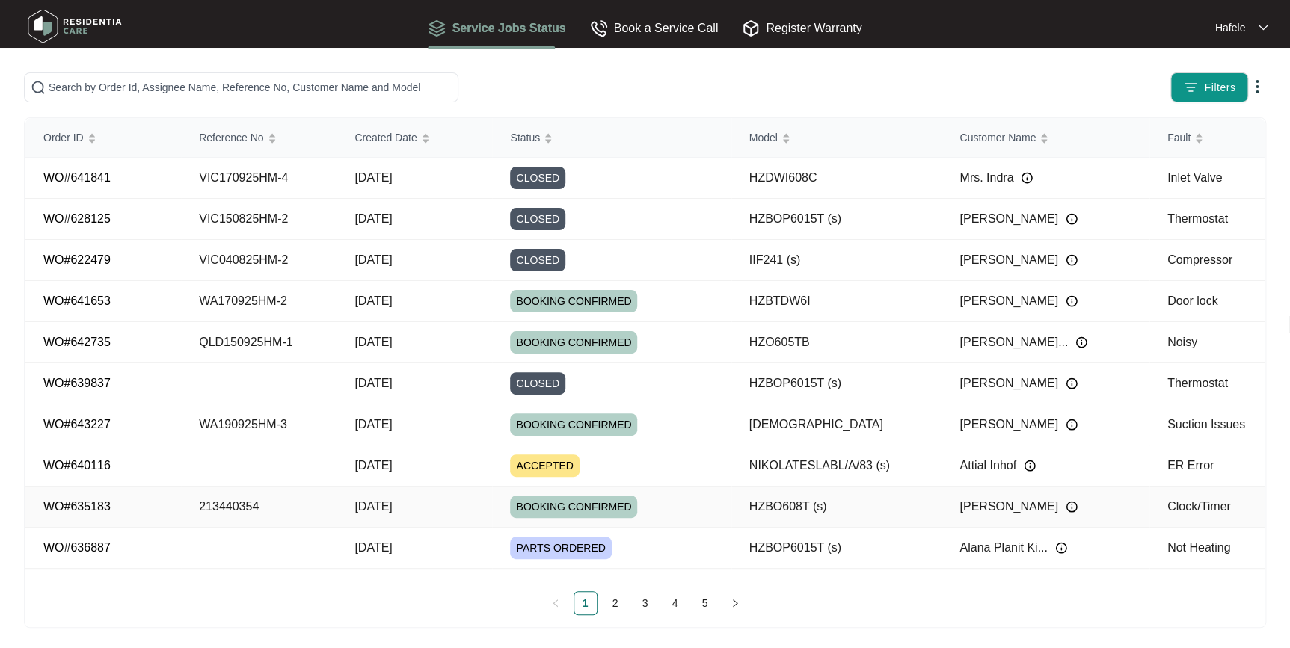
scroll to position [14, 0]
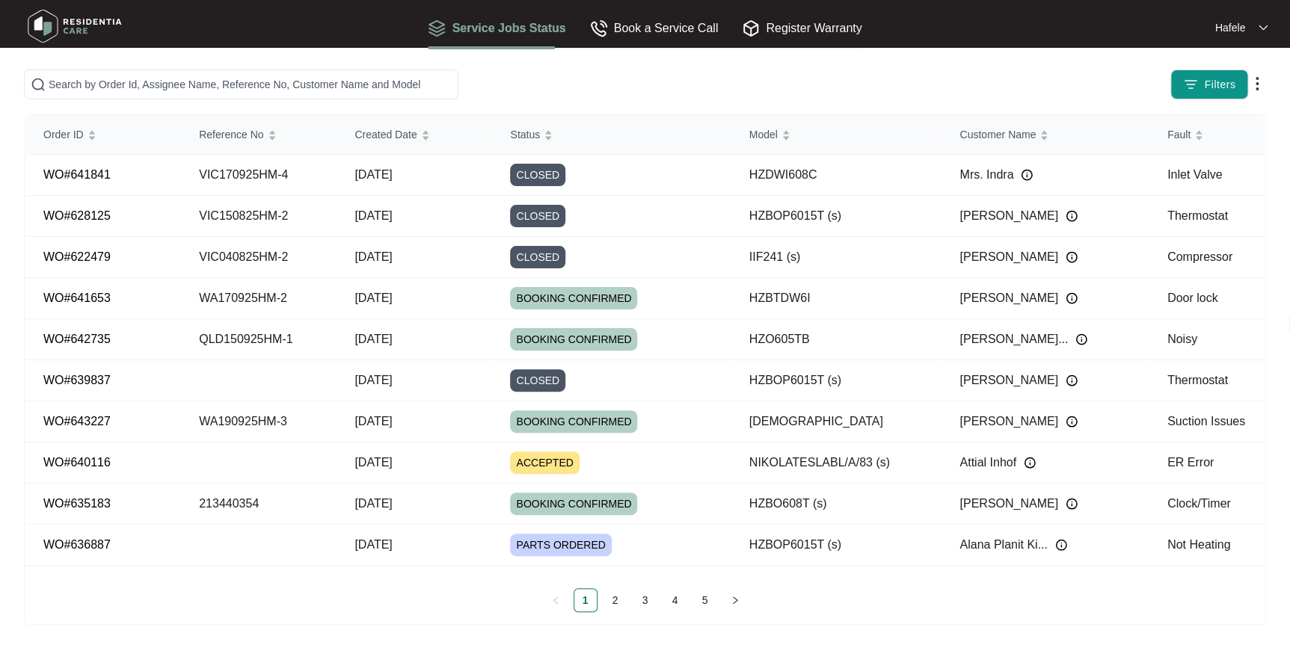
click at [167, 104] on div "Filters Order ID Reference No Created Date Status Model Customer Name Fault WO#…" at bounding box center [645, 347] width 1242 height 555
click at [170, 88] on input "text" at bounding box center [250, 84] width 403 height 16
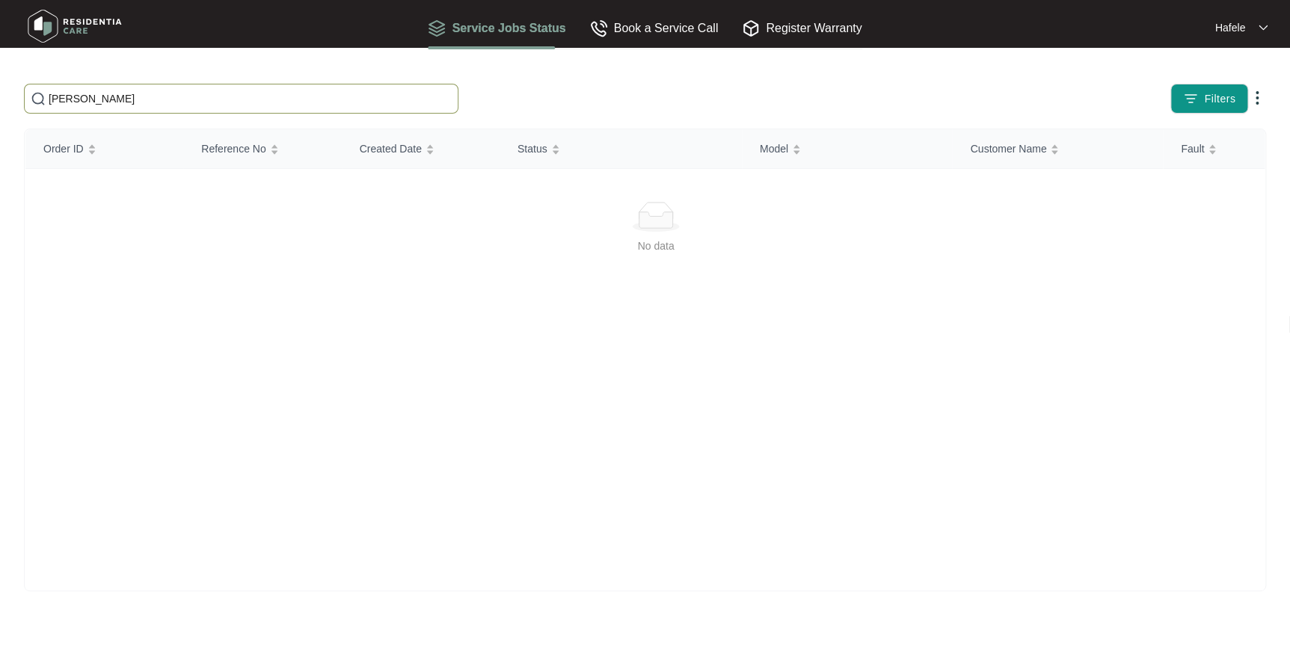
scroll to position [0, 0]
click at [203, 100] on input "Trace" at bounding box center [250, 98] width 403 height 16
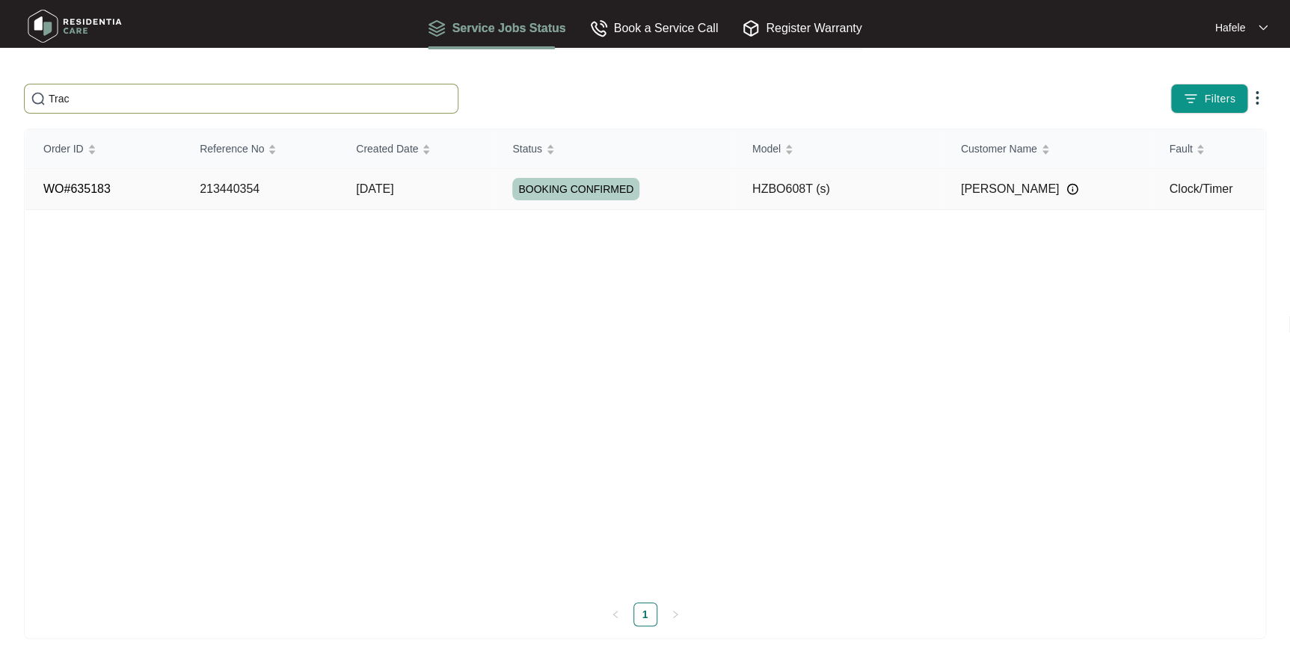
type input "Trac"
click at [475, 194] on td "[DATE]" at bounding box center [416, 189] width 156 height 41
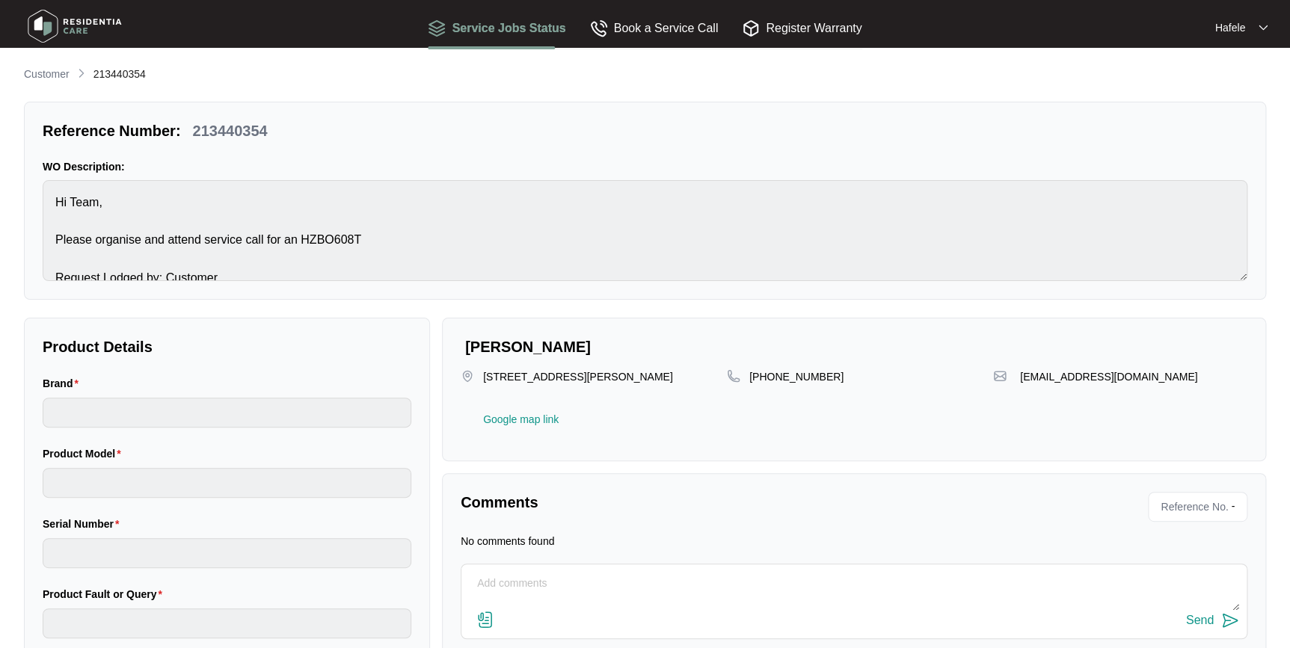
type input "häfele"
type input "HZBO608T (s)"
type input "Clock/Timer"
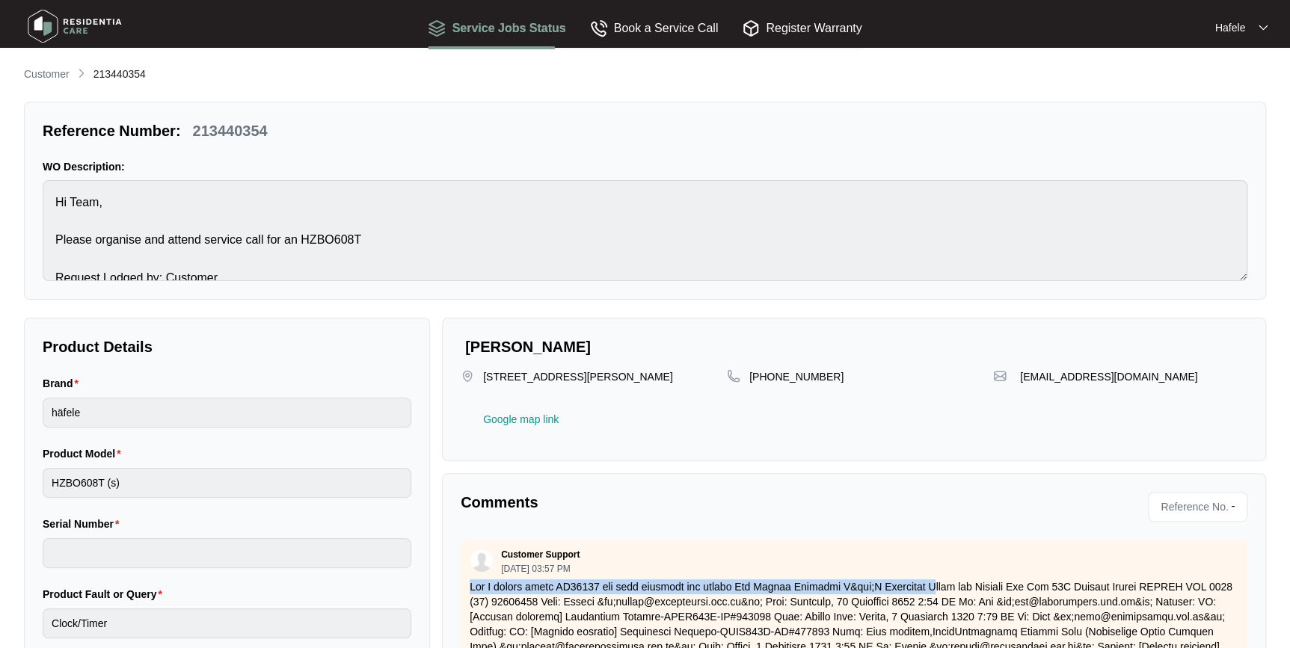
drag, startPoint x: 473, startPoint y: 583, endPoint x: 935, endPoint y: 580, distance: 461.3
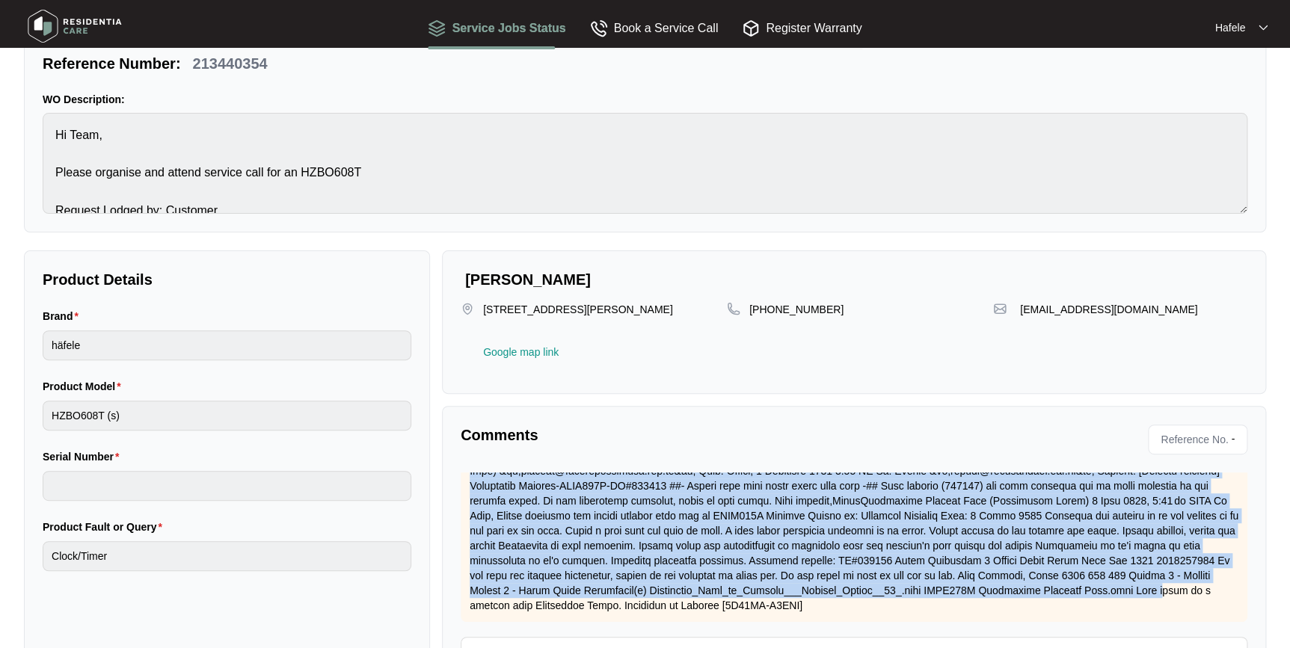
scroll to position [133, 0]
drag, startPoint x: 681, startPoint y: 527, endPoint x: 677, endPoint y: 606, distance: 78.6
click at [677, 606] on div "Customer Support [DATE] 03:57 PM" at bounding box center [854, 493] width 786 height 258
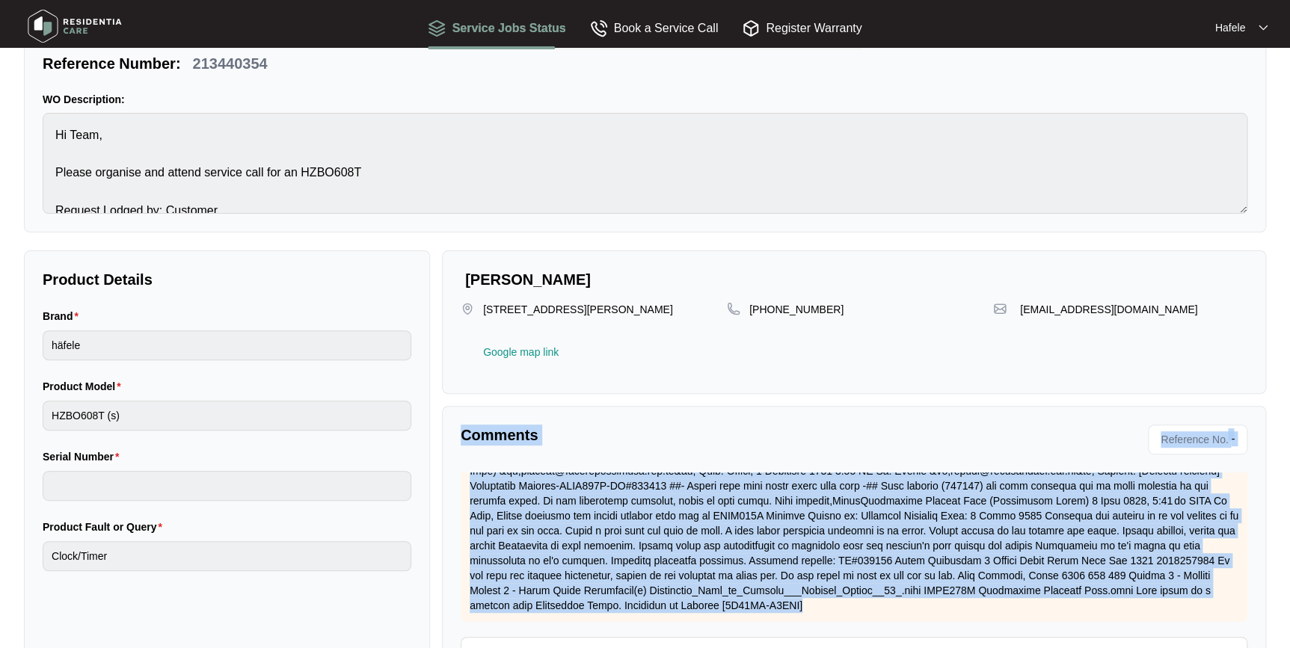
scroll to position [0, 0]
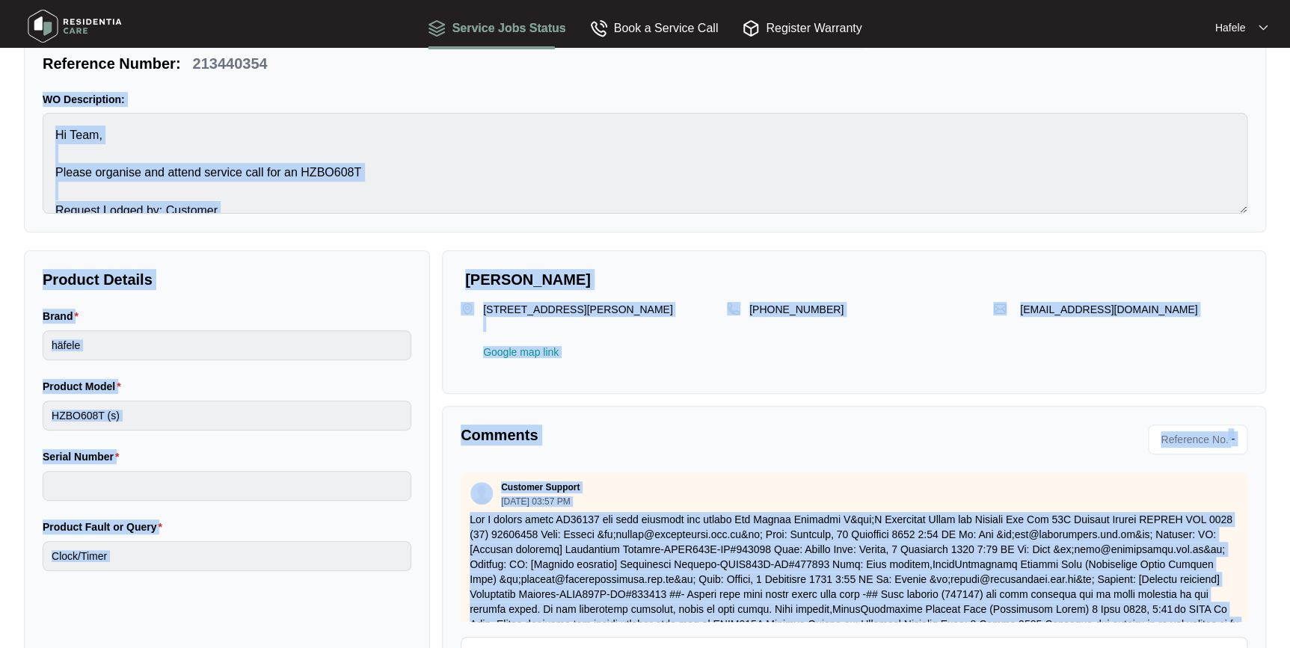
drag, startPoint x: 670, startPoint y: 602, endPoint x: 36, endPoint y: 112, distance: 801.1
click at [36, 112] on div "Customer 213440354 Reference Number: 213440354 WO Description: Hi Team, Please …" at bounding box center [645, 365] width 1242 height 733
click at [36, 112] on div "Reference Number: 213440354 WO Description: Hi Team, Please organise and attend…" at bounding box center [645, 133] width 1242 height 198
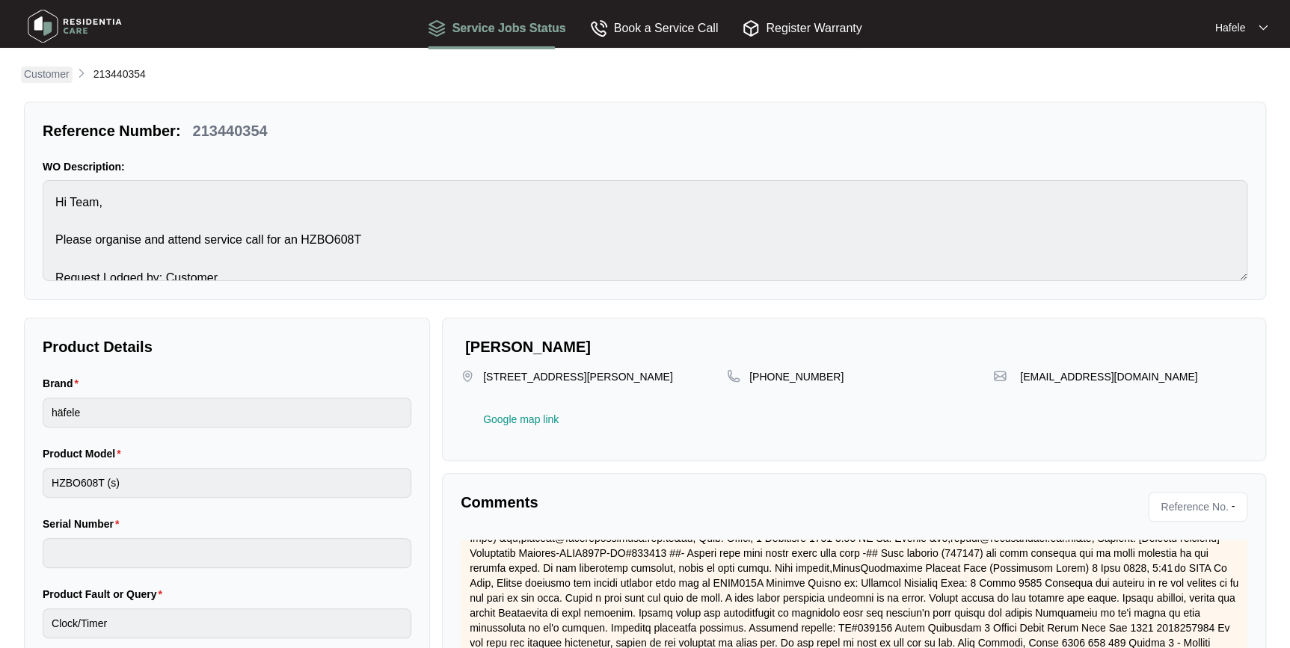
click at [51, 76] on p "Customer" at bounding box center [47, 74] width 46 height 15
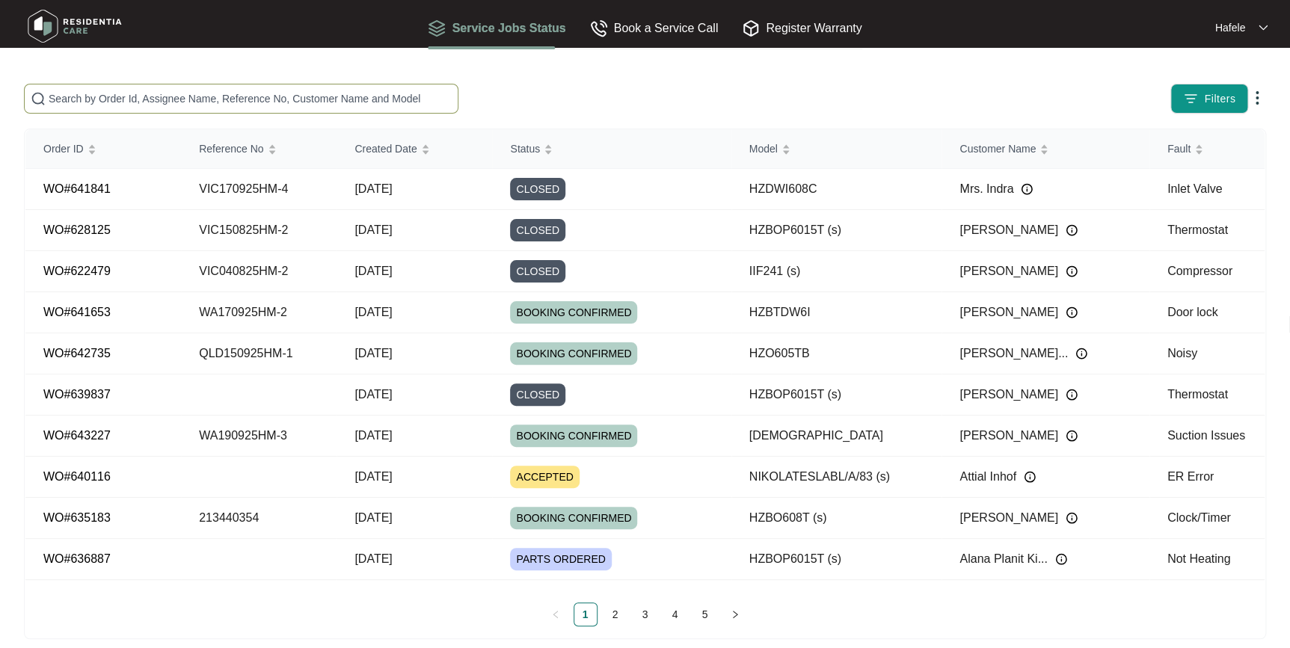
click at [197, 95] on input "text" at bounding box center [250, 98] width 403 height 16
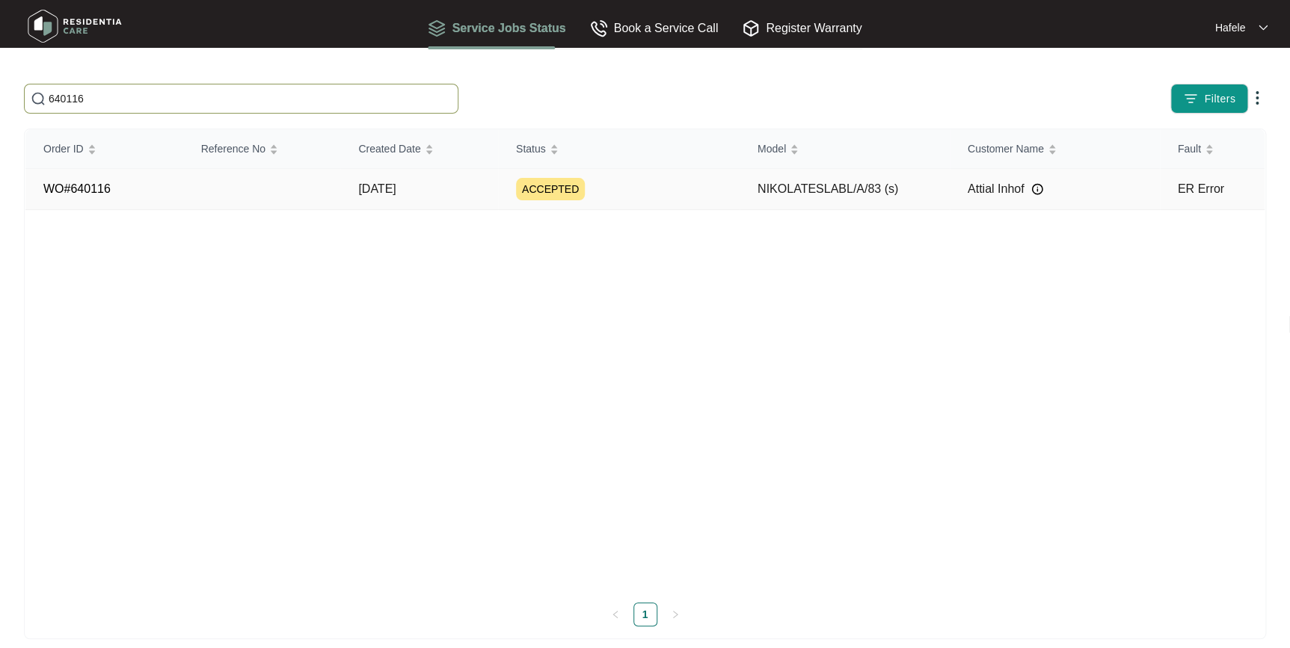
type input "640116"
click at [650, 188] on div "ACCEPTED" at bounding box center [628, 189] width 224 height 22
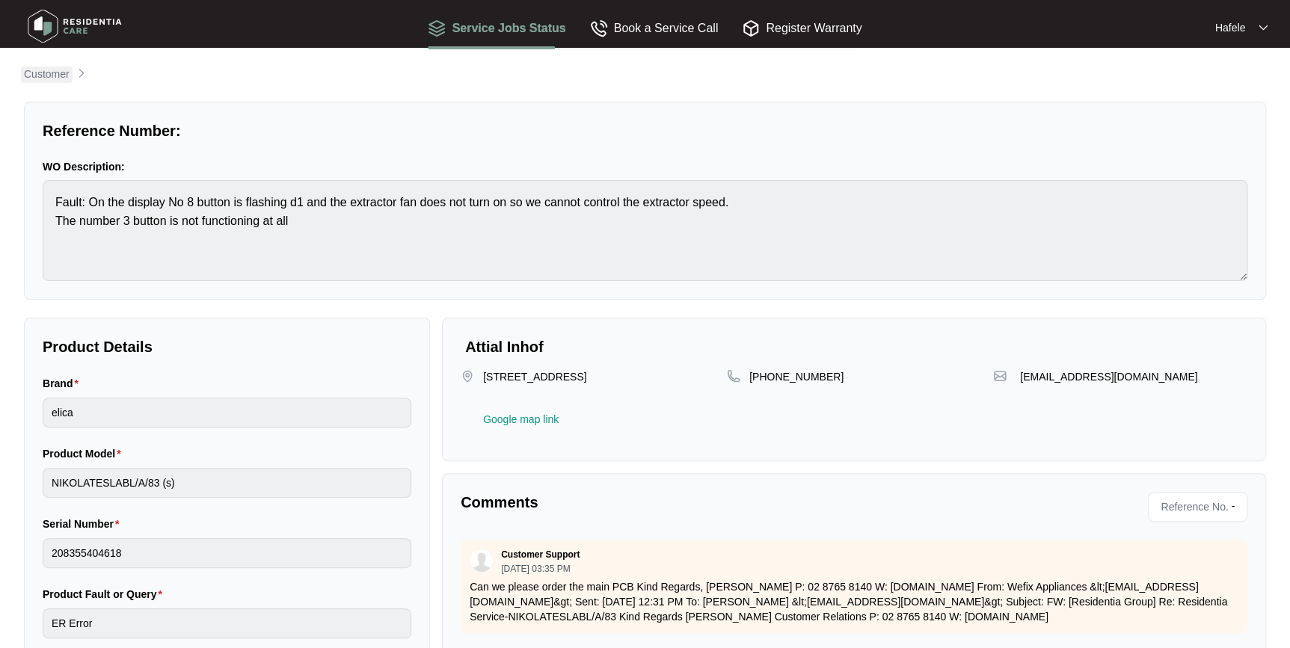
click at [37, 78] on p "Customer" at bounding box center [47, 74] width 46 height 15
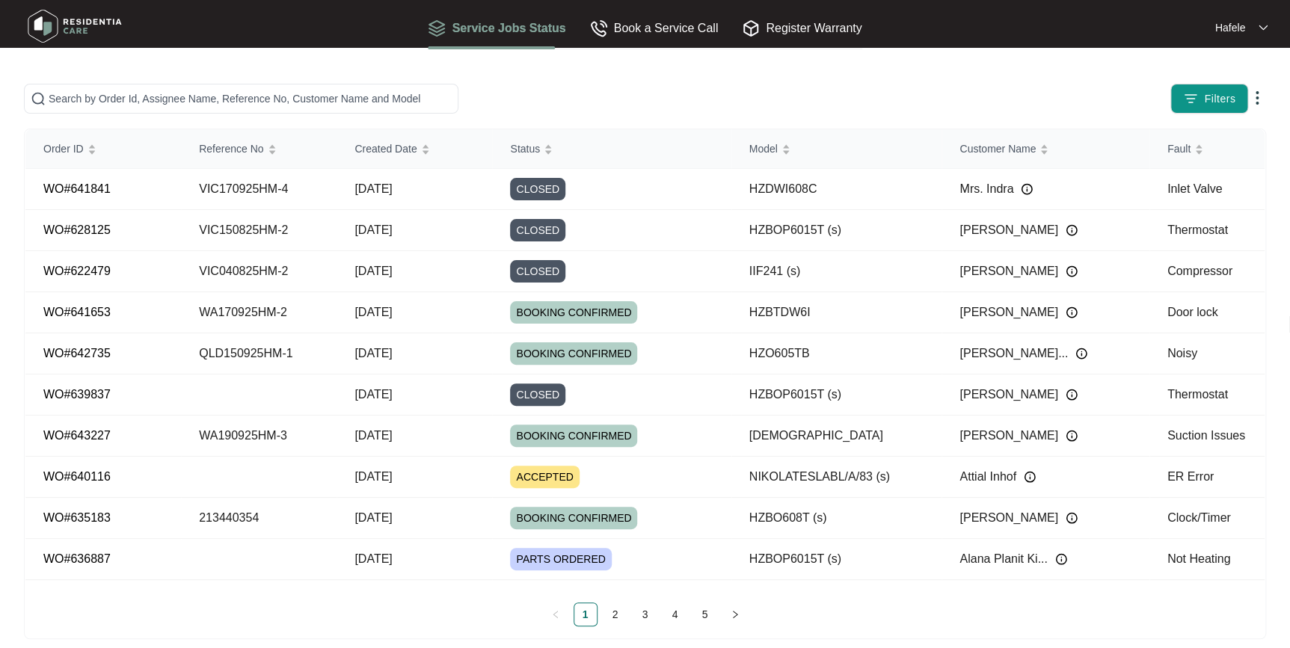
click at [1258, 96] on img at bounding box center [1257, 98] width 18 height 18
